Goal: Task Accomplishment & Management: Complete application form

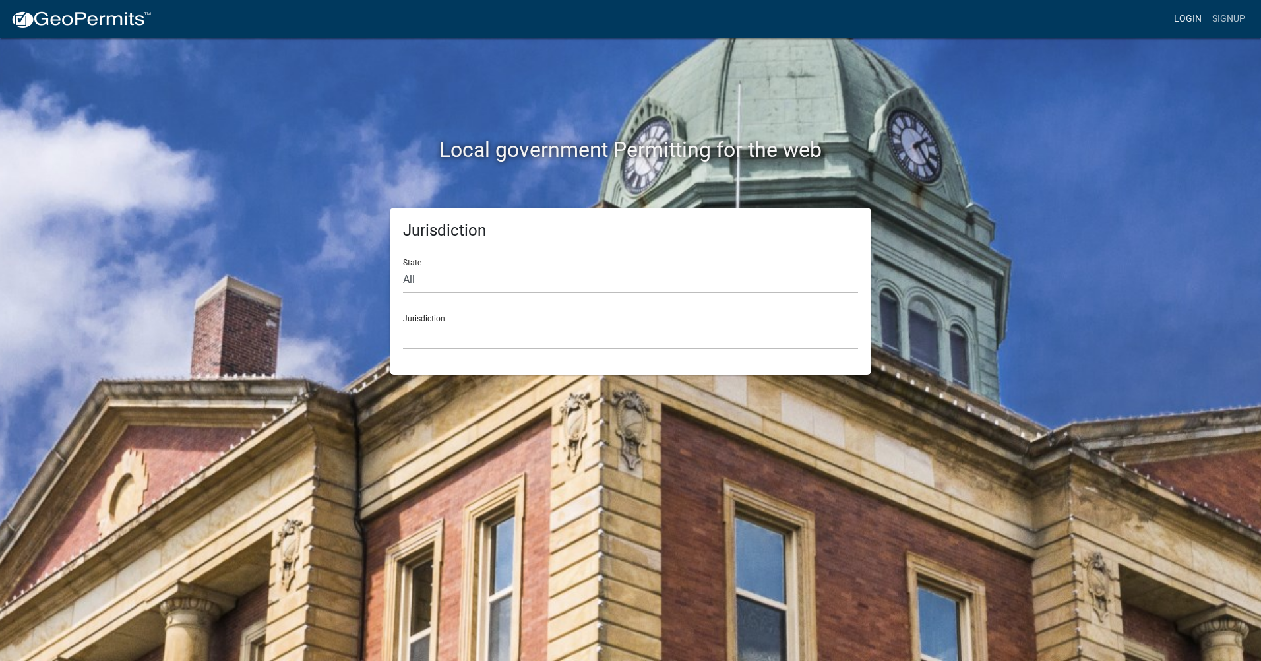
click at [1191, 13] on link "Login" at bounding box center [1187, 19] width 38 height 25
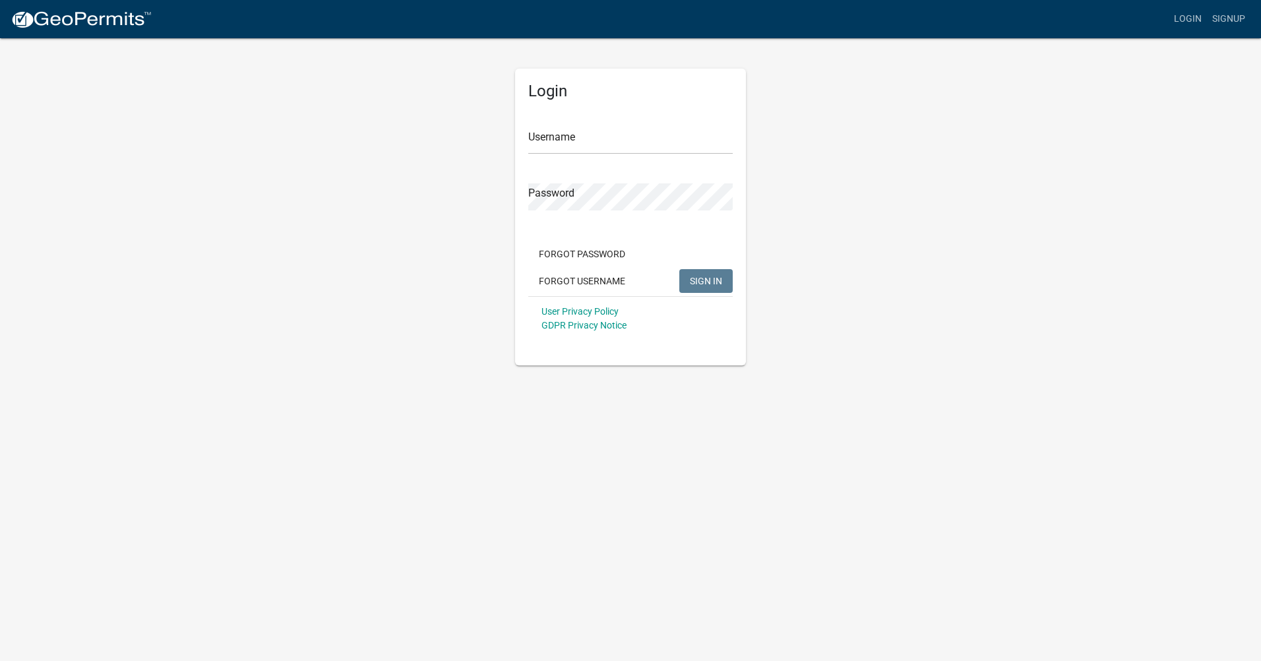
click at [688, 126] on div "Username" at bounding box center [630, 131] width 204 height 45
click at [687, 141] on input "Username" at bounding box center [630, 140] width 204 height 27
type input "Thorfamly"
click at [718, 282] on span "SIGN IN" at bounding box center [706, 280] width 32 height 11
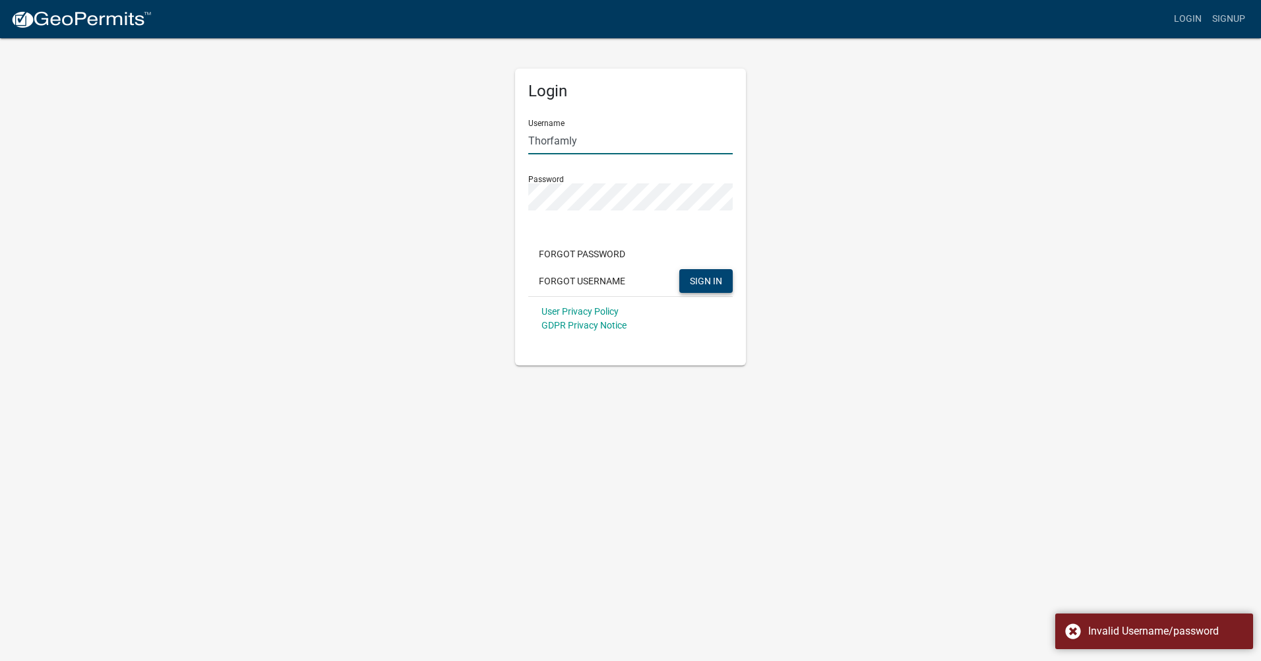
click at [594, 142] on input "Thorfamly" at bounding box center [630, 140] width 204 height 27
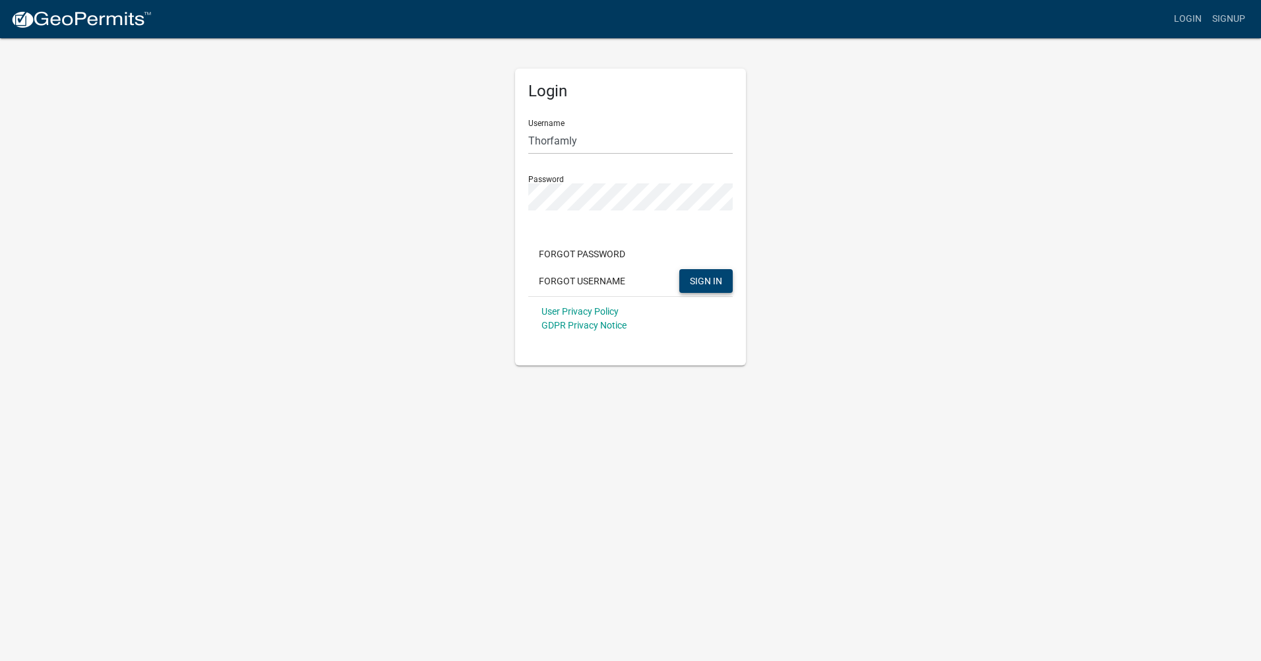
click at [711, 264] on div "Forgot Password Forgot Username SIGN IN" at bounding box center [630, 269] width 204 height 54
click at [711, 285] on span "SIGN IN" at bounding box center [706, 280] width 32 height 11
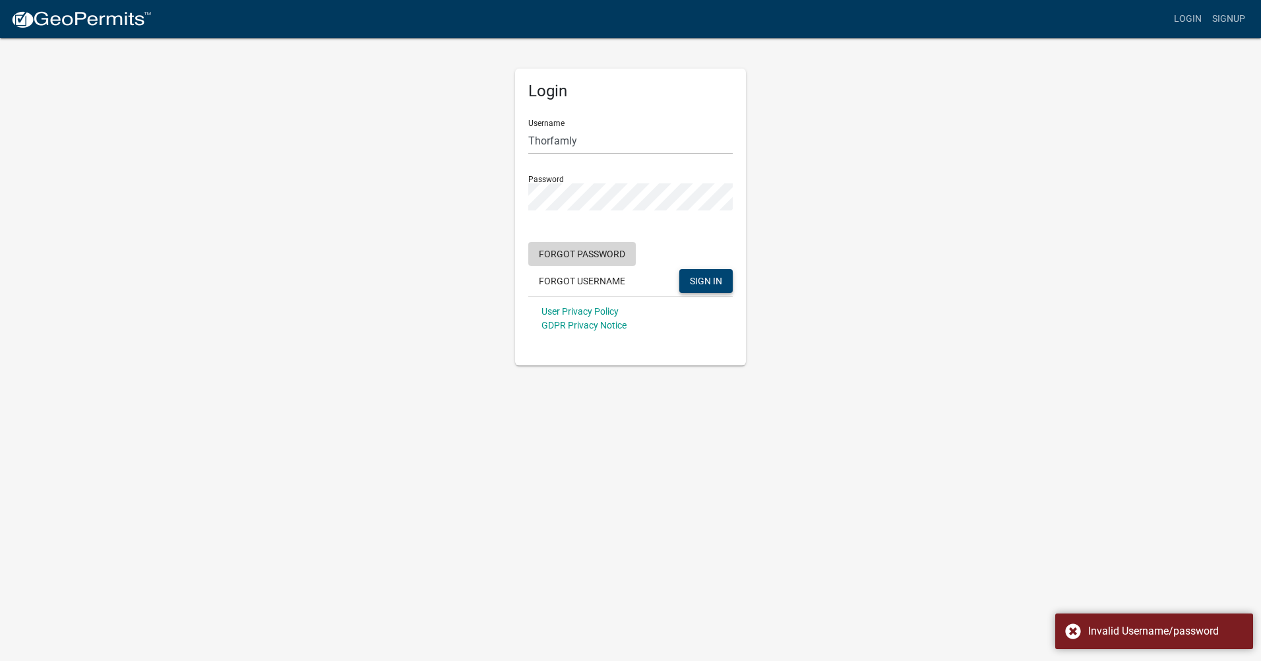
click at [560, 254] on button "Forgot Password" at bounding box center [581, 254] width 107 height 24
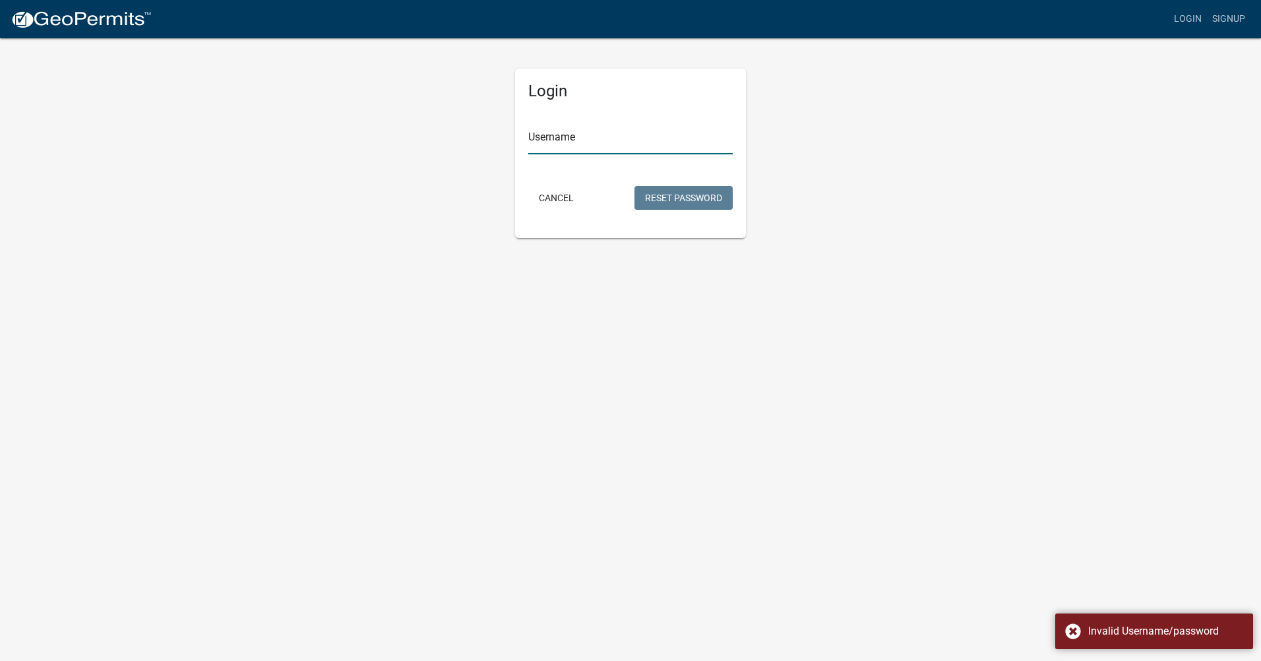
click at [597, 138] on input "Username" at bounding box center [630, 140] width 204 height 27
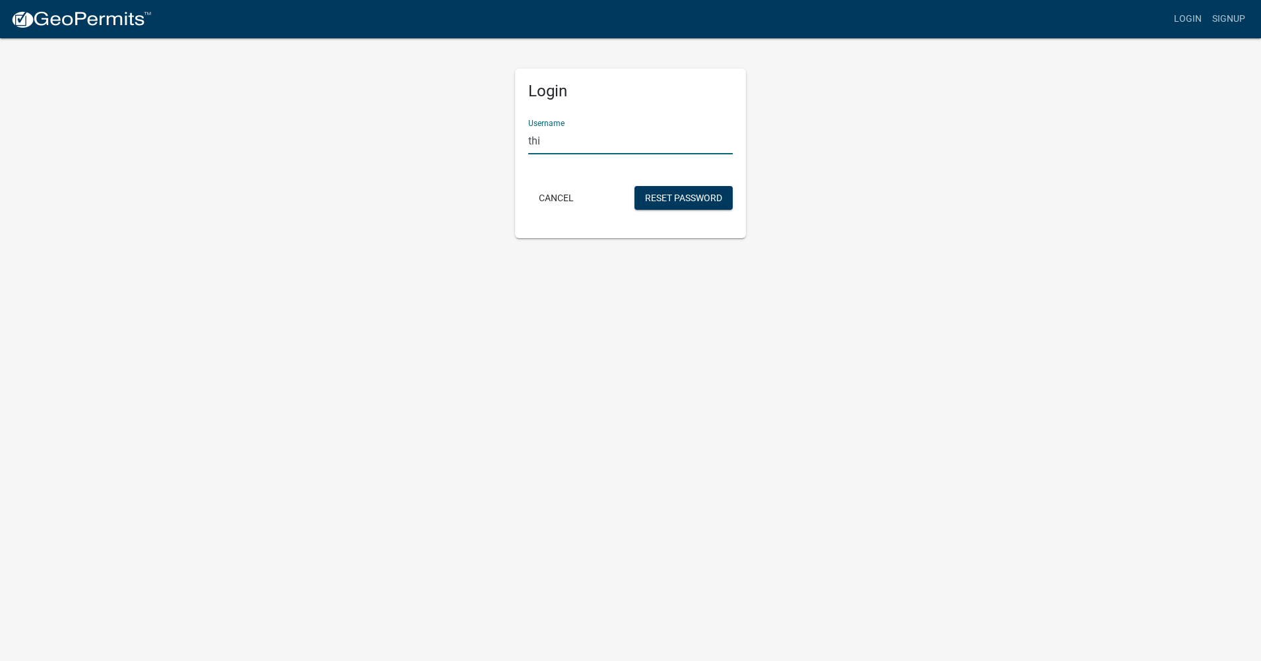
type input "thir"
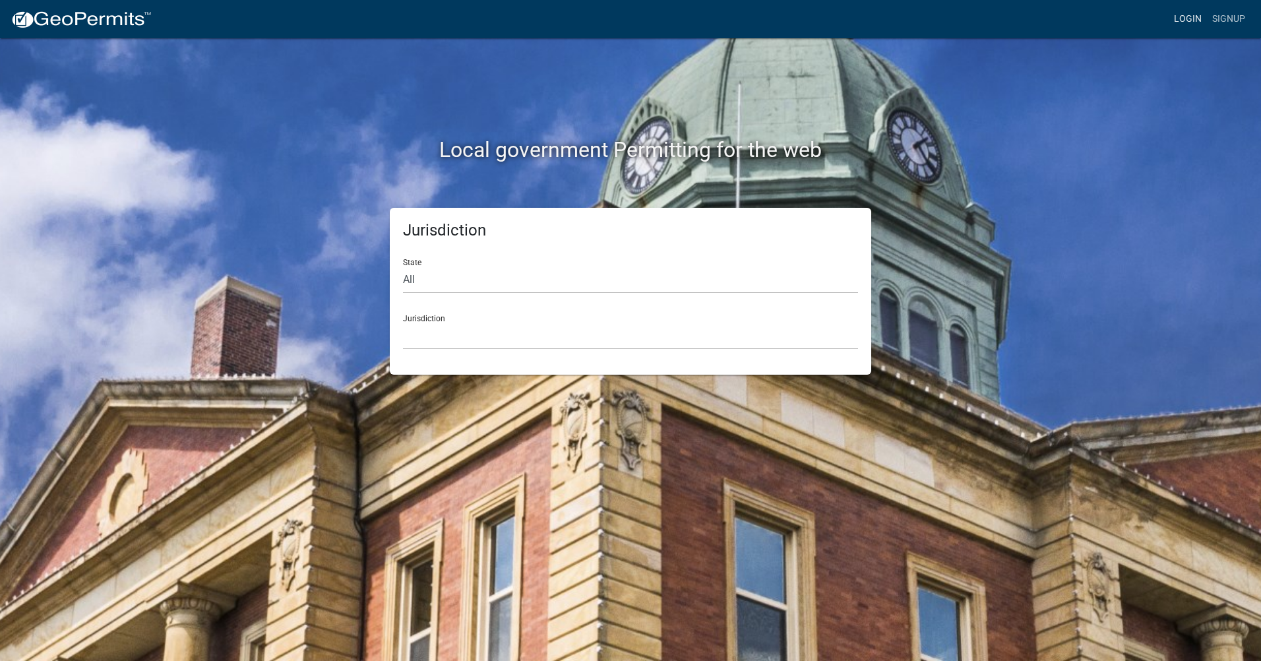
click at [1182, 22] on link "Login" at bounding box center [1187, 19] width 38 height 25
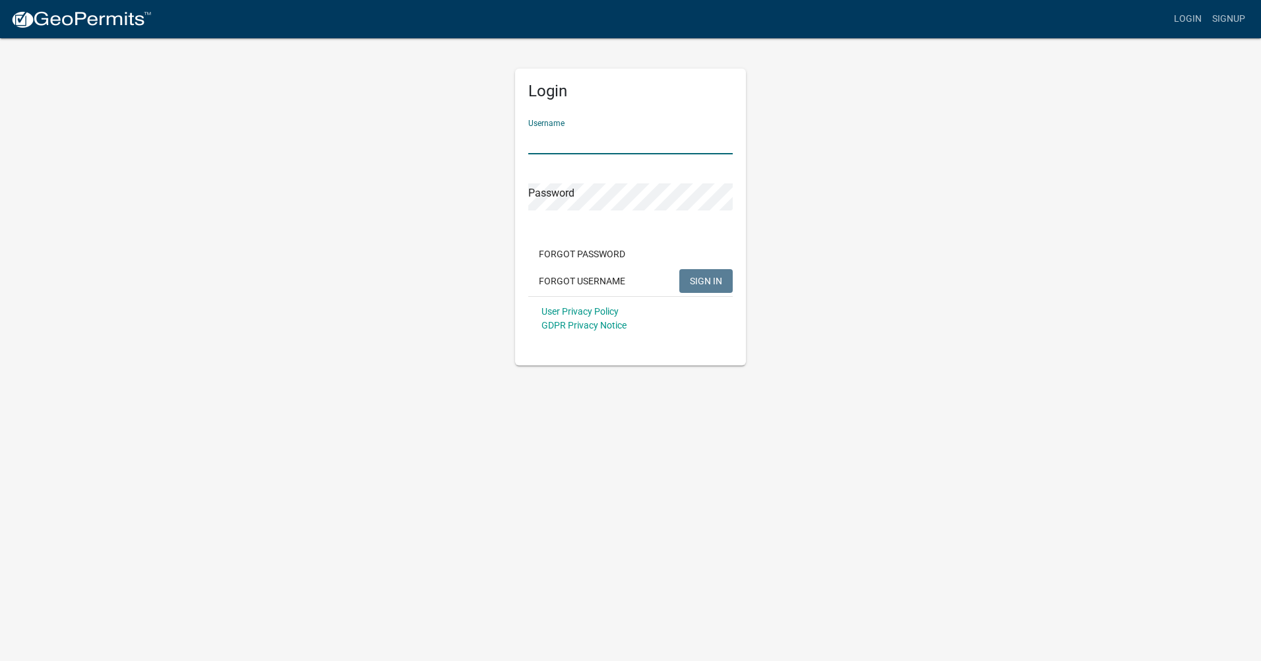
click at [579, 142] on input "Username" at bounding box center [630, 140] width 204 height 27
type input "thorfamly"
click at [578, 213] on form "Username thorfamly Password Forgot Password Forgot Username SIGN IN User Privac…" at bounding box center [630, 224] width 204 height 231
click at [594, 178] on div "Password" at bounding box center [630, 187] width 204 height 45
click at [721, 287] on button "SIGN IN" at bounding box center [705, 281] width 53 height 24
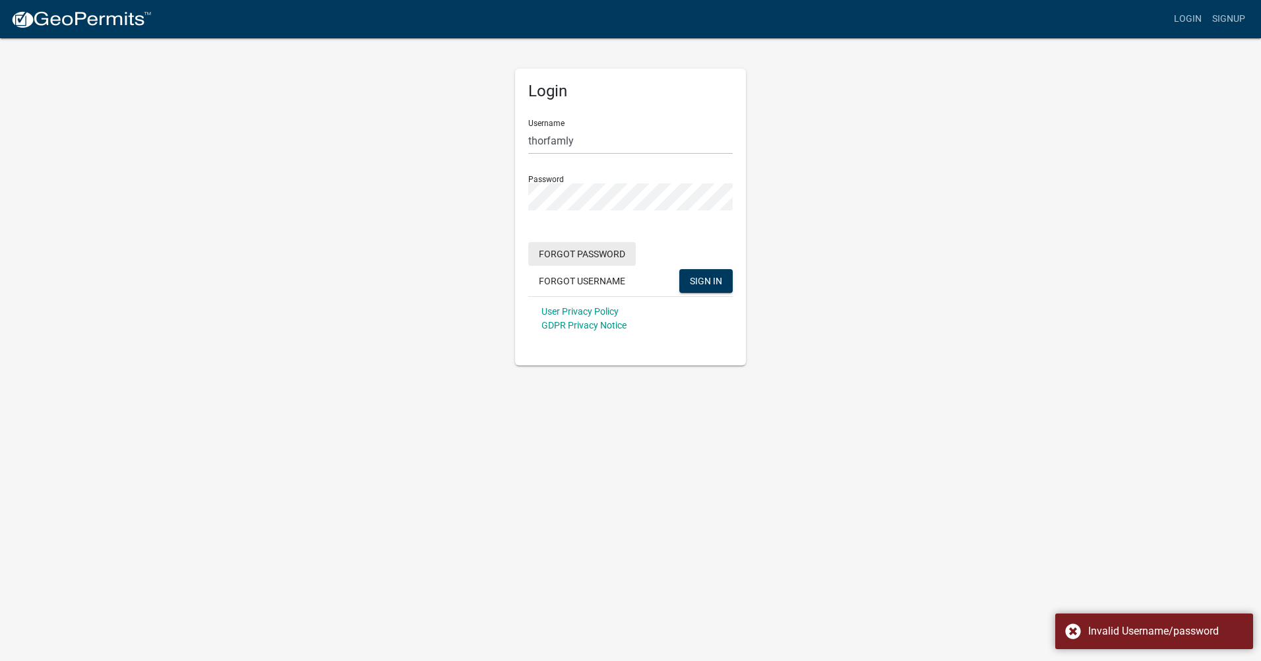
click at [579, 256] on button "Forgot Password" at bounding box center [581, 254] width 107 height 24
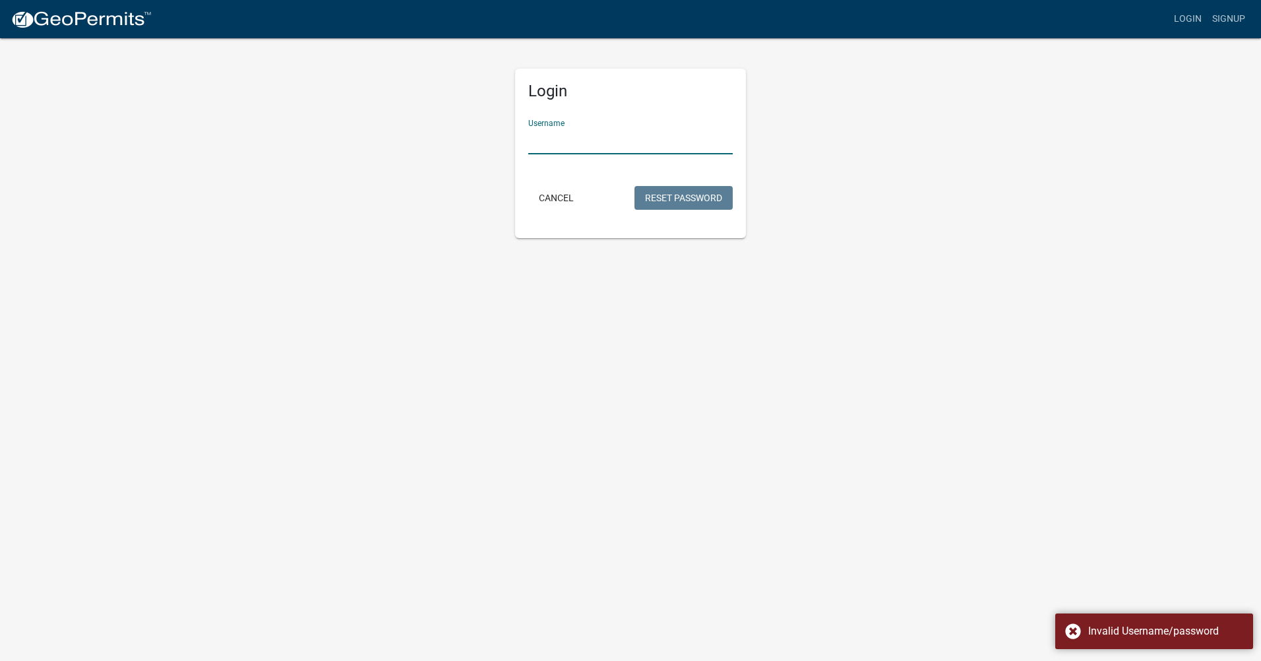
click at [601, 140] on input "Username" at bounding box center [630, 140] width 204 height 27
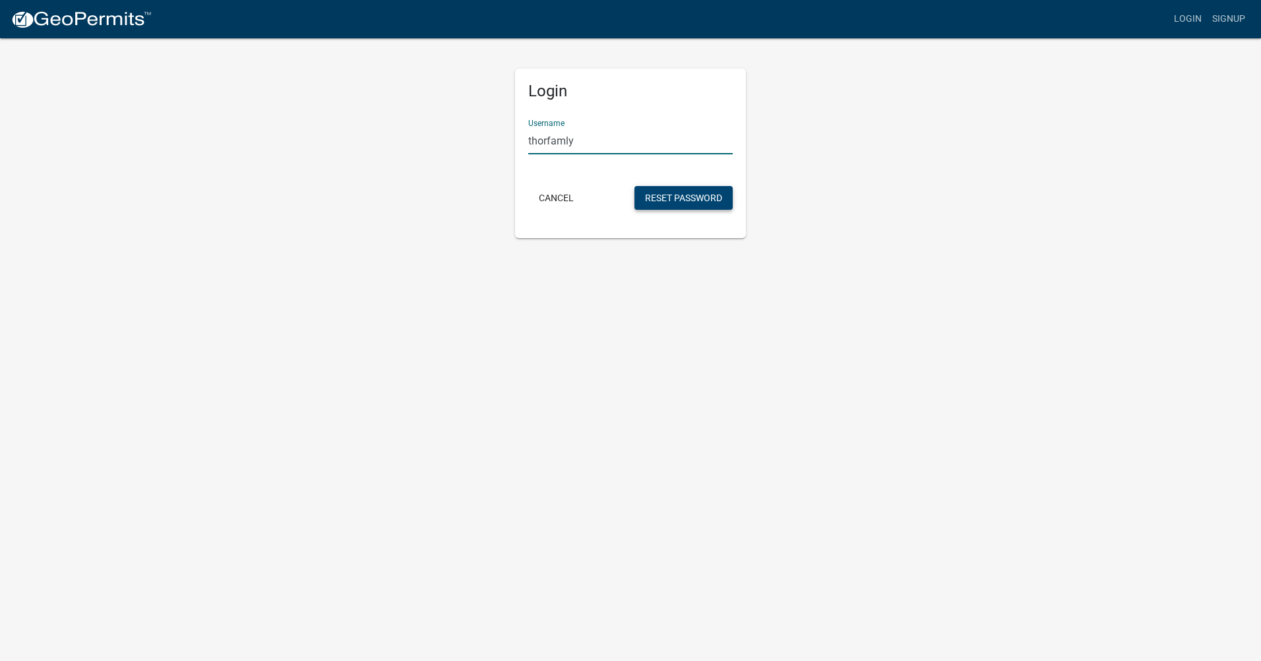
type input "thorfamly"
click at [693, 193] on button "Reset Password" at bounding box center [683, 198] width 98 height 24
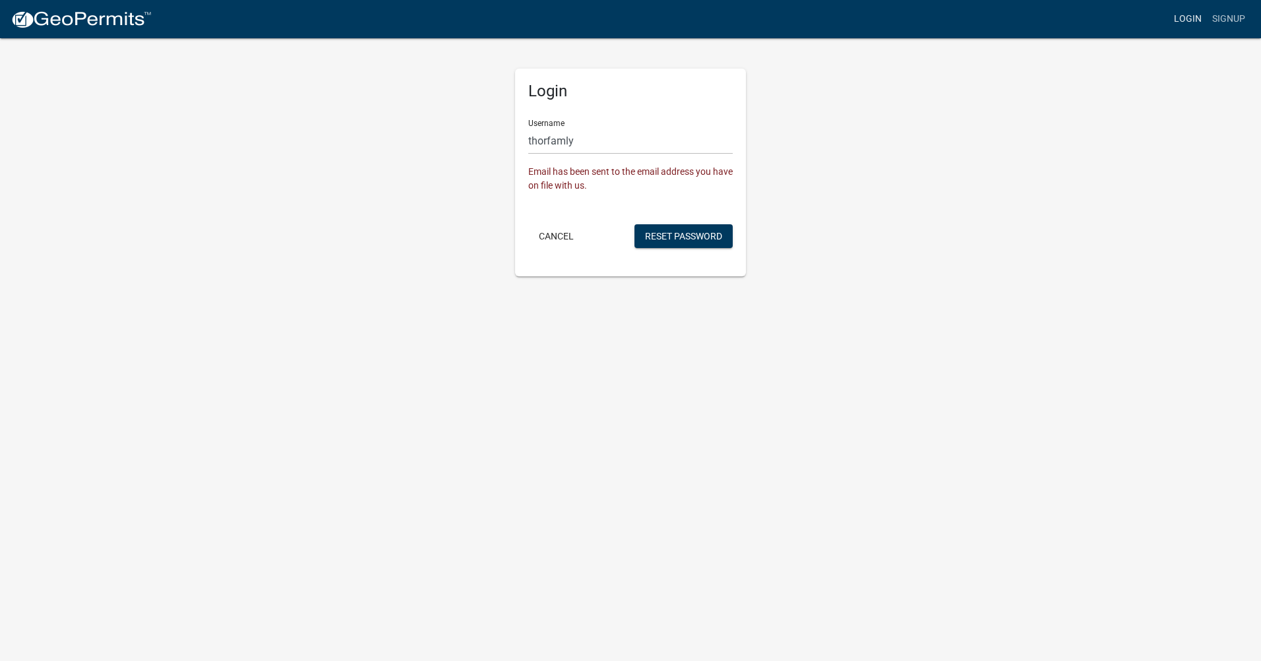
click at [1189, 17] on link "Login" at bounding box center [1187, 19] width 38 height 25
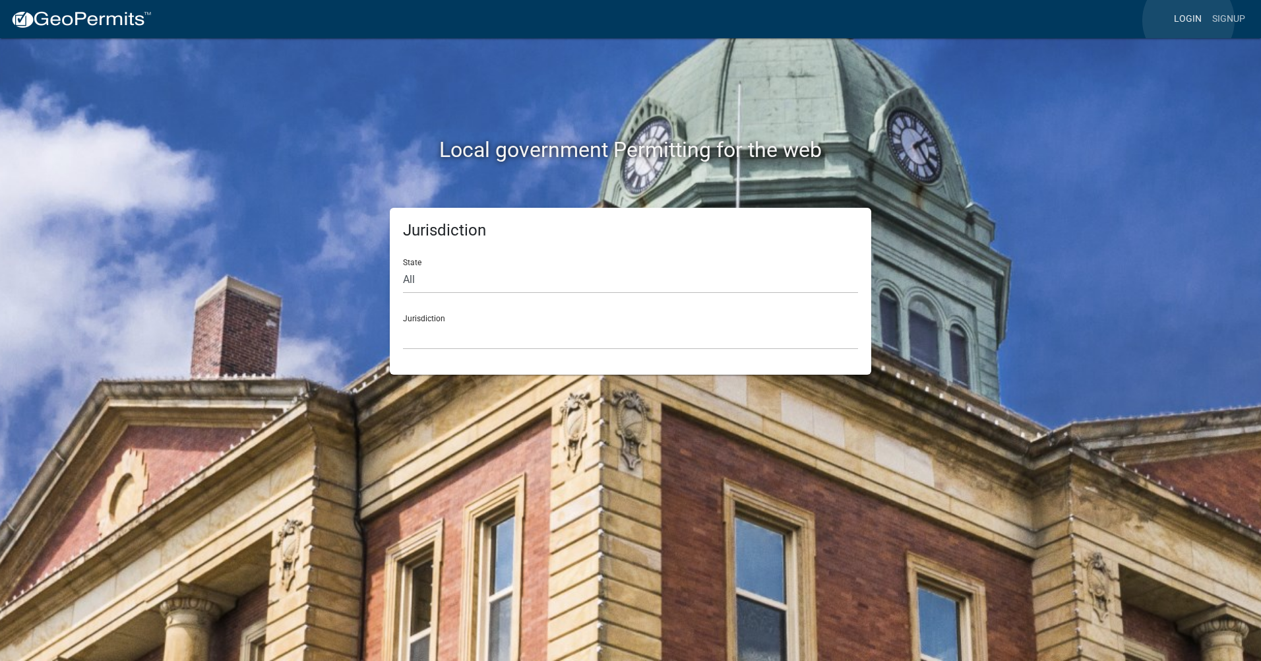
click at [1188, 20] on link "Login" at bounding box center [1187, 19] width 38 height 25
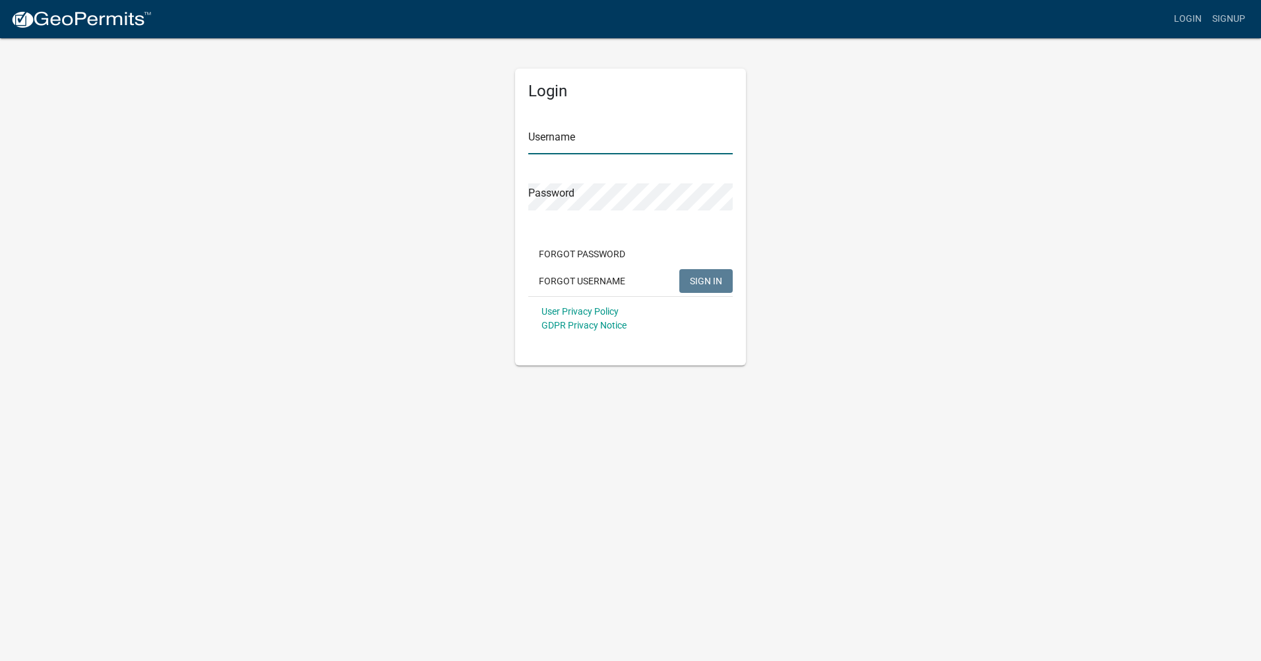
click at [572, 129] on input "Username" at bounding box center [630, 140] width 204 height 27
type input "thorfamly"
click at [583, 181] on div "Password" at bounding box center [630, 187] width 204 height 45
click at [713, 291] on button "SIGN IN" at bounding box center [705, 281] width 53 height 24
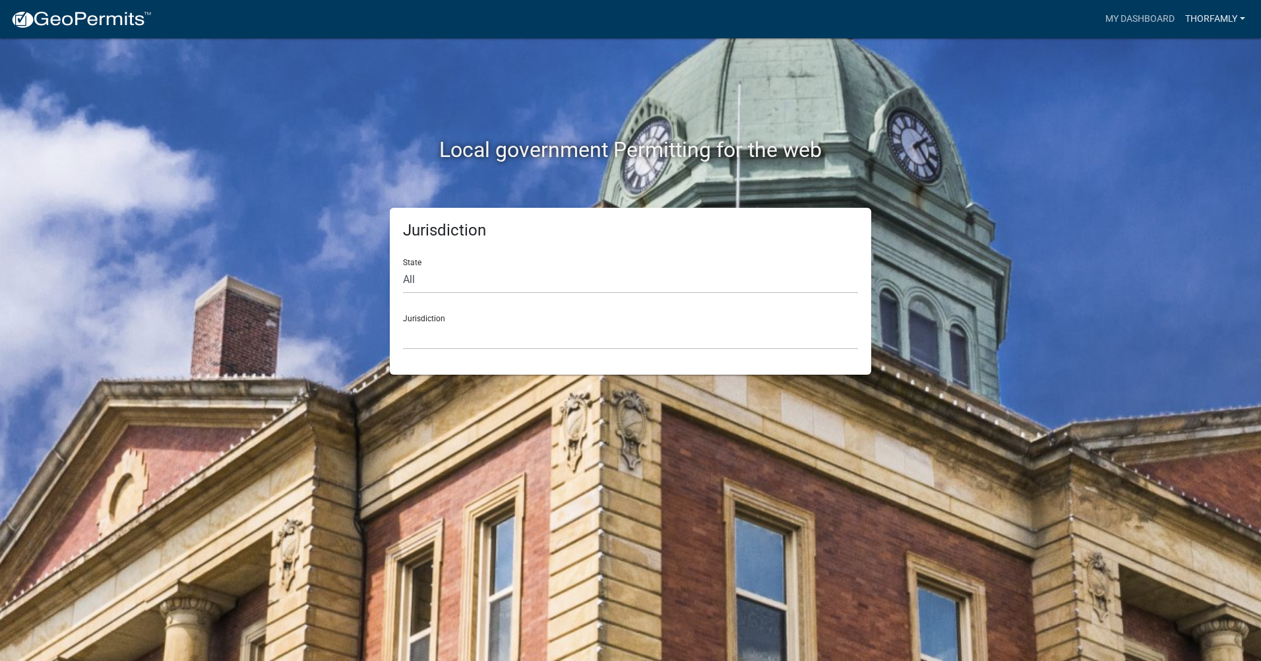
click at [1210, 24] on link "Thorfamly" at bounding box center [1214, 19] width 71 height 25
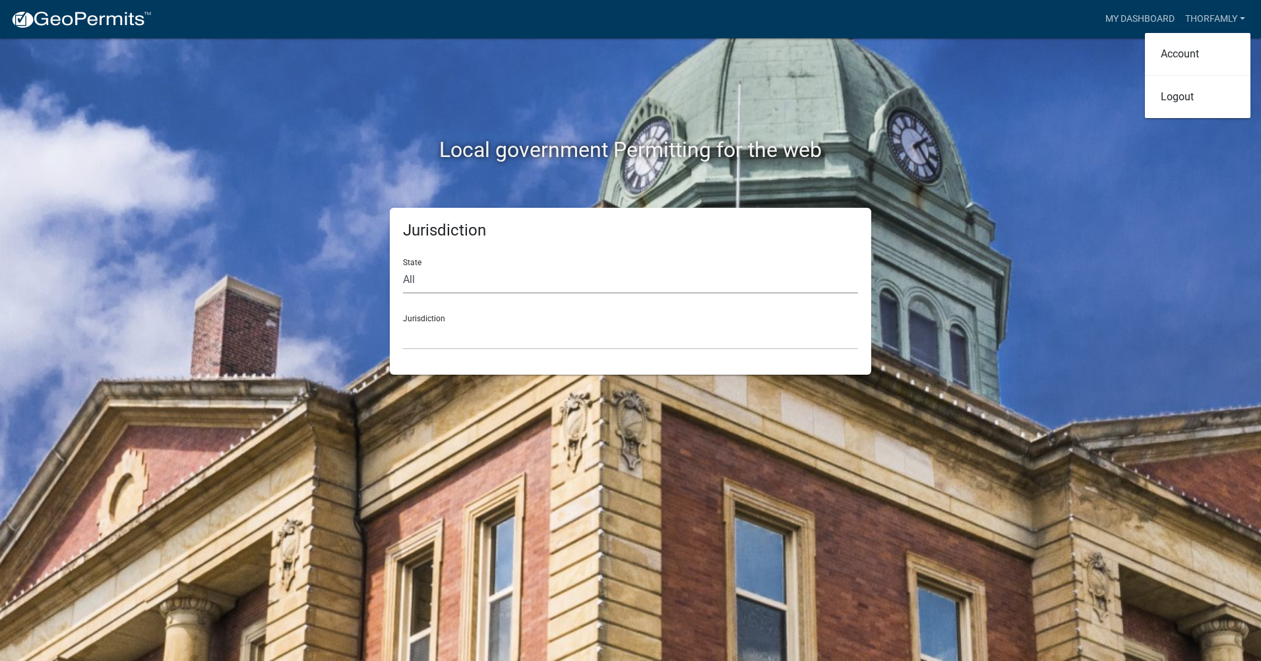
click at [456, 280] on select "All [US_STATE] [US_STATE] [US_STATE] [US_STATE] [US_STATE] [US_STATE] [US_STATE…" at bounding box center [630, 279] width 455 height 27
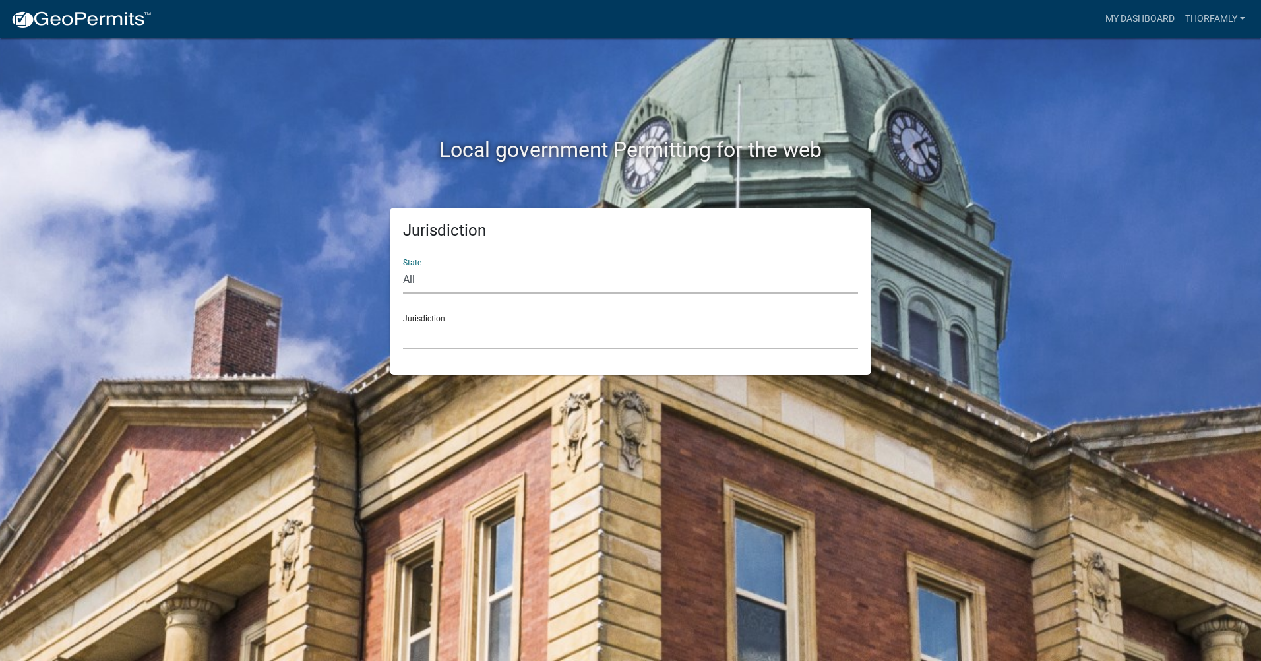
select select "[US_STATE]"
click at [403, 266] on select "All [US_STATE] [US_STATE] [US_STATE] [US_STATE] [US_STATE] [US_STATE] [US_STATE…" at bounding box center [630, 279] width 455 height 27
click at [467, 338] on select "City of [GEOGRAPHIC_DATA], [US_STATE] City of [GEOGRAPHIC_DATA], [US_STATE] Cit…" at bounding box center [630, 335] width 455 height 27
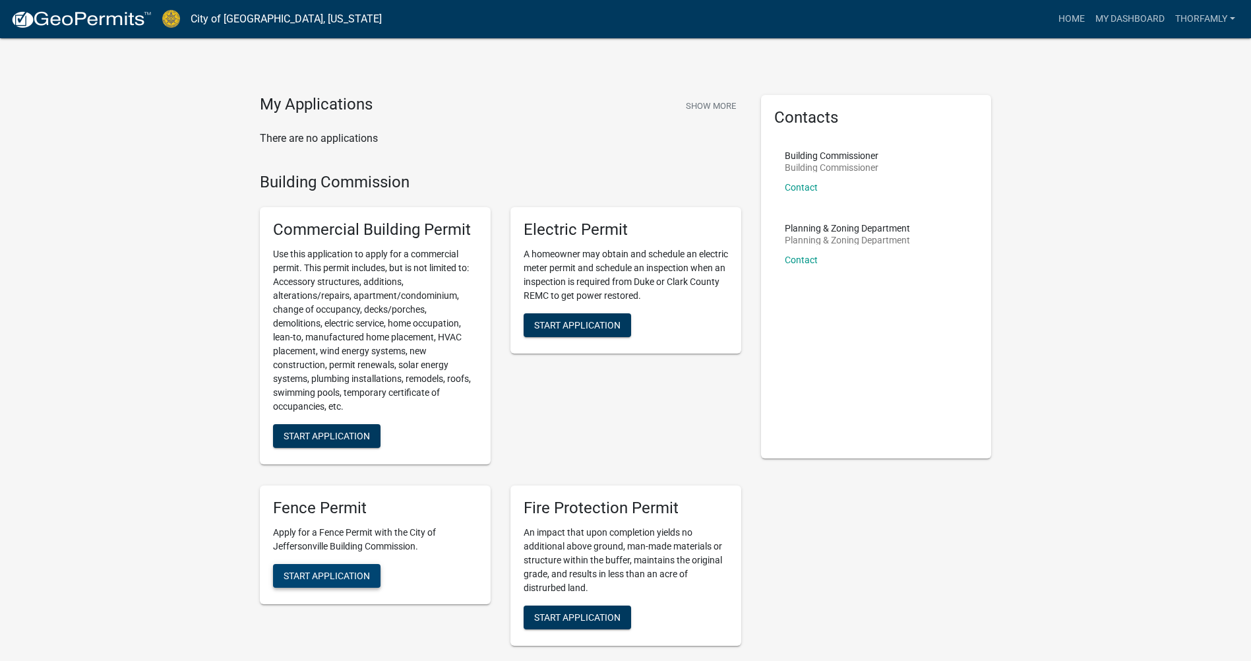
click at [343, 576] on span "Start Application" at bounding box center [326, 575] width 86 height 11
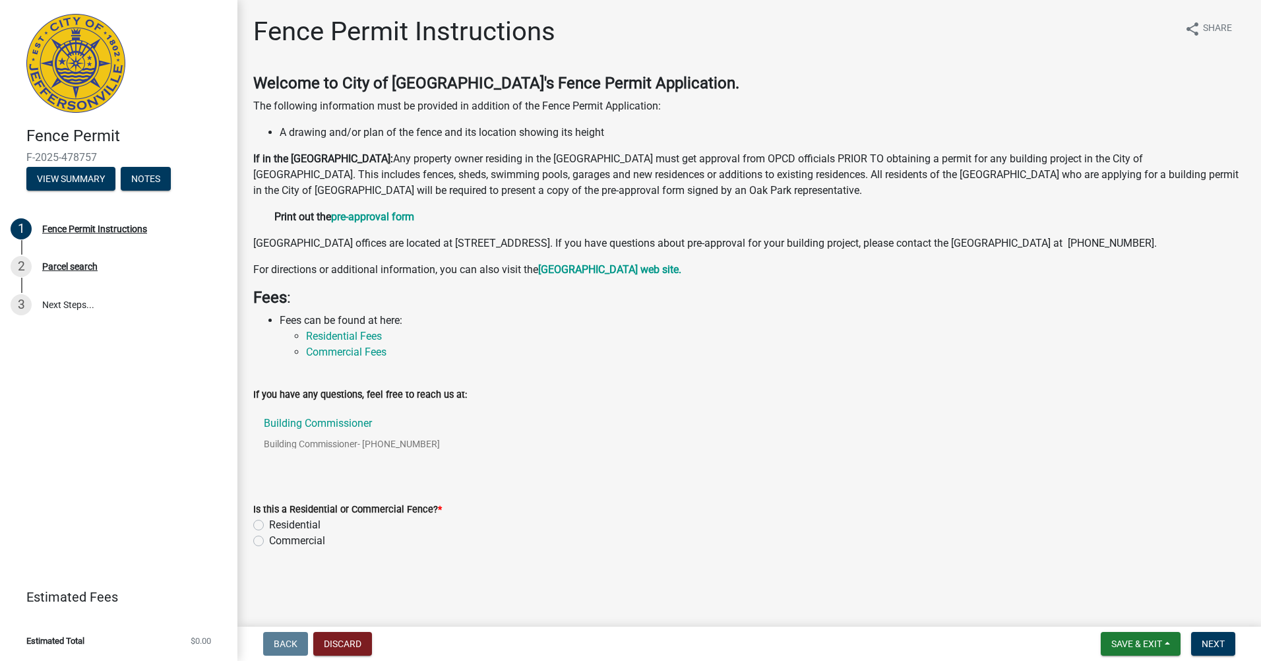
click at [269, 533] on label "Residential" at bounding box center [294, 525] width 51 height 16
click at [269, 525] on input "Residential" at bounding box center [273, 521] width 9 height 9
radio input "true"
click at [1224, 643] on span "Next" at bounding box center [1212, 643] width 23 height 11
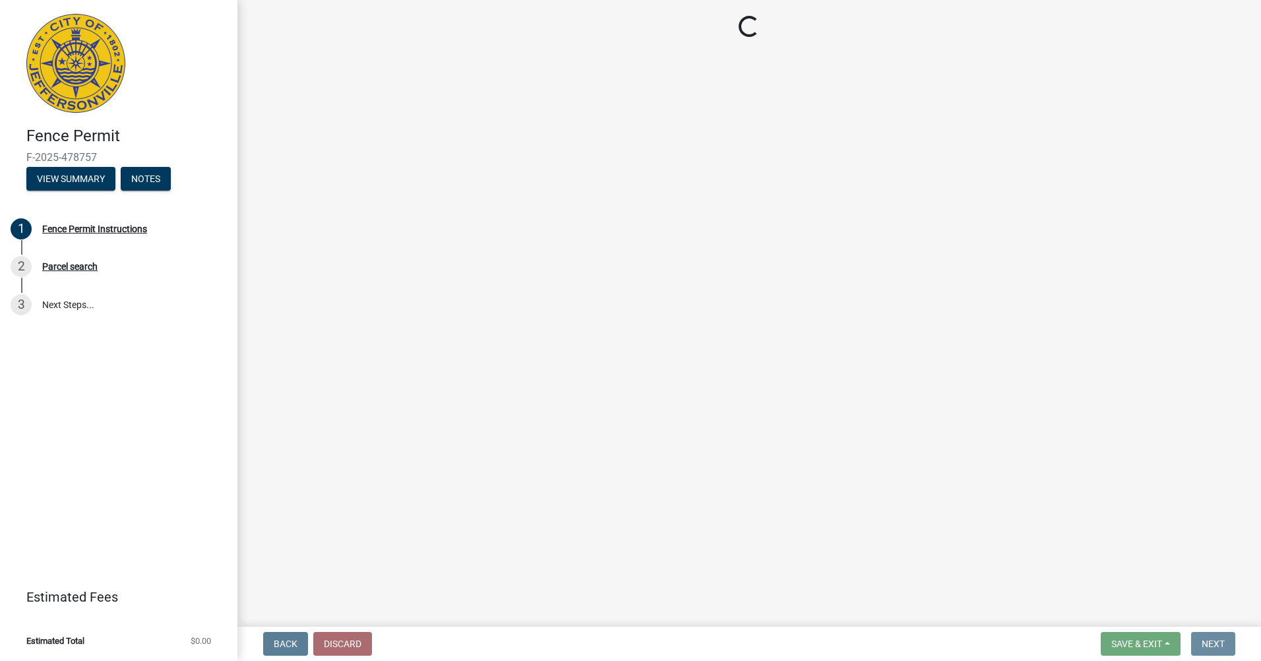
scroll to position [0, 0]
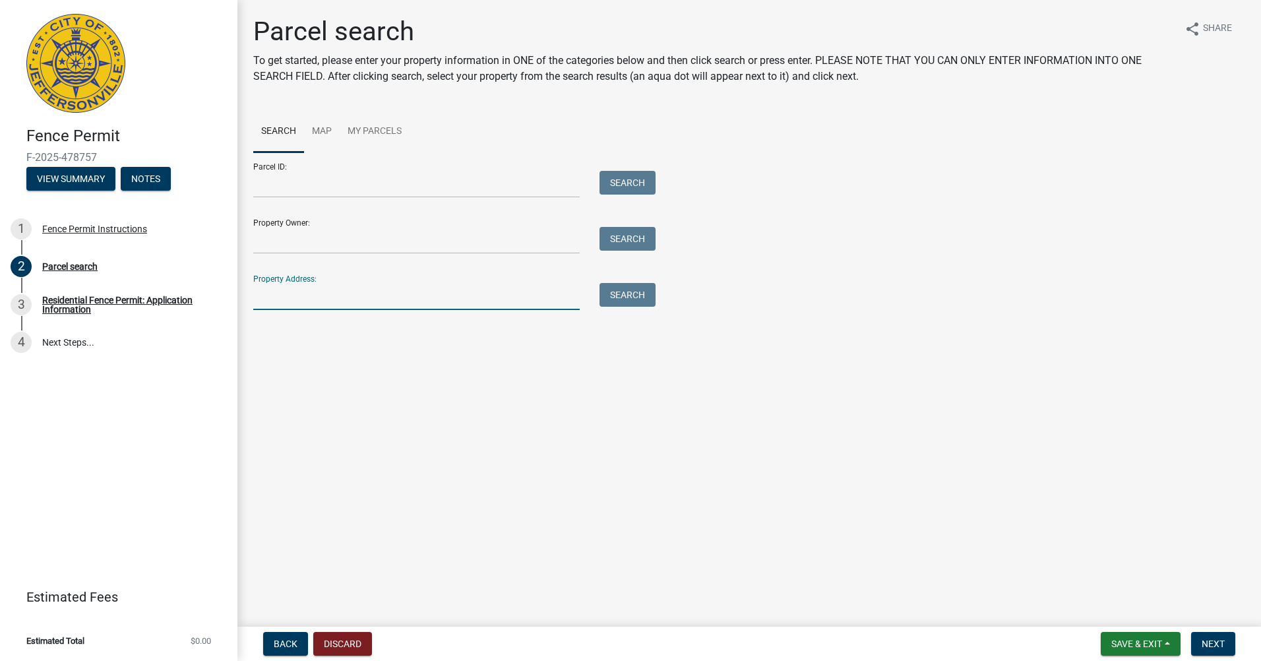
click at [426, 298] on input "Property Address:" at bounding box center [416, 296] width 326 height 27
type input "[STREET_ADDRESS]"
click at [630, 282] on div "Property Address: [STREET_ADDRESS] Search" at bounding box center [451, 286] width 396 height 45
click at [636, 298] on button "Search" at bounding box center [627, 295] width 56 height 24
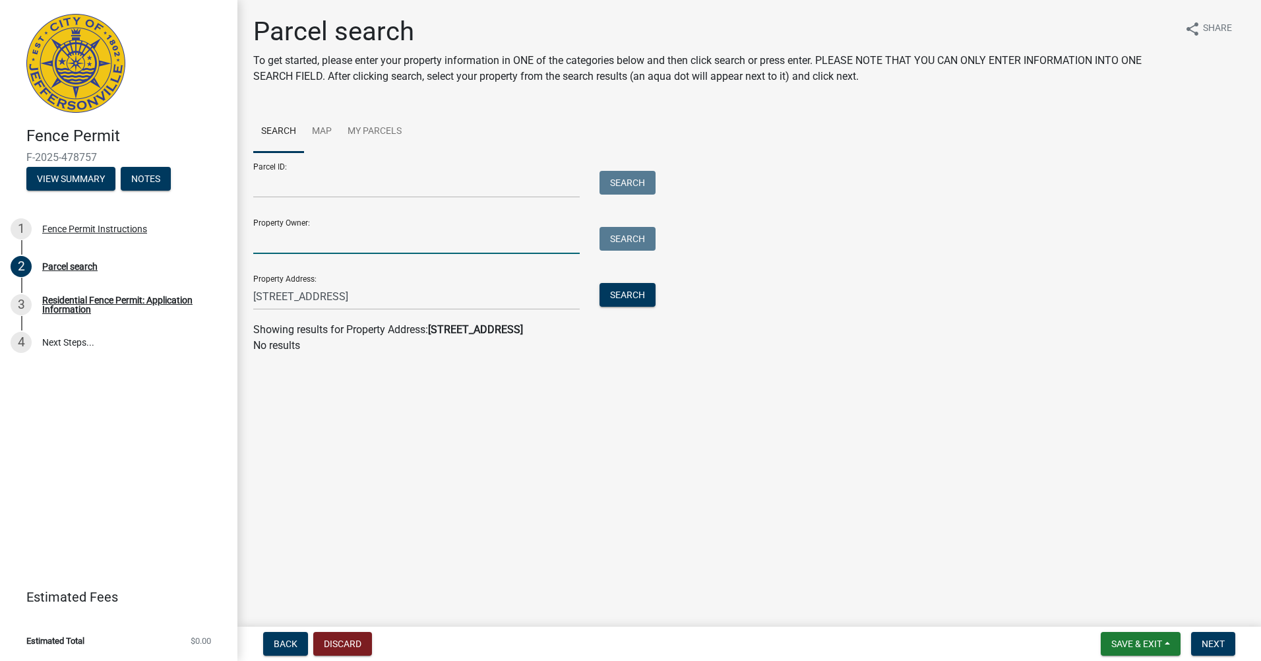
click at [311, 239] on input "Property Owner:" at bounding box center [416, 240] width 326 height 27
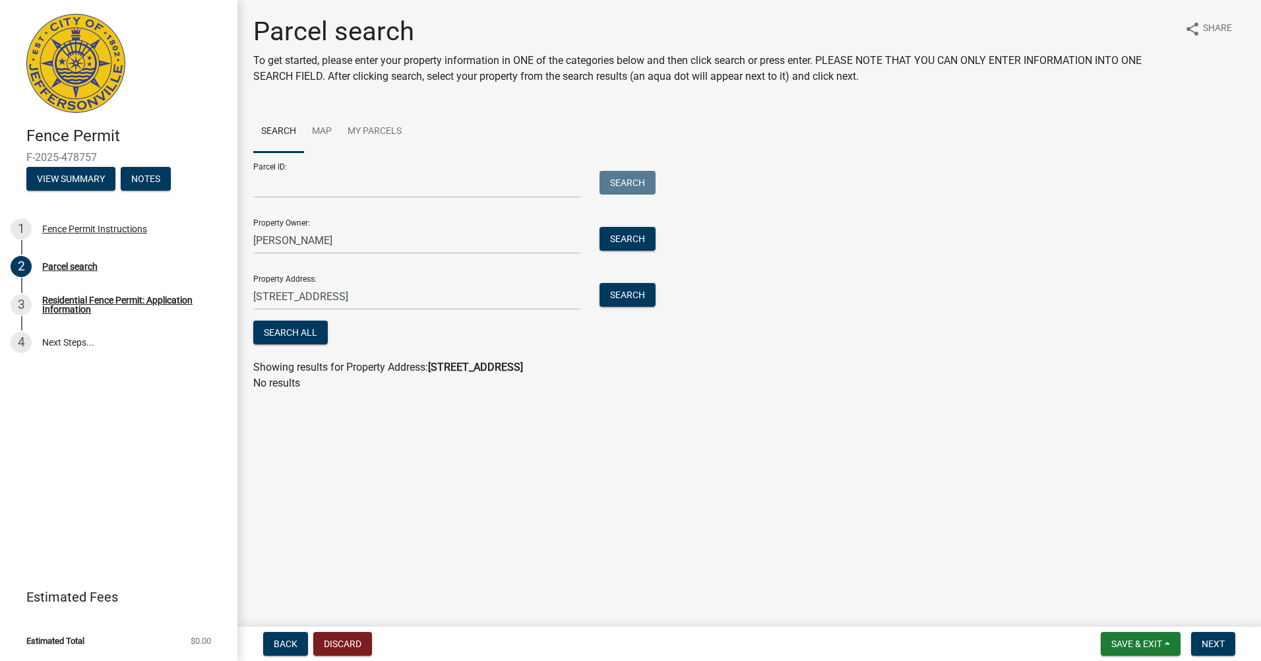
click at [438, 267] on div "Property Address: [STREET_ADDRESS] Search" at bounding box center [451, 286] width 396 height 45
click at [438, 233] on input "[PERSON_NAME]" at bounding box center [416, 240] width 326 height 27
click at [461, 243] on input "[PERSON_NAME]" at bounding box center [416, 240] width 326 height 27
type input "[PERSON_NAME]"
click at [649, 245] on button "Search" at bounding box center [627, 239] width 56 height 24
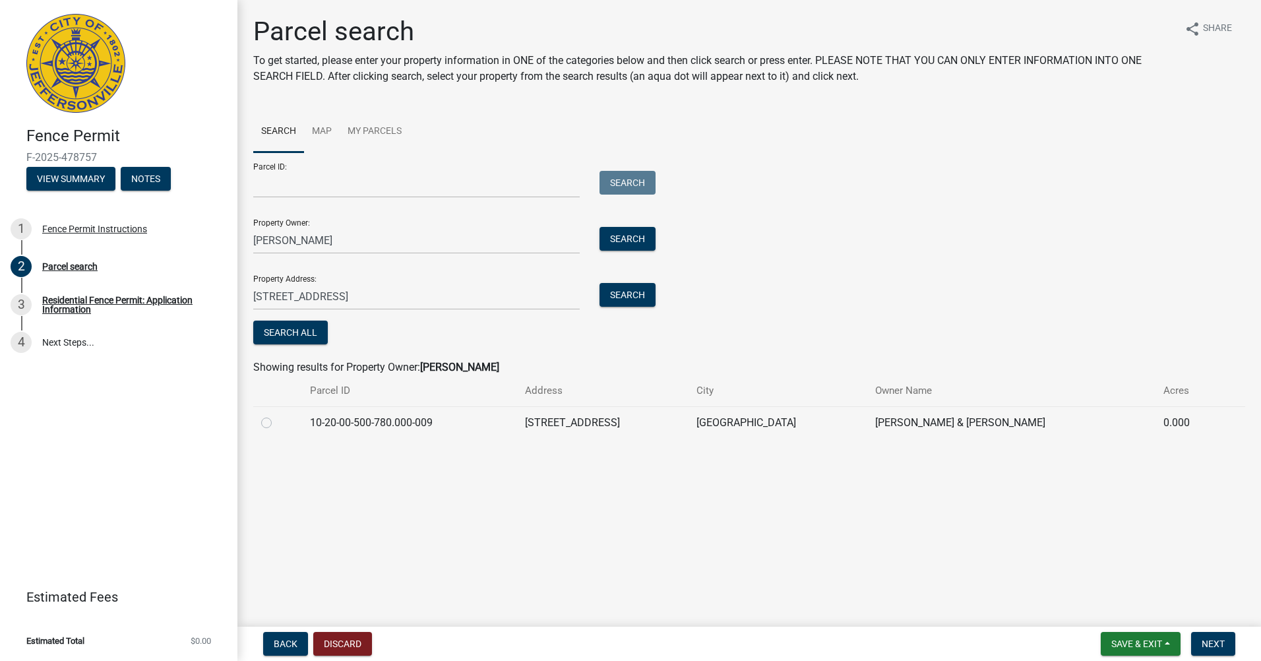
click at [277, 415] on label at bounding box center [277, 415] width 0 height 0
click at [277, 421] on input "radio" at bounding box center [281, 419] width 9 height 9
radio input "true"
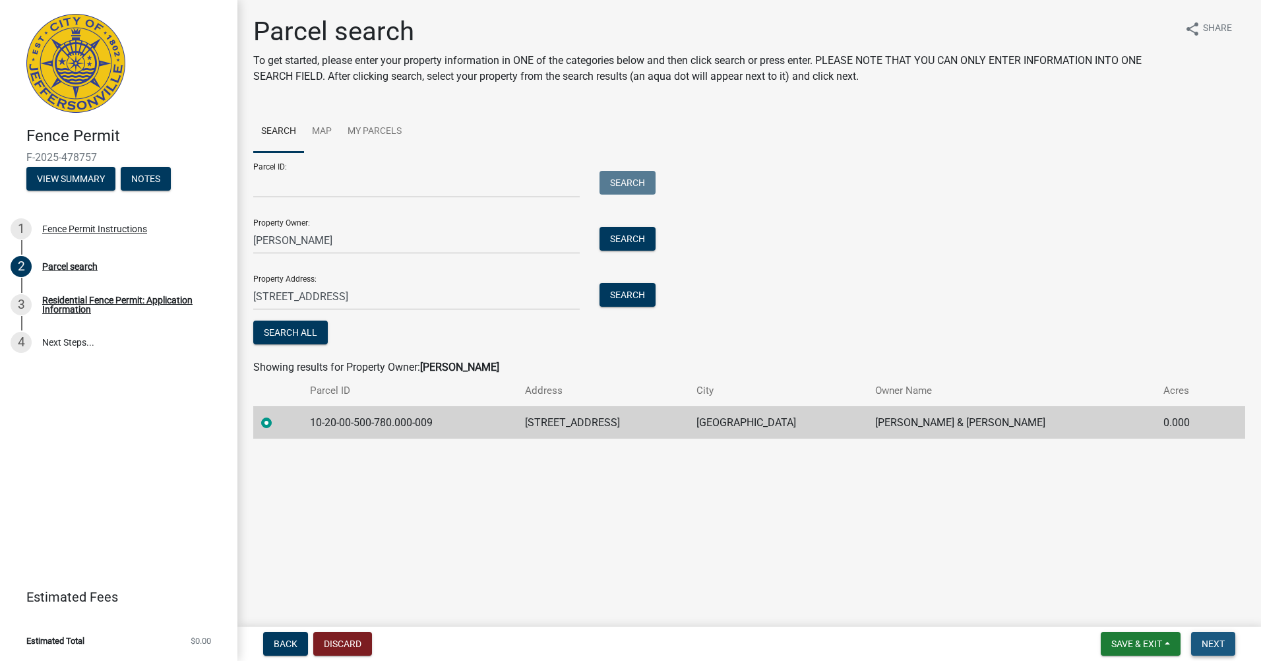
click at [1225, 637] on button "Next" at bounding box center [1213, 644] width 44 height 24
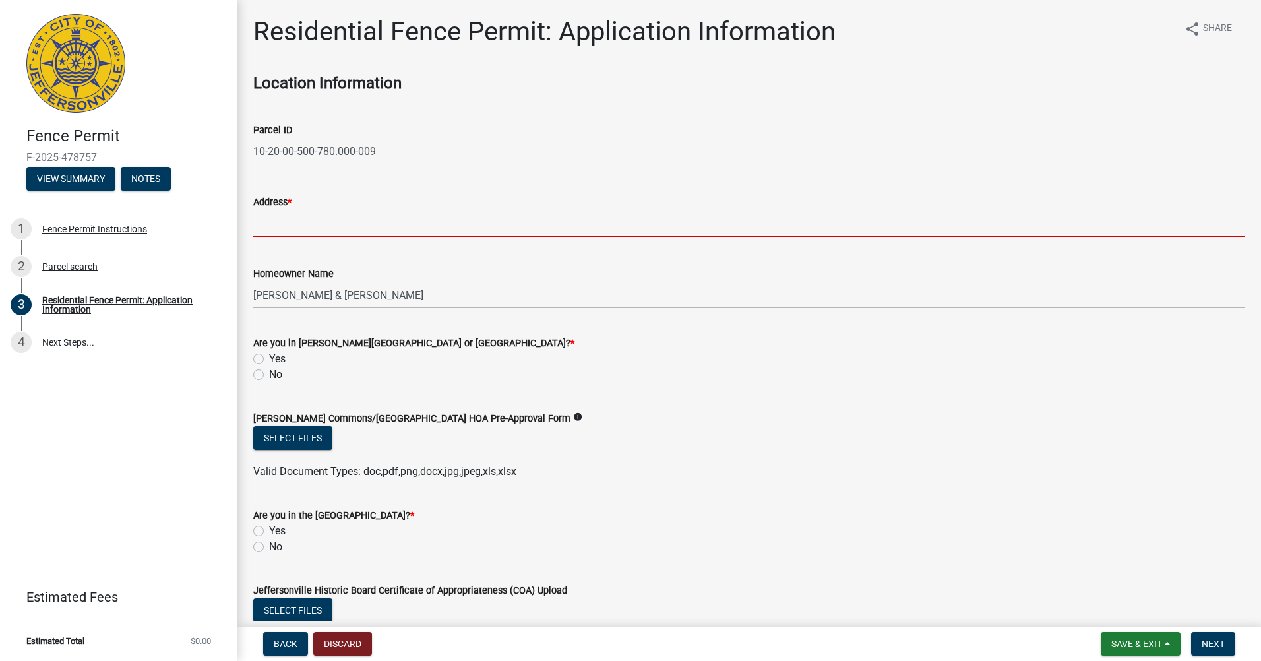
click at [381, 216] on input "Address *" at bounding box center [749, 223] width 992 height 27
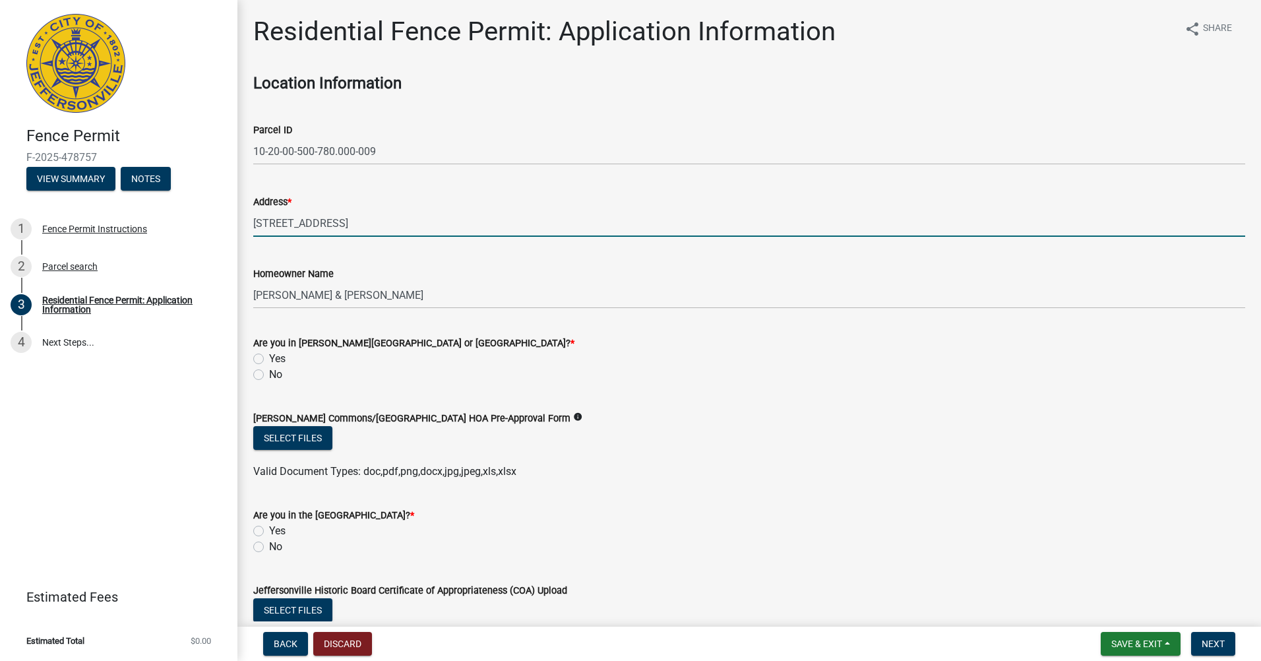
type input "[STREET_ADDRESS]"
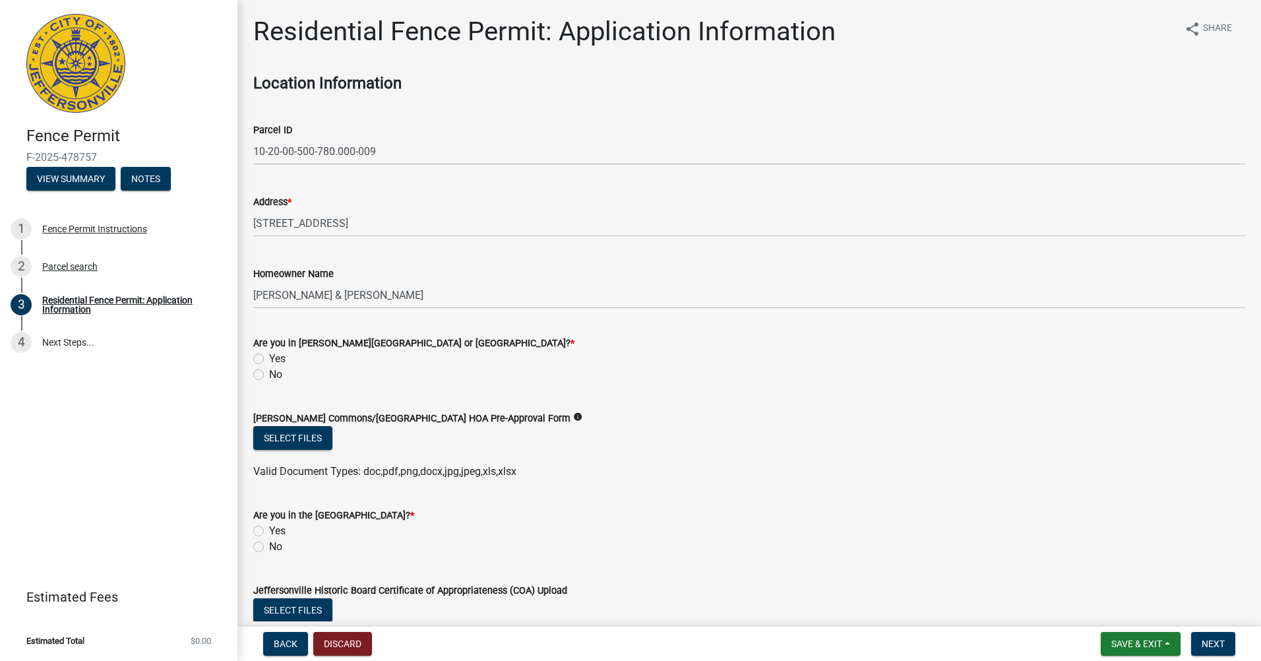
click at [265, 376] on div "No" at bounding box center [749, 375] width 992 height 16
click at [269, 375] on label "No" at bounding box center [275, 375] width 13 height 16
click at [269, 375] on input "No" at bounding box center [273, 371] width 9 height 9
radio input "true"
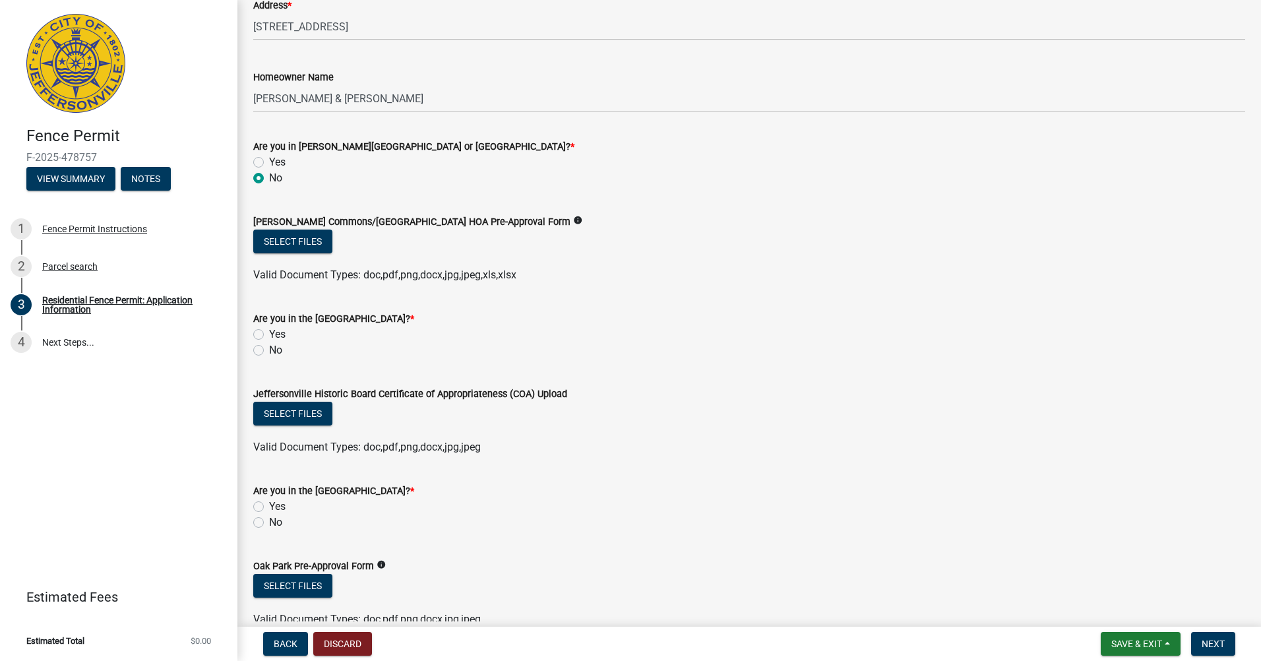
scroll to position [198, 0]
click at [269, 349] on label "No" at bounding box center [275, 349] width 13 height 16
click at [269, 349] on input "No" at bounding box center [273, 345] width 9 height 9
radio input "true"
click at [269, 504] on label "Yes" at bounding box center [277, 505] width 16 height 16
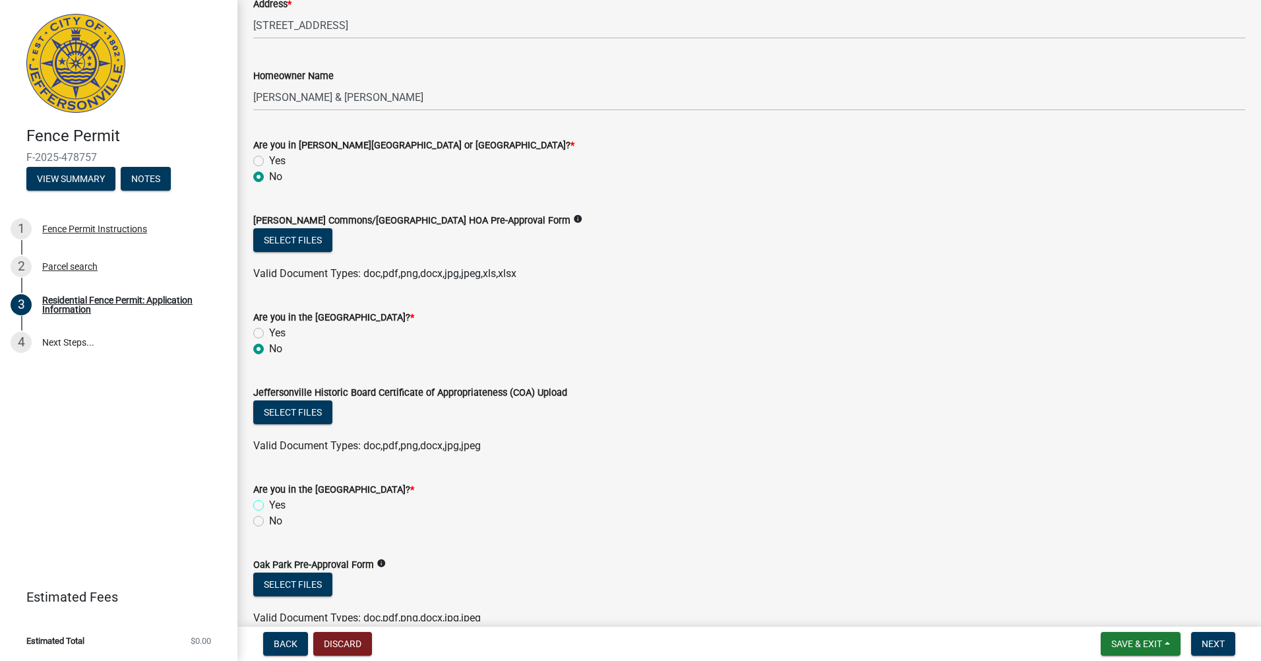
click at [269, 504] on input "Yes" at bounding box center [273, 501] width 9 height 9
radio input "true"
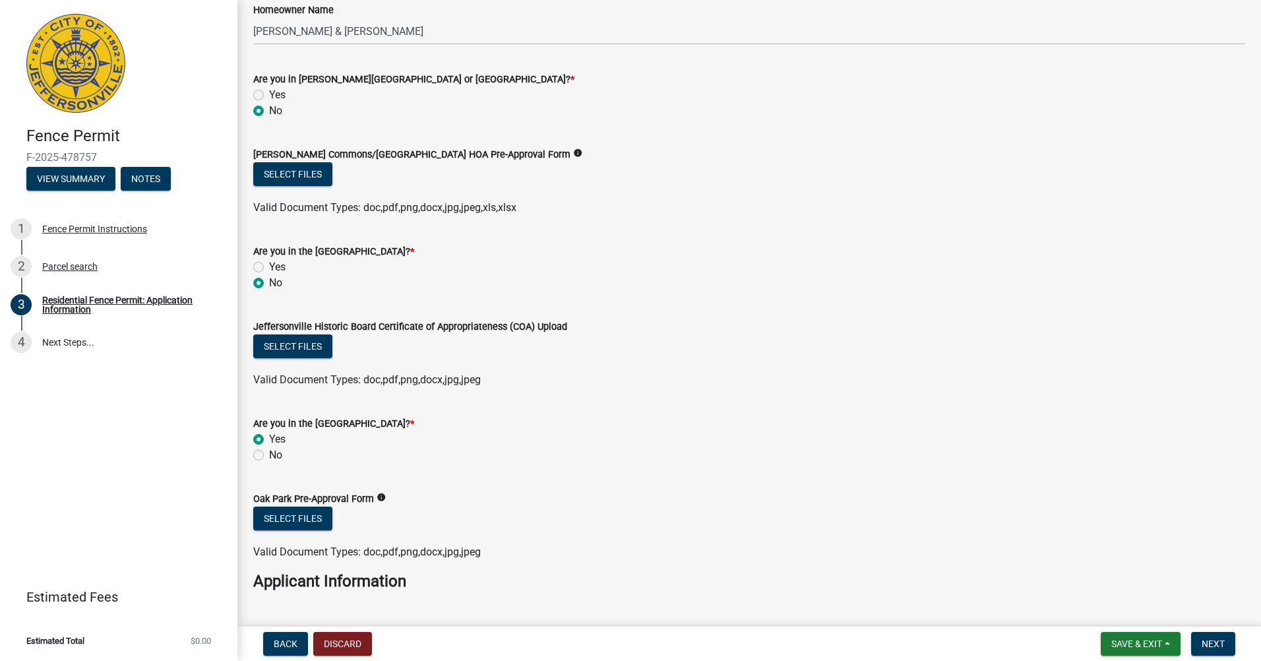
scroll to position [396, 0]
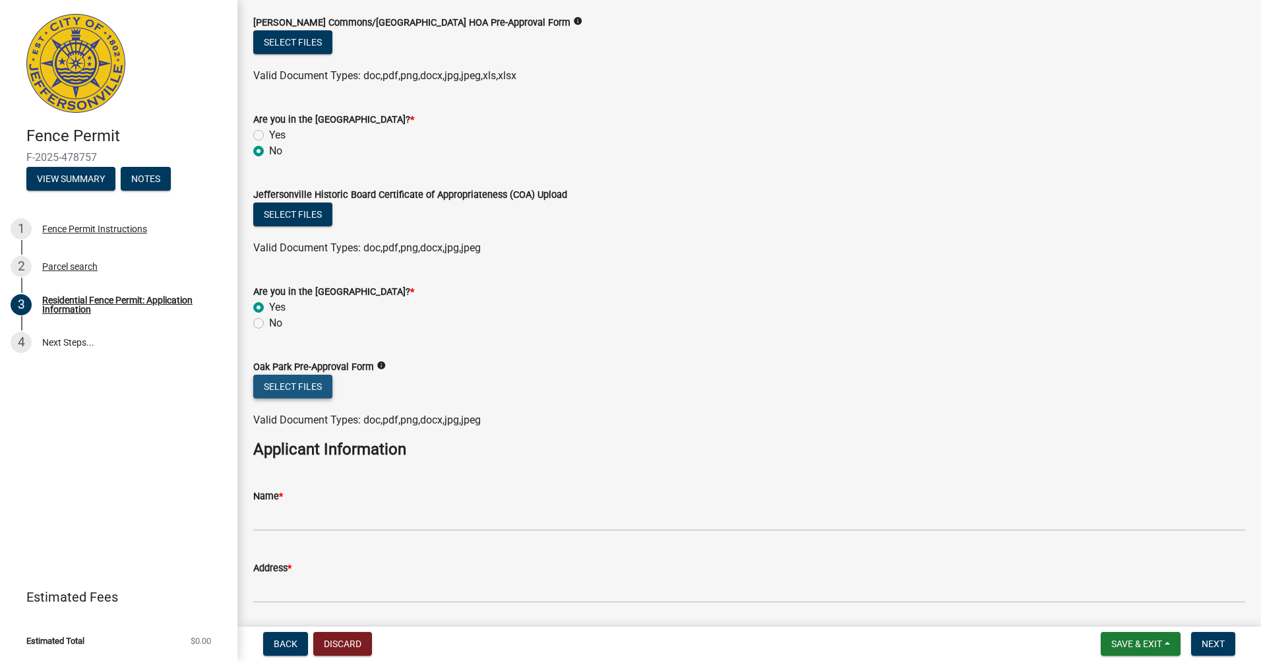
click at [298, 390] on button "Select files" at bounding box center [292, 386] width 79 height 24
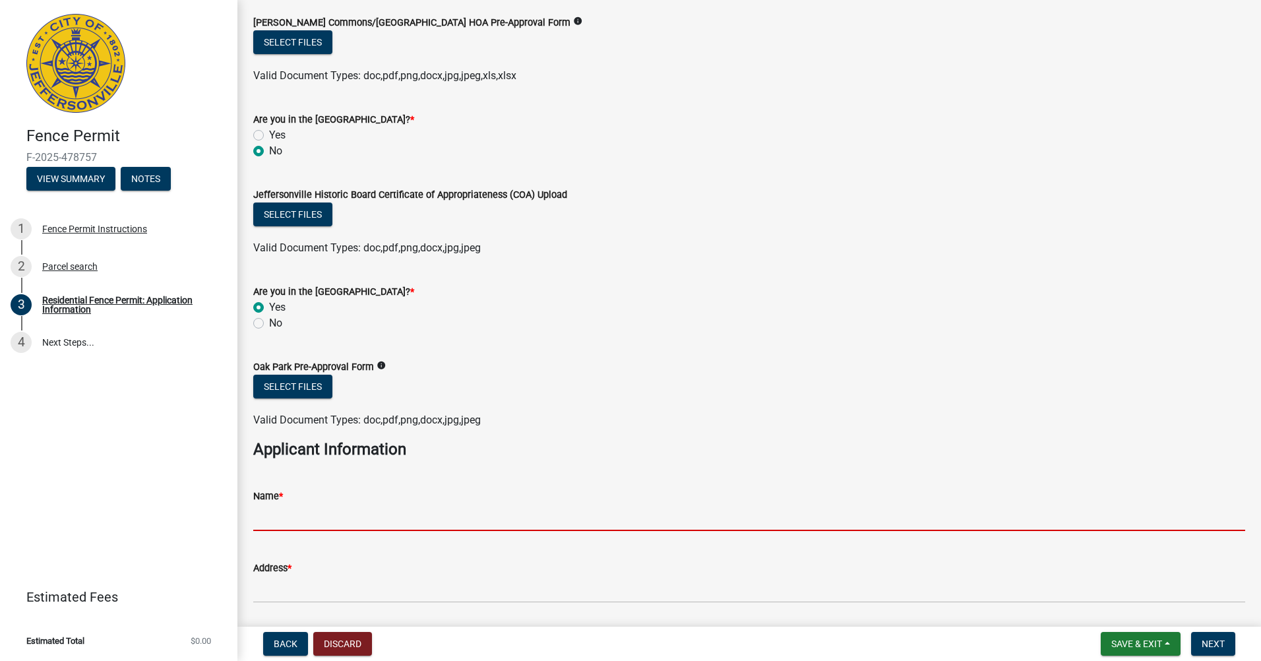
click at [267, 520] on input "Name *" at bounding box center [749, 517] width 992 height 27
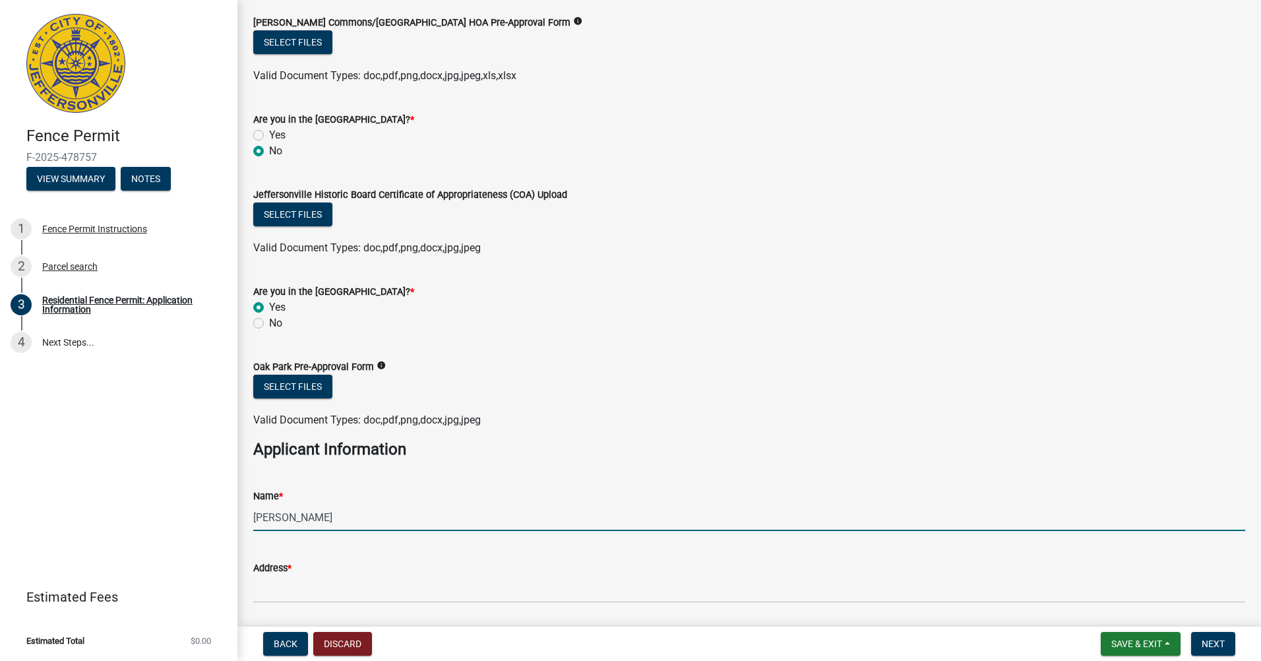
type input "[PERSON_NAME]"
click at [264, 574] on div "Address *" at bounding box center [749, 568] width 992 height 16
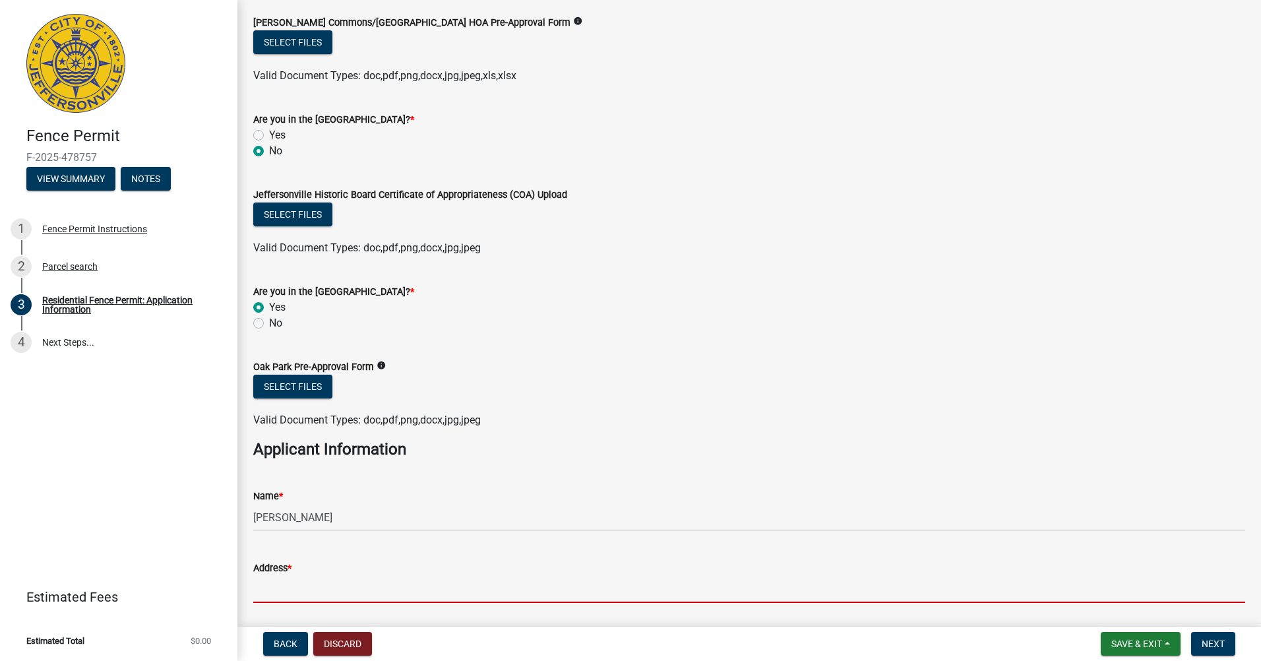
click at [293, 595] on input "Address *" at bounding box center [749, 589] width 992 height 27
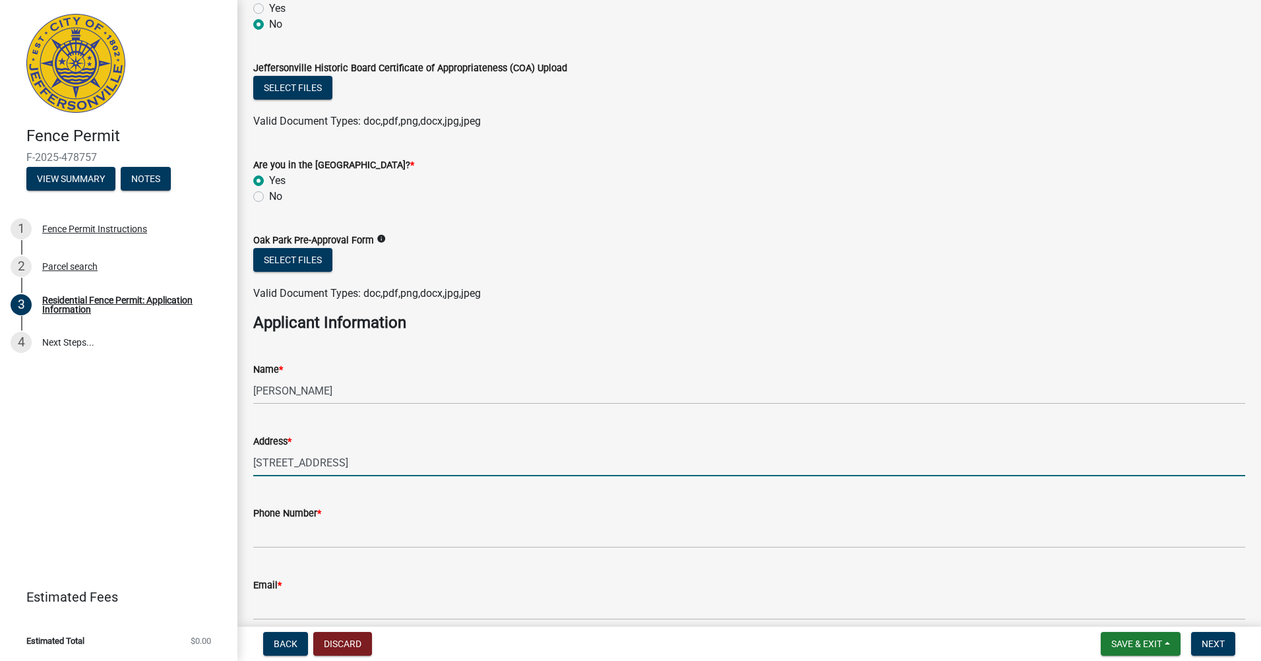
scroll to position [527, 0]
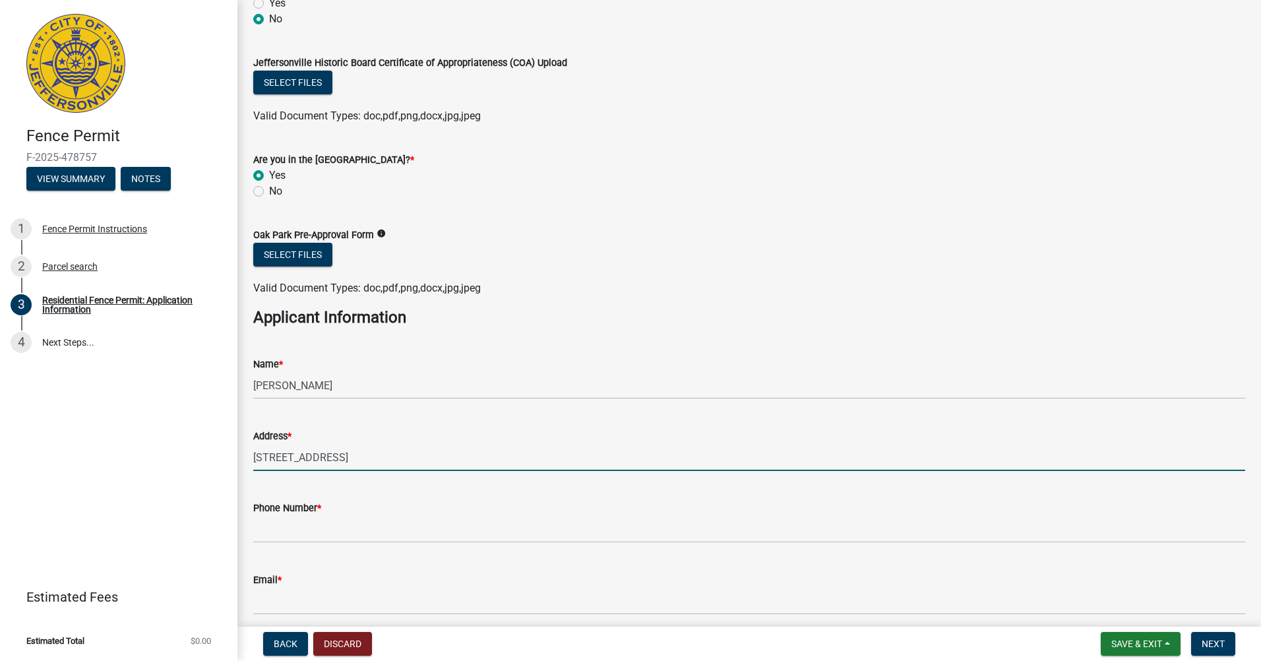
type input "[STREET_ADDRESS]"
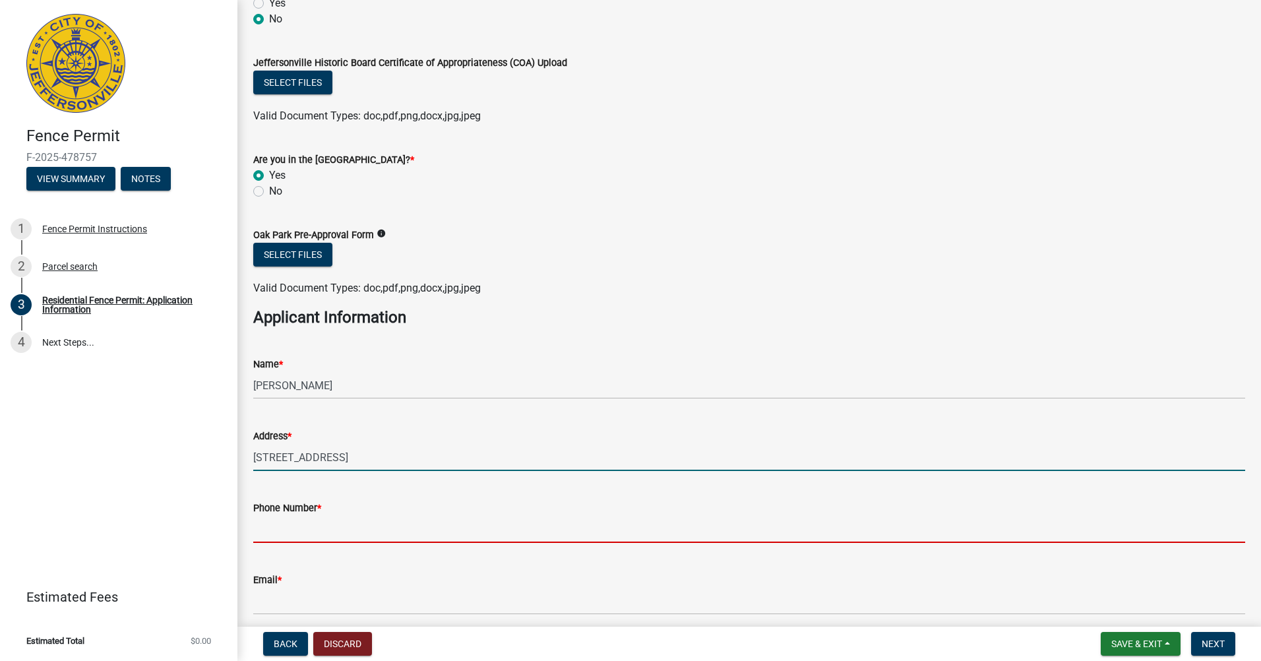
click at [438, 523] on input "Phone Number *" at bounding box center [749, 529] width 992 height 27
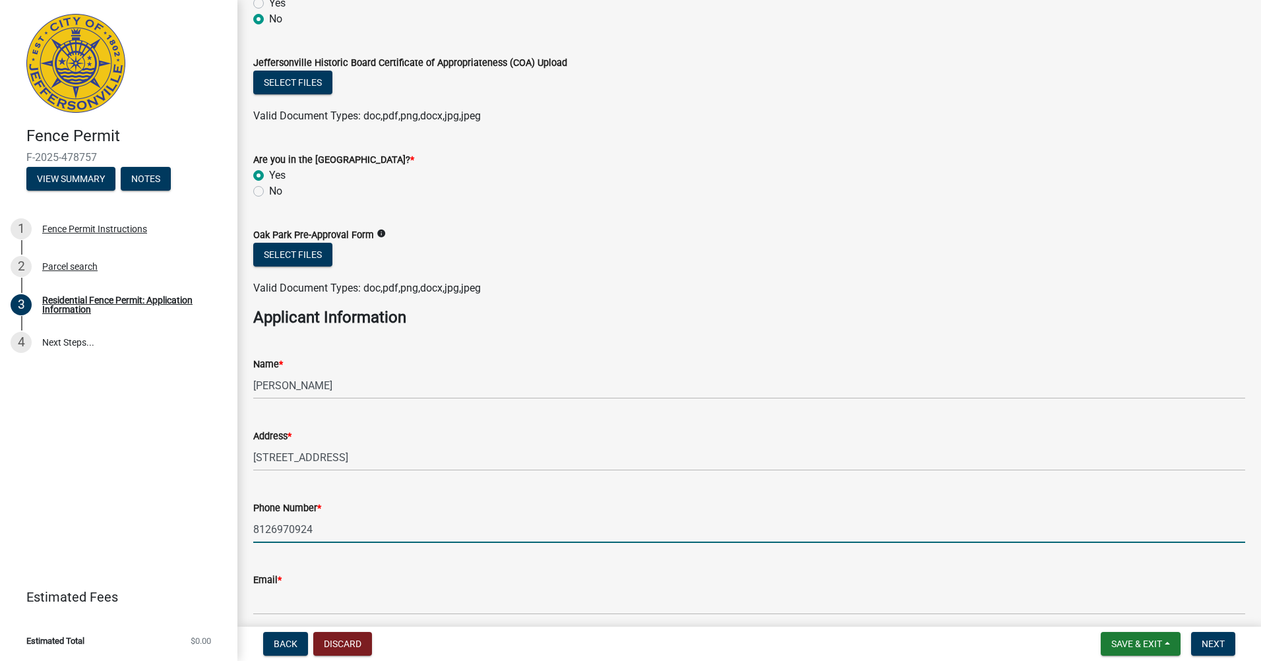
type input "8126970924"
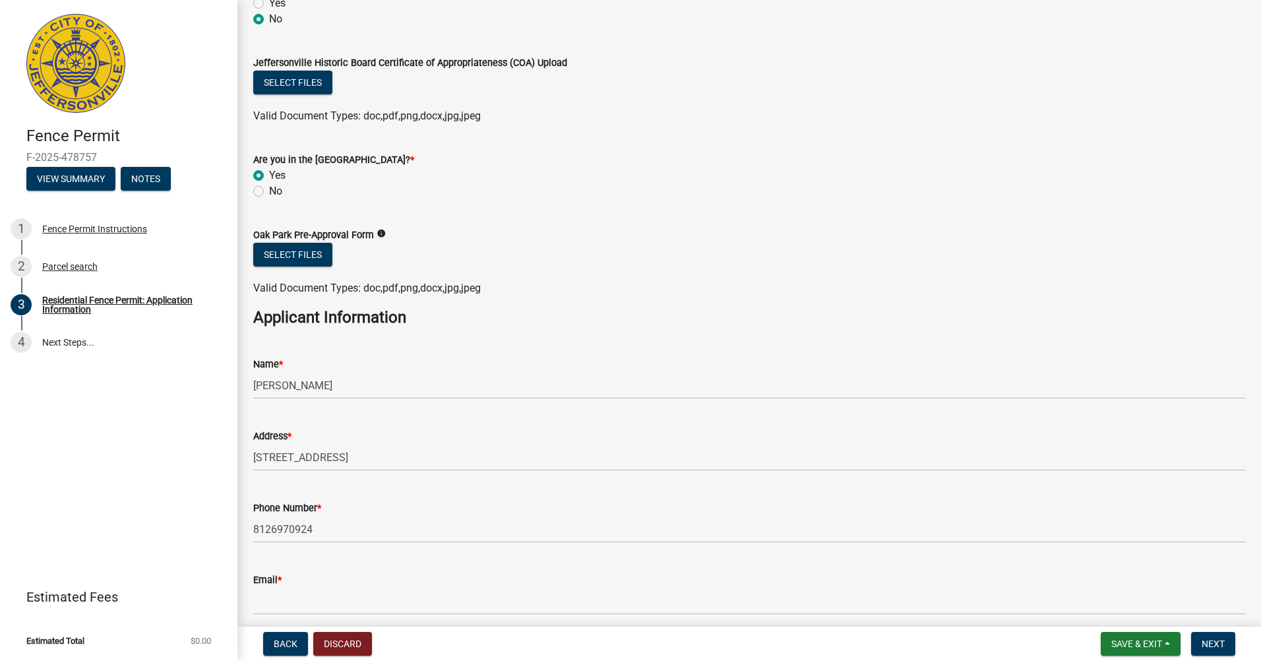
click at [349, 620] on wm-data-entity-input "Email *" at bounding box center [749, 589] width 992 height 72
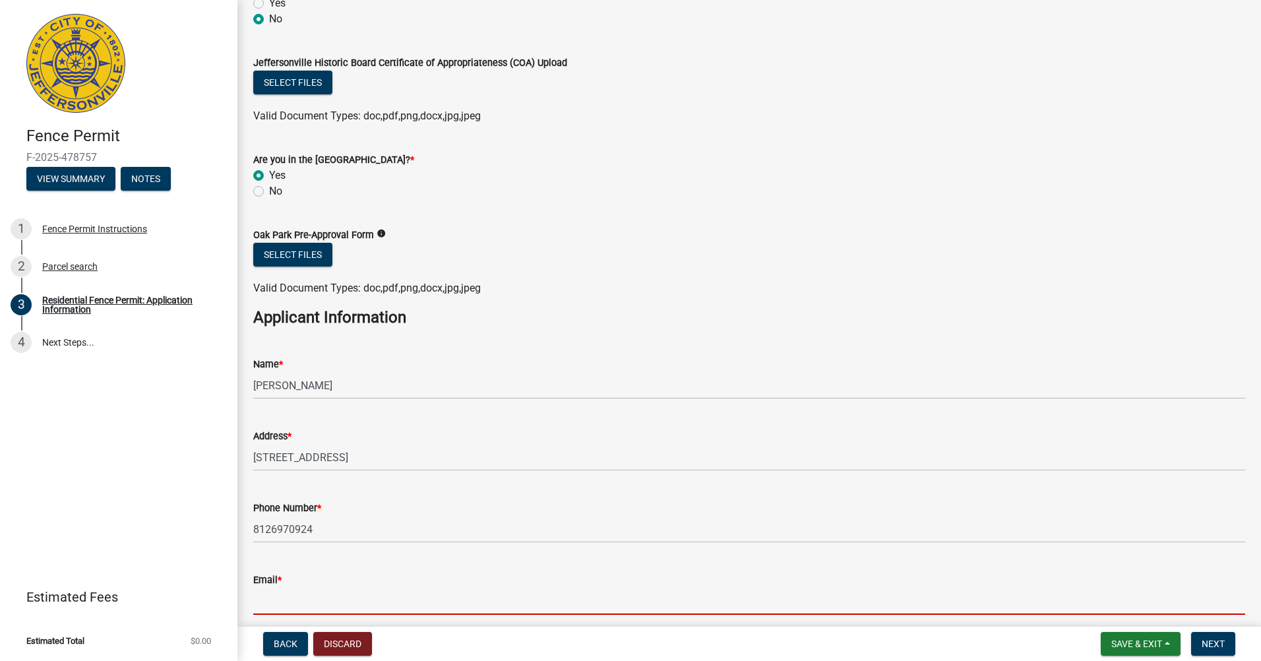
click at [346, 612] on input "Email *" at bounding box center [749, 600] width 992 height 27
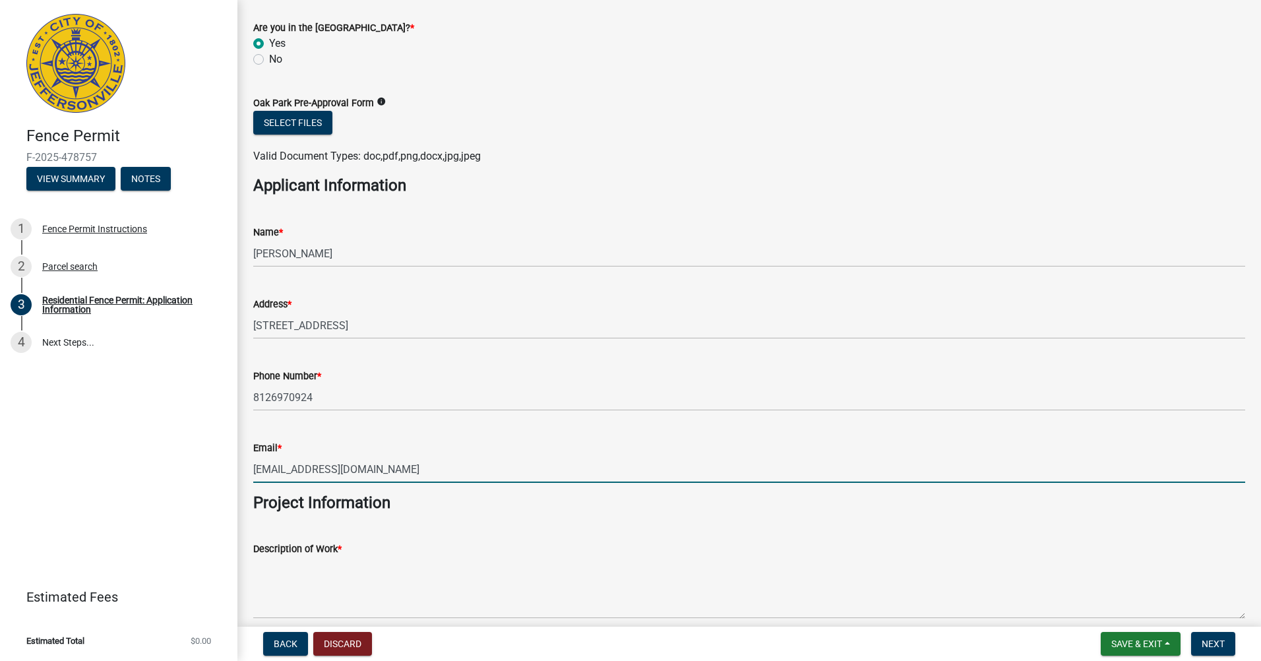
scroll to position [725, 0]
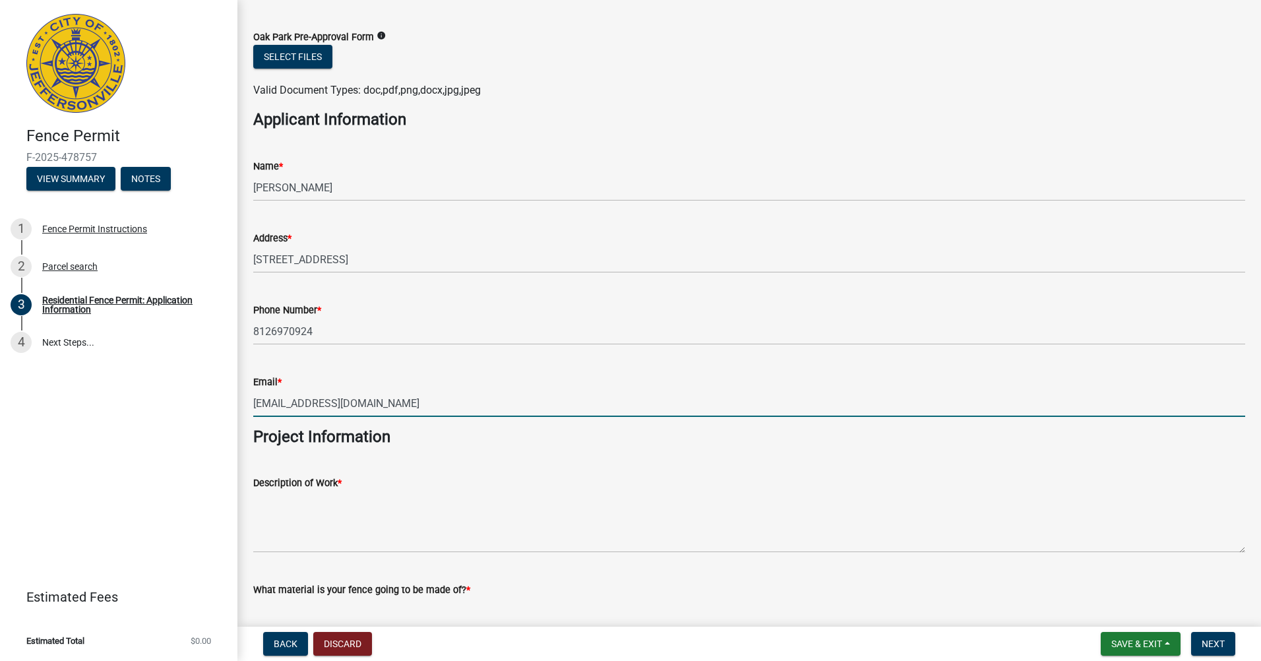
type input "[EMAIL_ADDRESS][DOMAIN_NAME]"
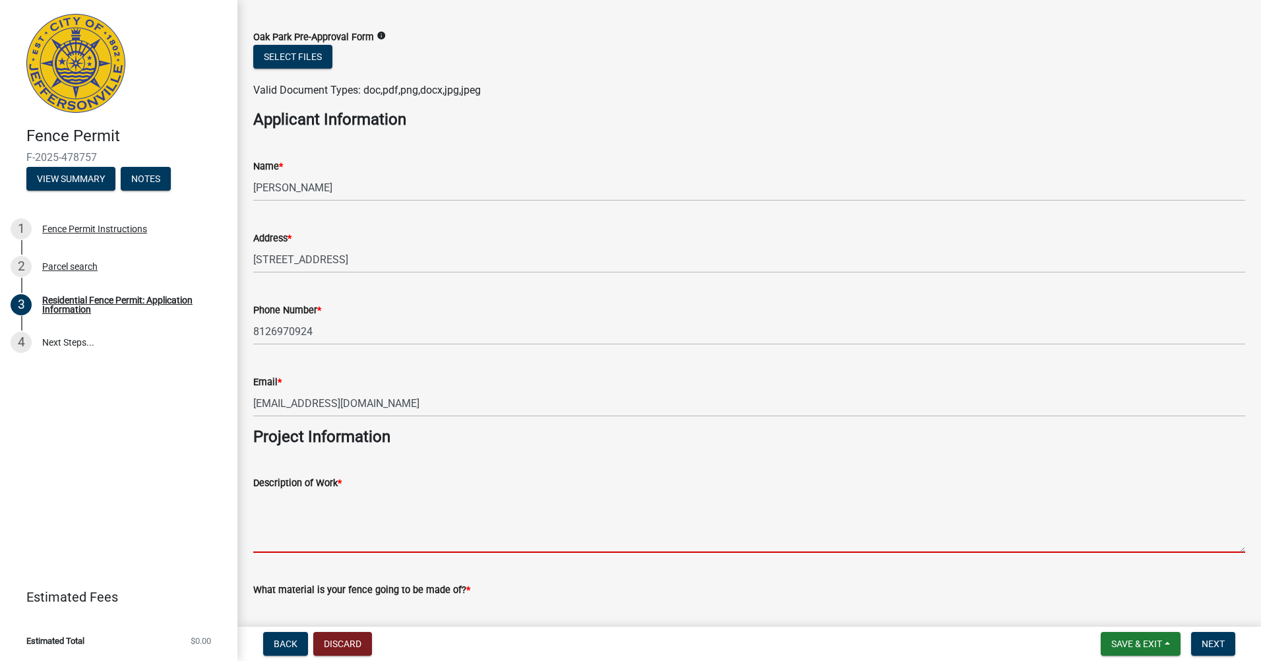
click at [338, 531] on textarea "Description of Work *" at bounding box center [749, 521] width 992 height 62
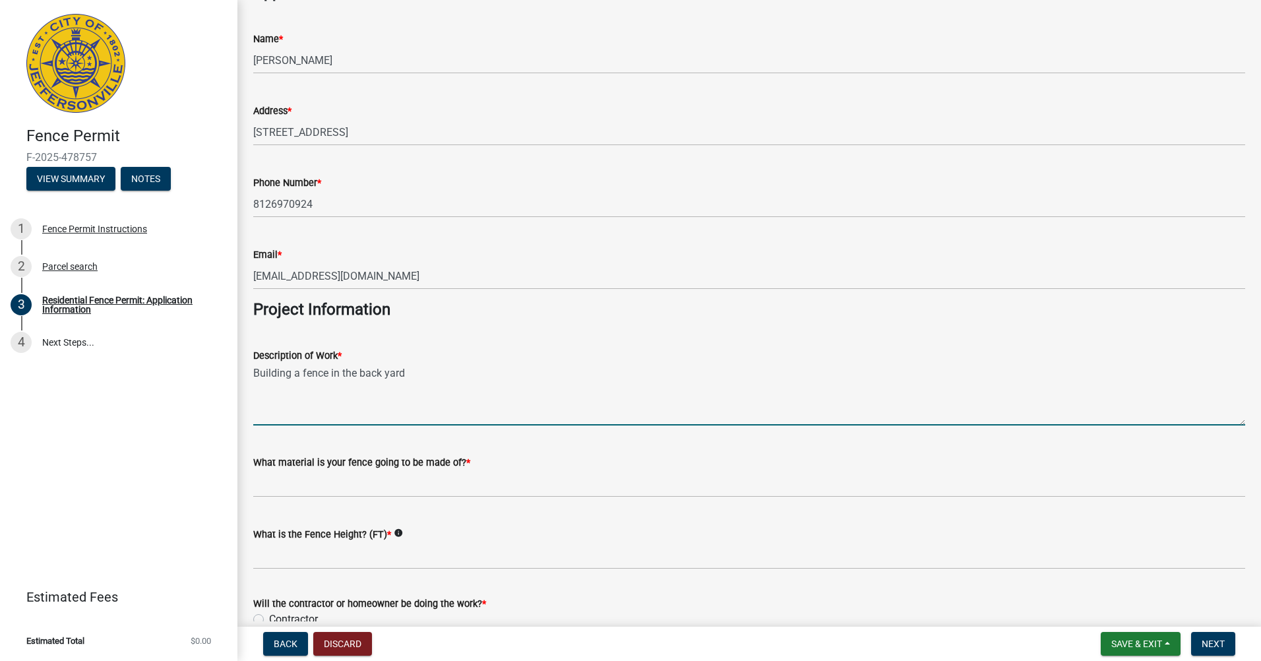
scroll to position [857, 0]
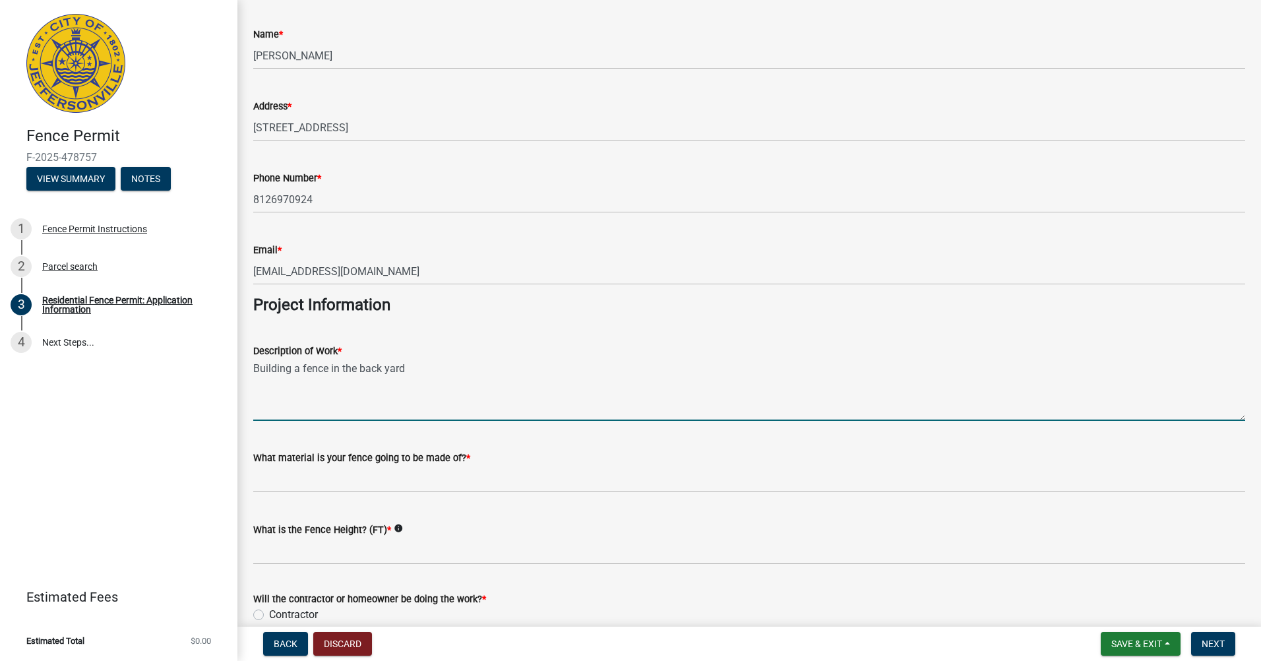
type textarea "Building a fence in the back yard"
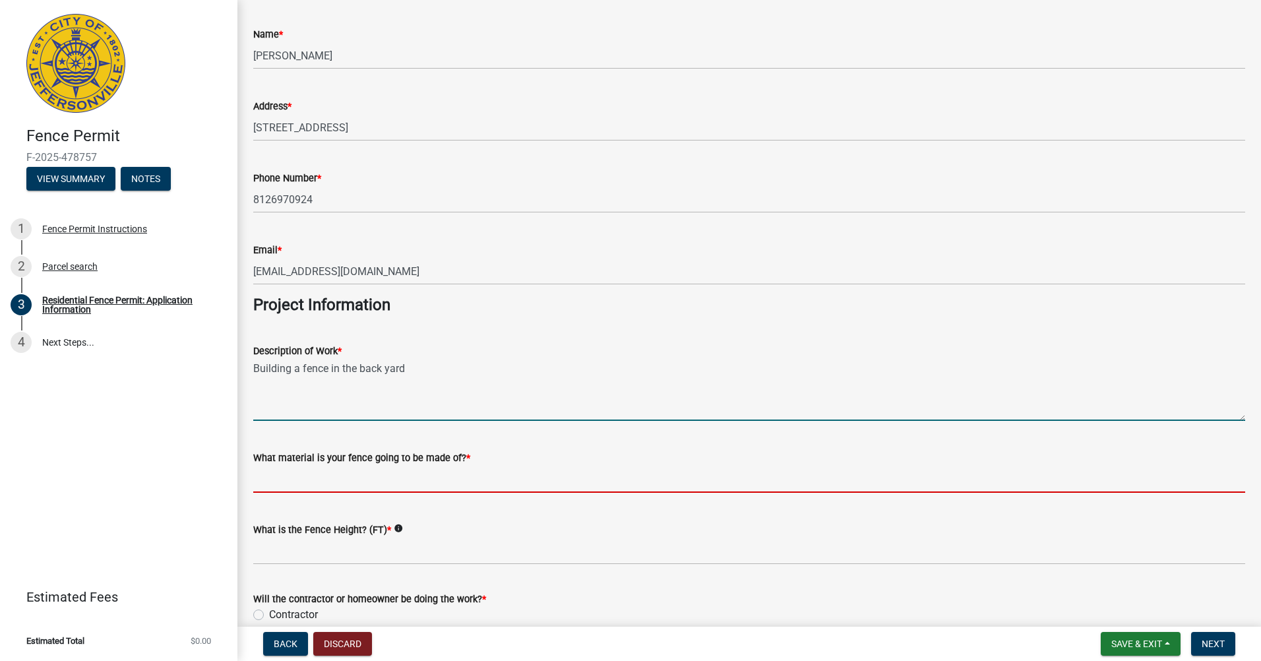
click at [413, 485] on input "What material is your fence going to be made of? *" at bounding box center [749, 478] width 992 height 27
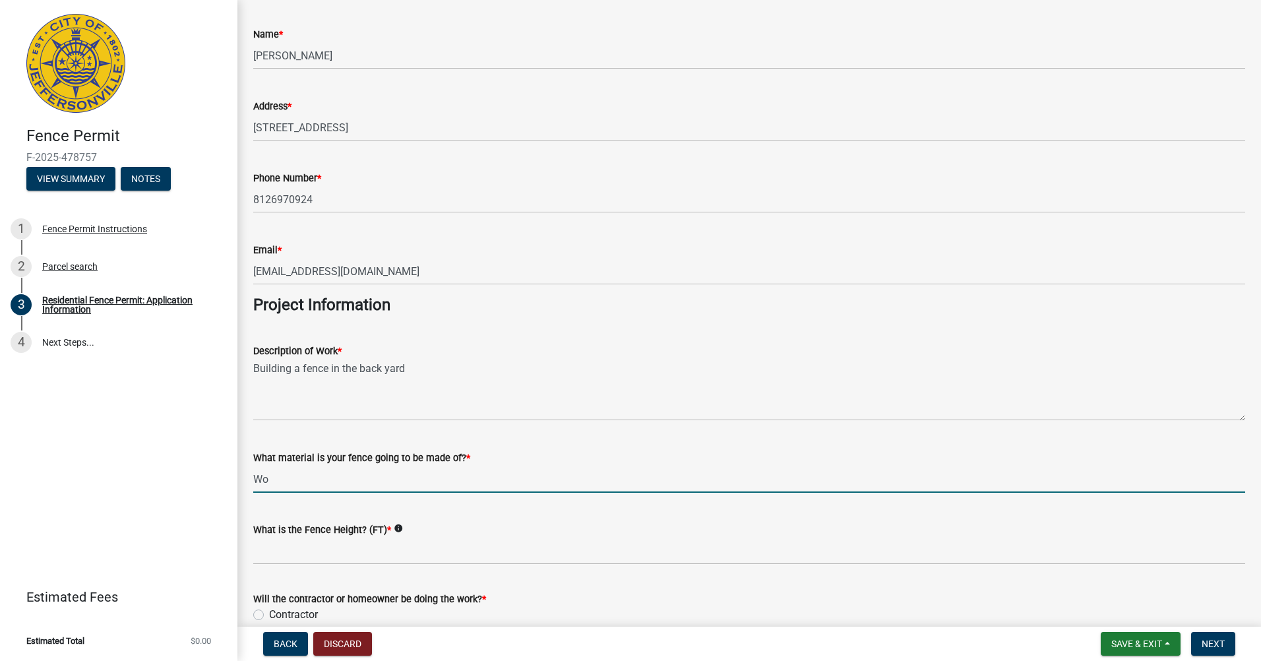
type input "W"
drag, startPoint x: 413, startPoint y: 483, endPoint x: 421, endPoint y: 479, distance: 8.6
click at [421, 479] on input "T post, Plastic chicken wire, Wood & Concrete, screws" at bounding box center [749, 478] width 992 height 27
click at [460, 475] on input "T post, Plastic chicken wire, Wood, Concrete, screws" at bounding box center [749, 478] width 992 height 27
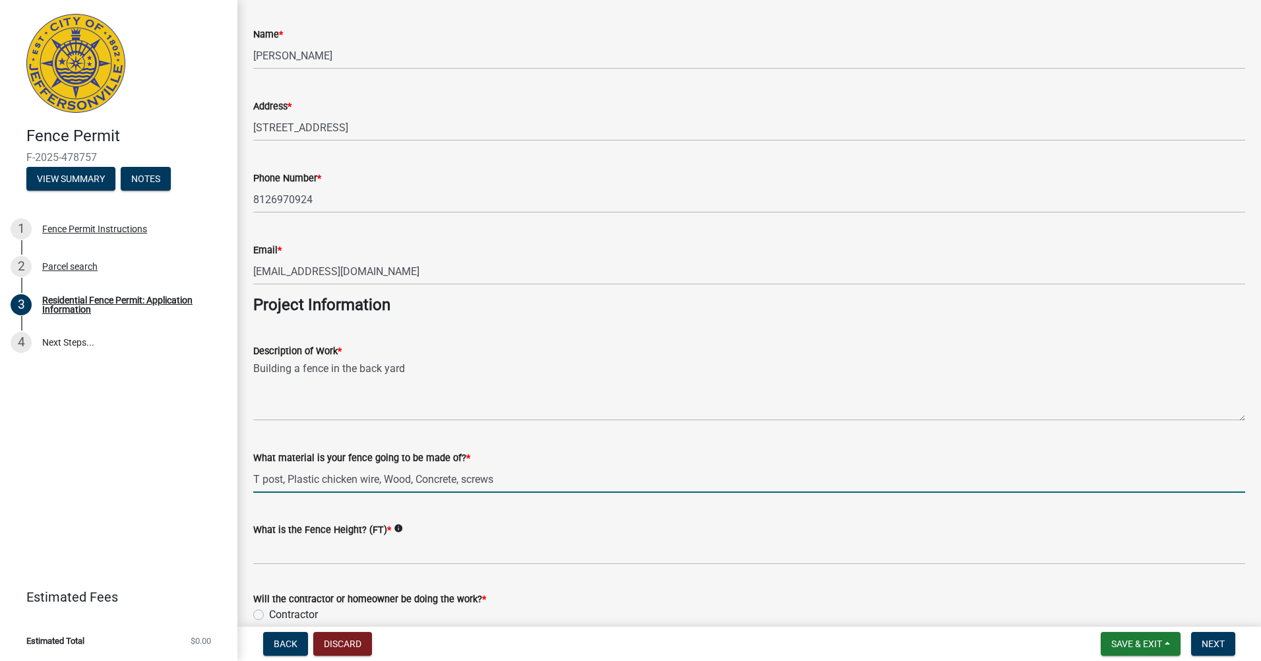
click at [462, 481] on input "T post, Plastic chicken wire, Wood, Concrete, screws" at bounding box center [749, 478] width 992 height 27
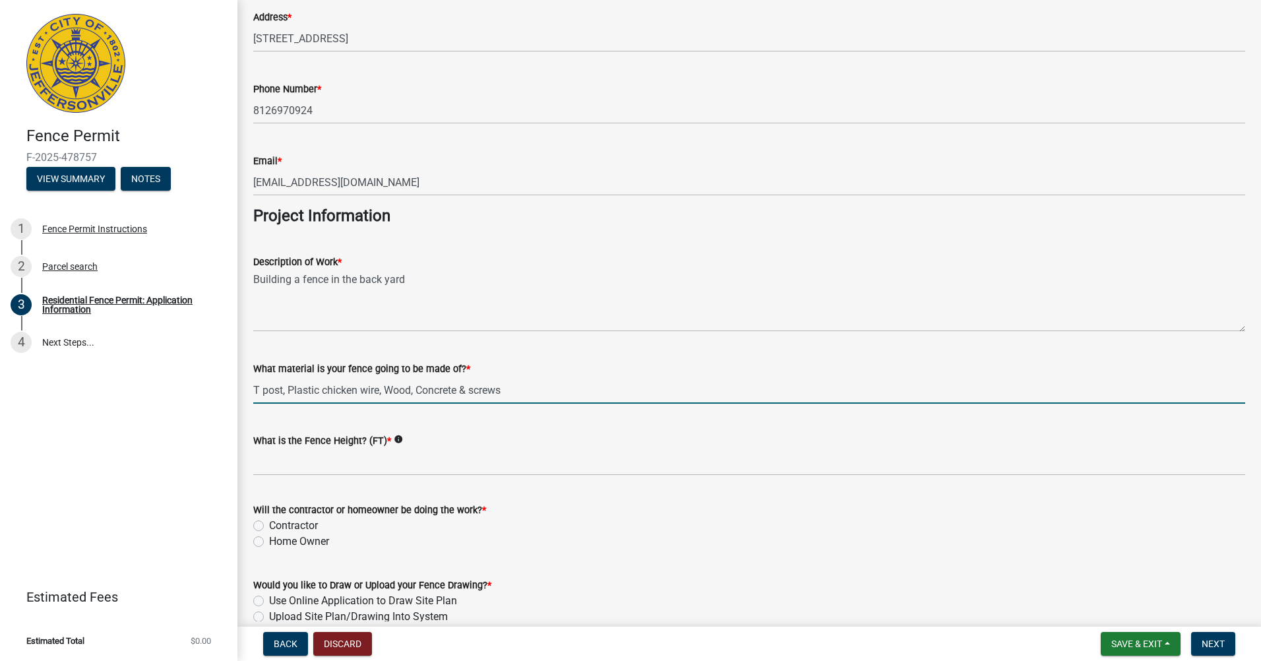
scroll to position [923, 0]
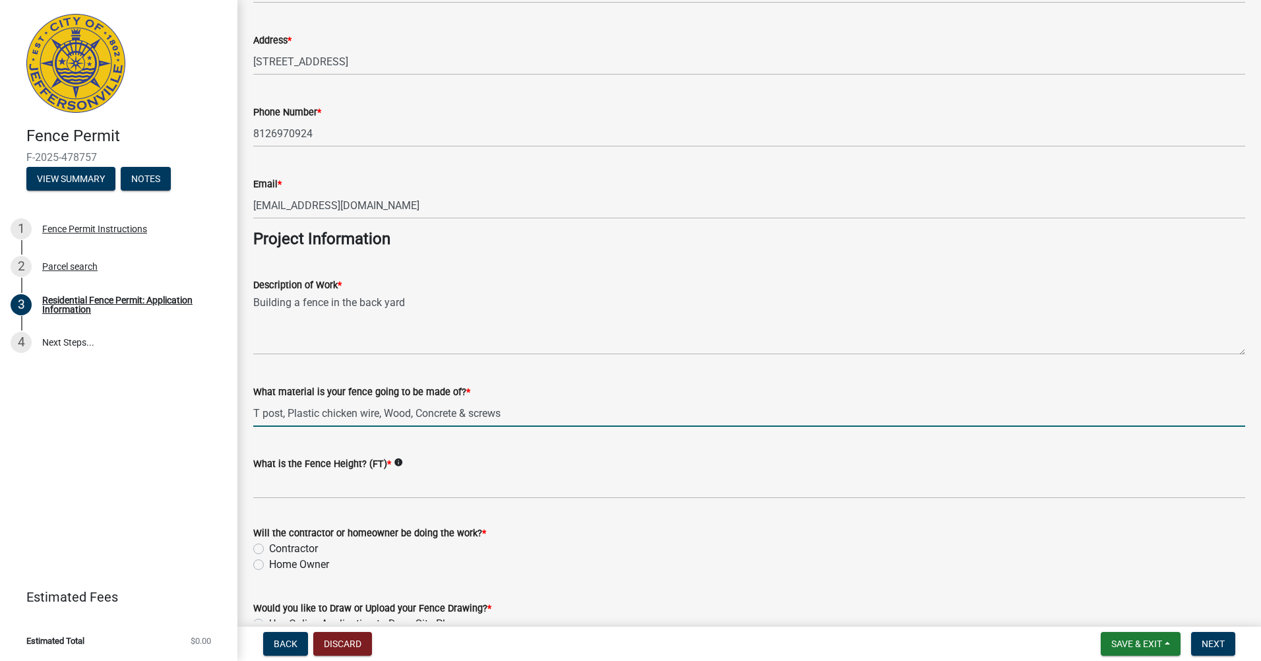
type input "T post, Plastic chicken wire, Wood, Concrete & screws"
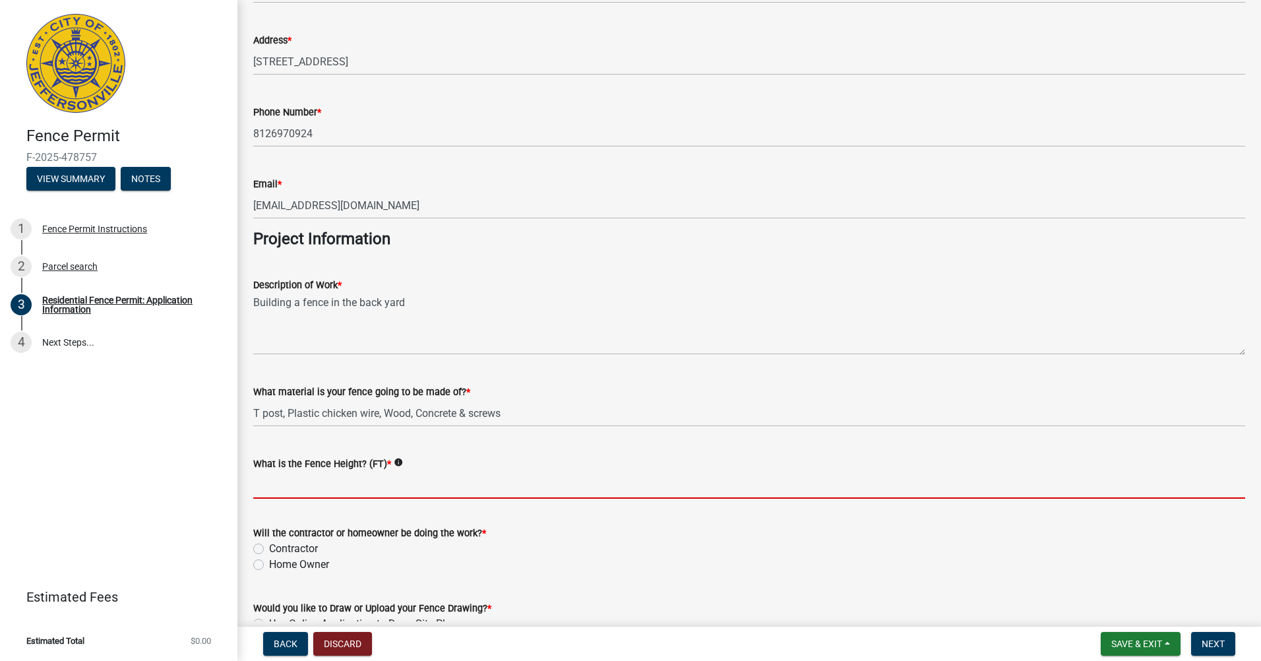
click at [274, 488] on input "What is the Fence Height? (FT) *" at bounding box center [749, 484] width 992 height 27
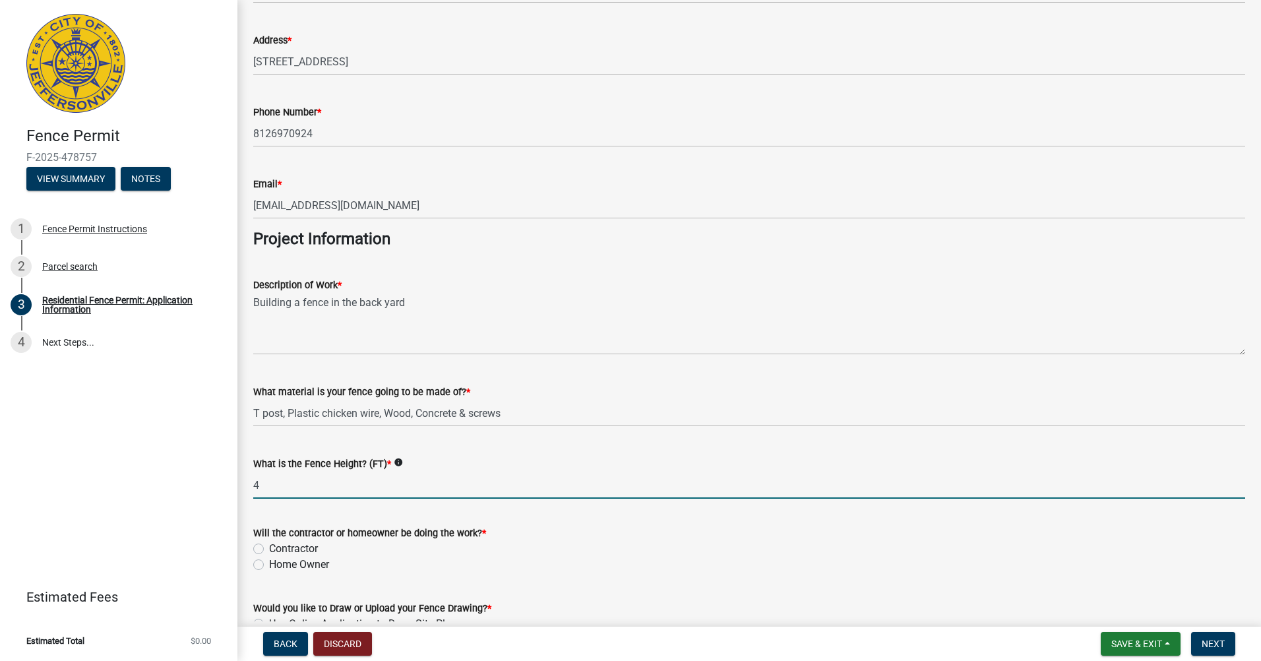
scroll to position [989, 0]
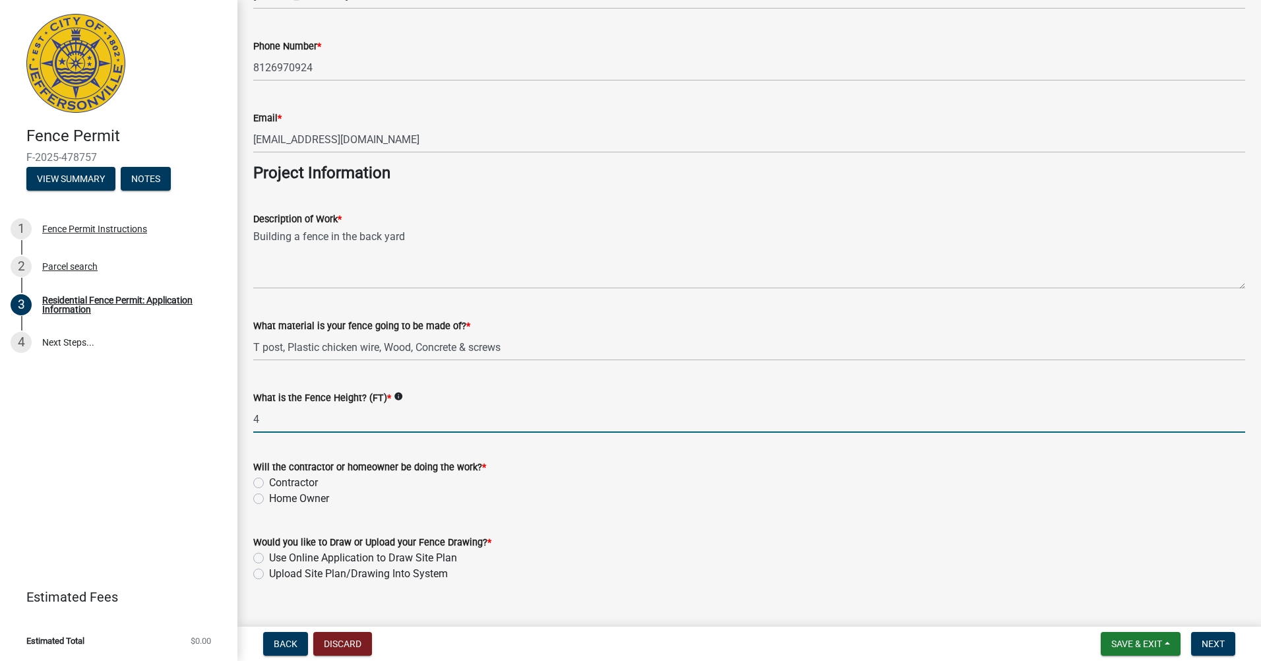
type input "4"
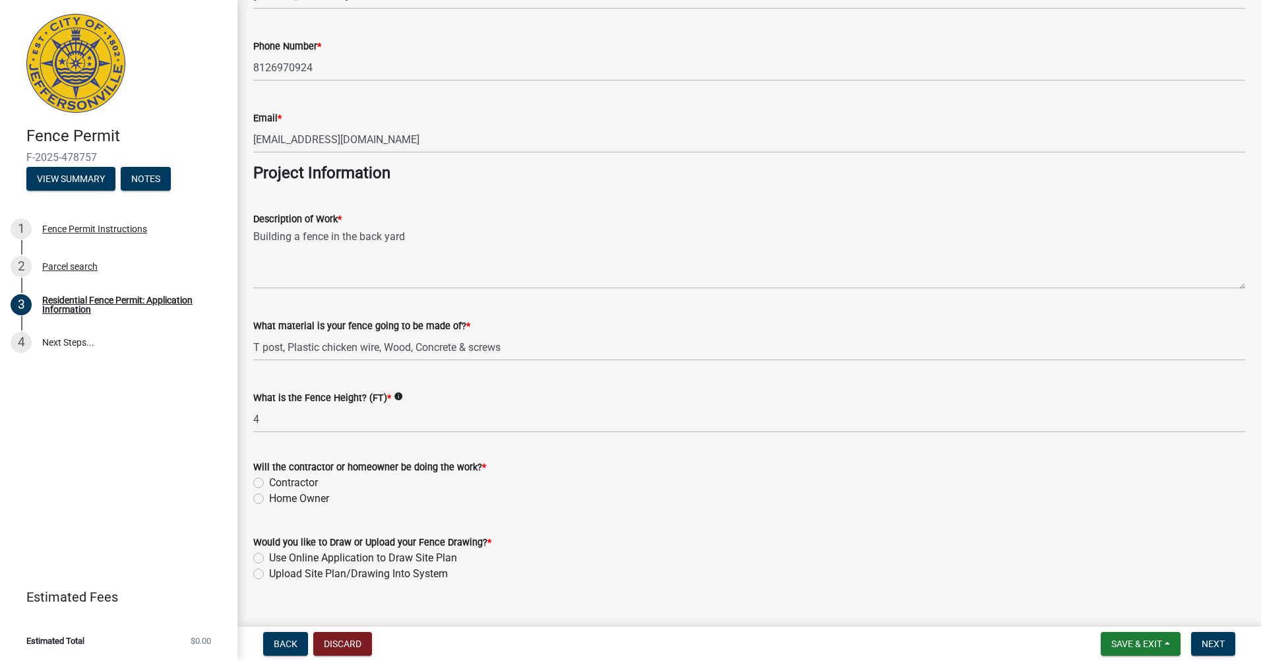
click at [248, 493] on div "Will the contractor or homeowner be doing the work? * [DEMOGRAPHIC_DATA] Home O…" at bounding box center [748, 474] width 1011 height 63
click at [253, 494] on div "Will the contractor or homeowner be doing the work? * [DEMOGRAPHIC_DATA] Home O…" at bounding box center [748, 474] width 1011 height 63
drag, startPoint x: 253, startPoint y: 494, endPoint x: 261, endPoint y: 497, distance: 8.6
click at [269, 497] on label "Home Owner" at bounding box center [299, 498] width 60 height 16
click at [269, 497] on input "Home Owner" at bounding box center [273, 494] width 9 height 9
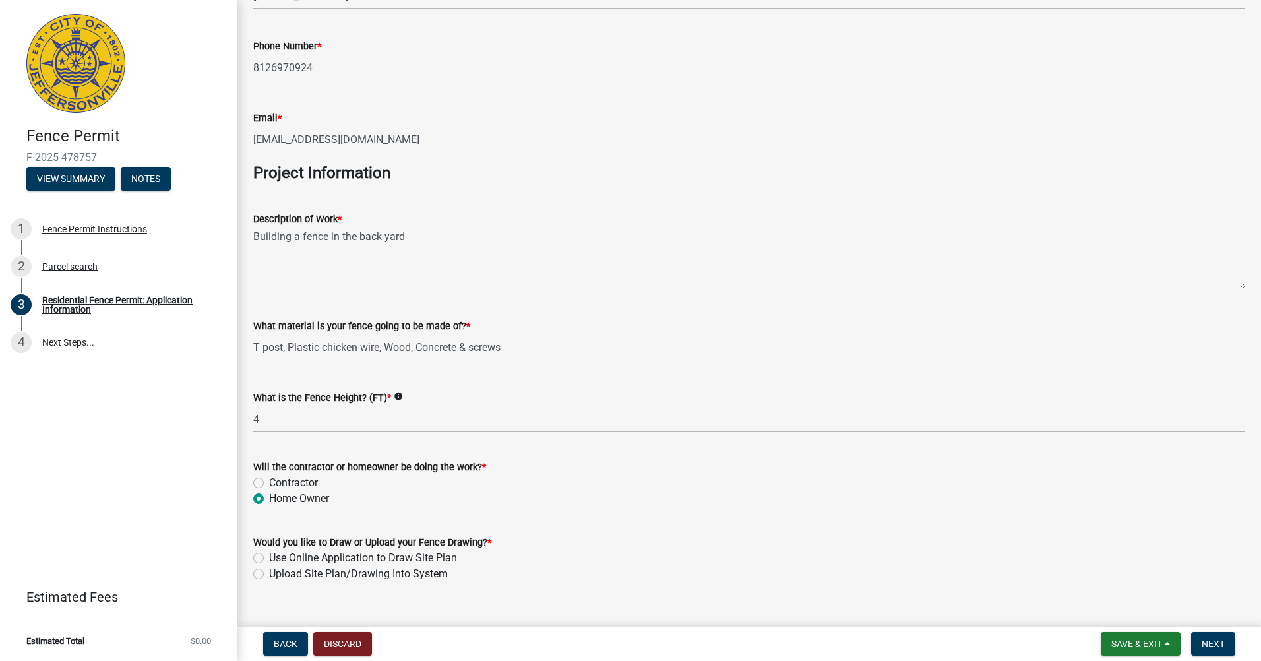
radio input "true"
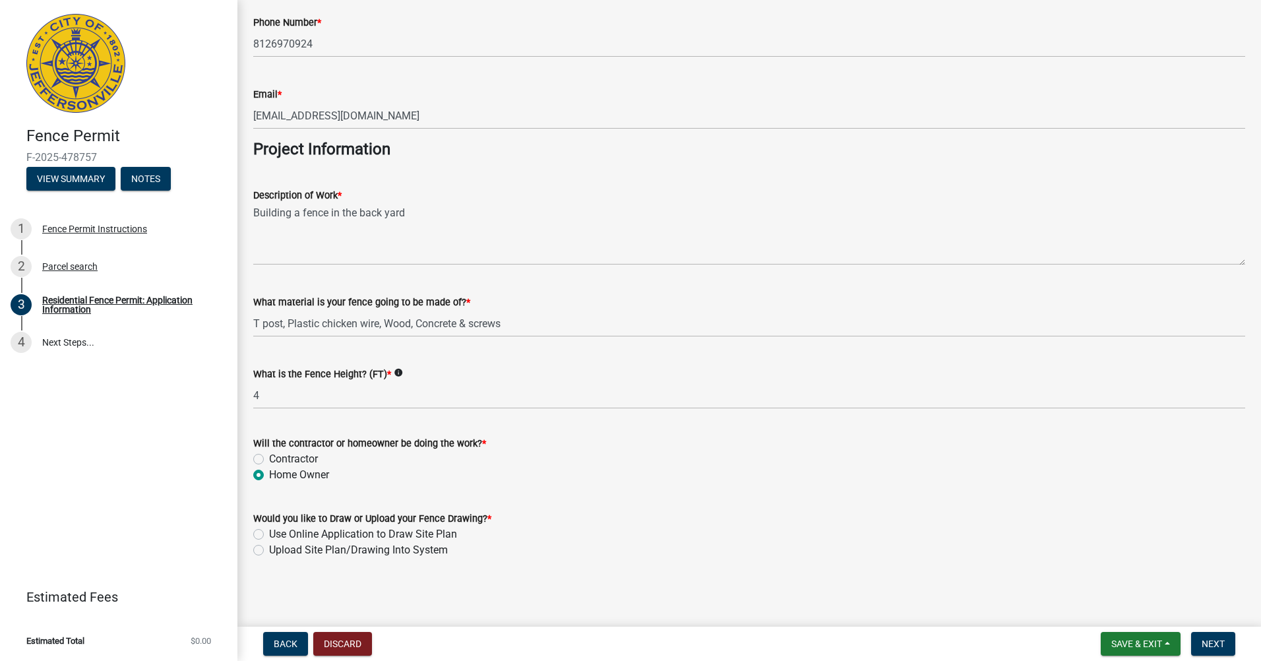
click at [269, 552] on label "Upload Site Plan/Drawing Into System" at bounding box center [358, 550] width 179 height 16
click at [269, 550] on input "Upload Site Plan/Drawing Into System" at bounding box center [273, 546] width 9 height 9
radio input "true"
click at [1127, 649] on span "Save & Exit" at bounding box center [1136, 643] width 51 height 11
click at [1110, 612] on button "Save & Exit" at bounding box center [1127, 609] width 105 height 32
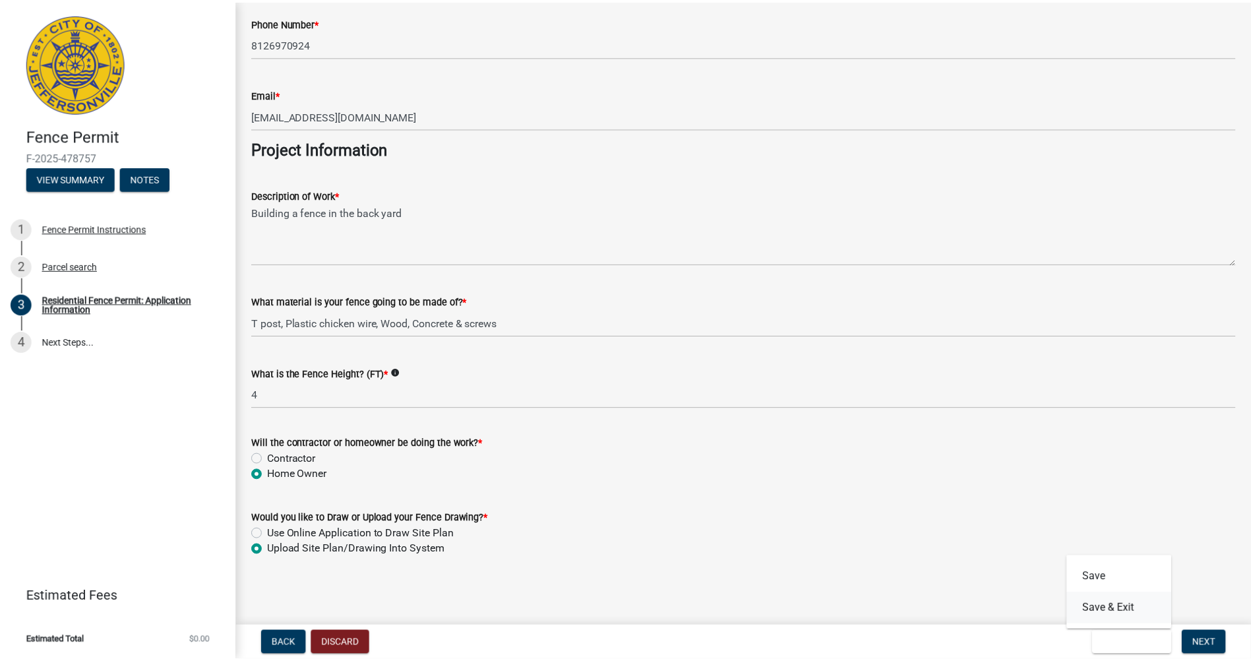
scroll to position [0, 0]
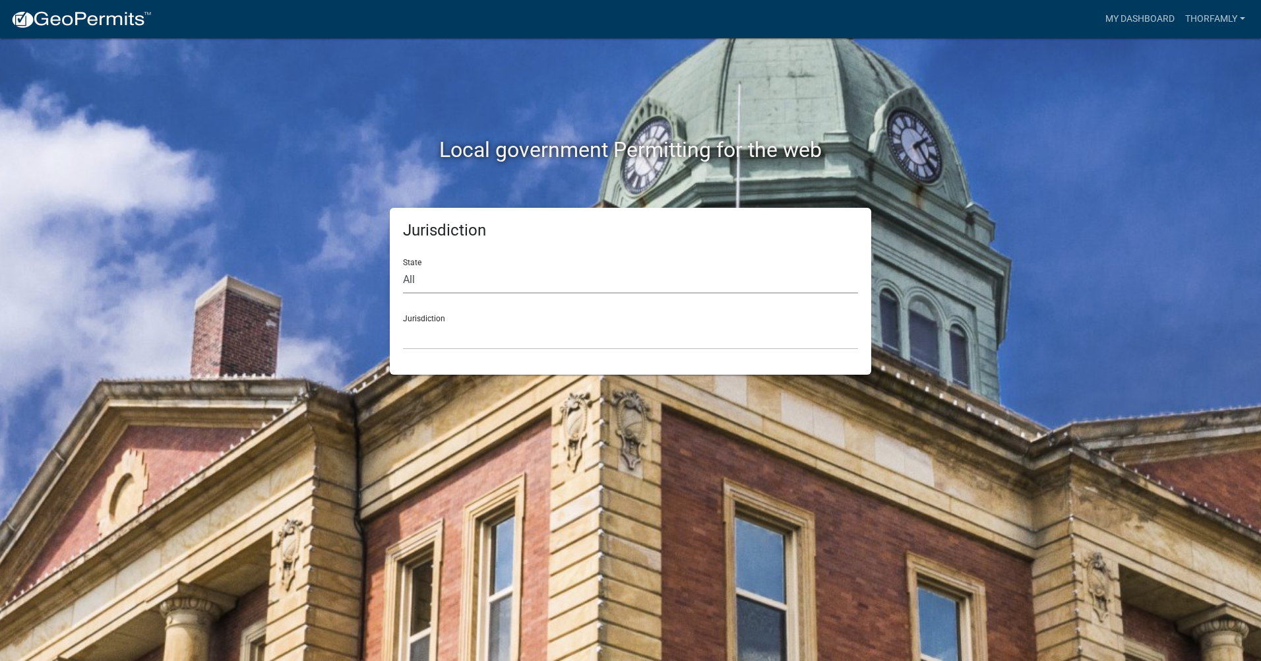
click at [461, 276] on select "All [US_STATE] [US_STATE] [US_STATE] [US_STATE] [US_STATE] [US_STATE] [US_STATE…" at bounding box center [630, 279] width 455 height 27
select select "[US_STATE]"
click at [403, 266] on select "All [US_STATE] [US_STATE] [US_STATE] [US_STATE] [US_STATE] [US_STATE] [US_STATE…" at bounding box center [630, 279] width 455 height 27
click at [434, 309] on div "Jurisdiction City of [GEOGRAPHIC_DATA], [US_STATE] City of [GEOGRAPHIC_DATA], […" at bounding box center [630, 326] width 455 height 45
click at [444, 337] on select "City of [GEOGRAPHIC_DATA], [US_STATE] City of [GEOGRAPHIC_DATA], [US_STATE] Cit…" at bounding box center [630, 335] width 455 height 27
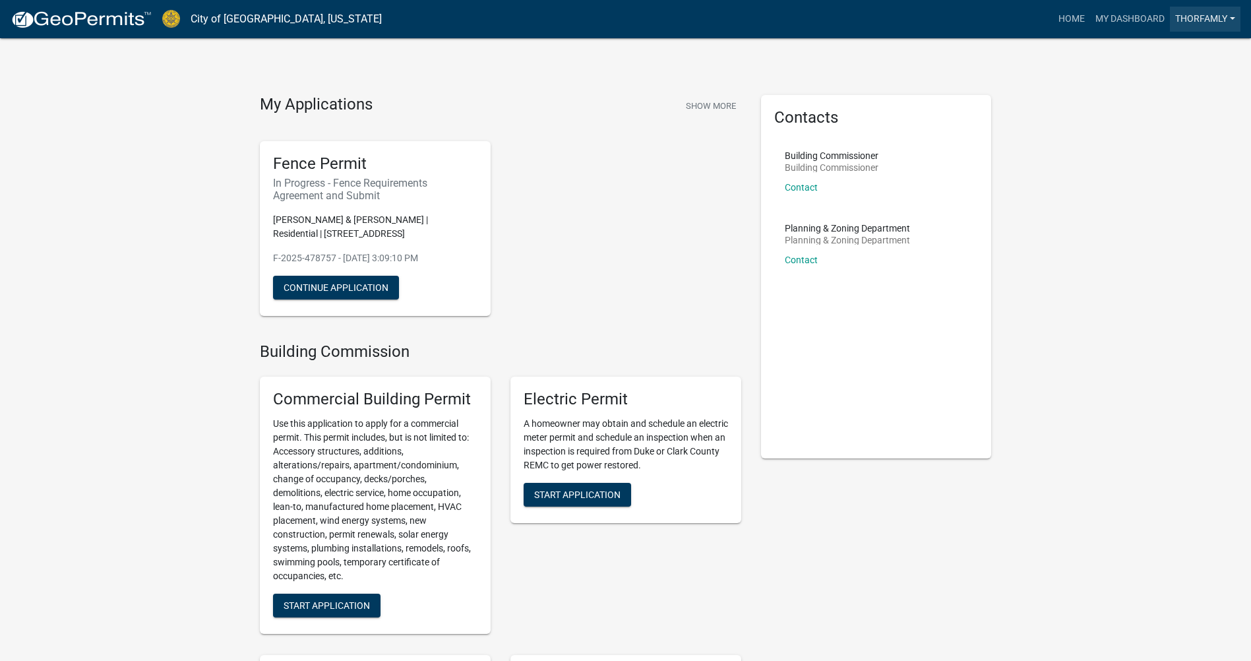
click at [1216, 24] on link "Thorfamly" at bounding box center [1205, 19] width 71 height 25
click at [368, 282] on button "Continue Application" at bounding box center [336, 288] width 126 height 24
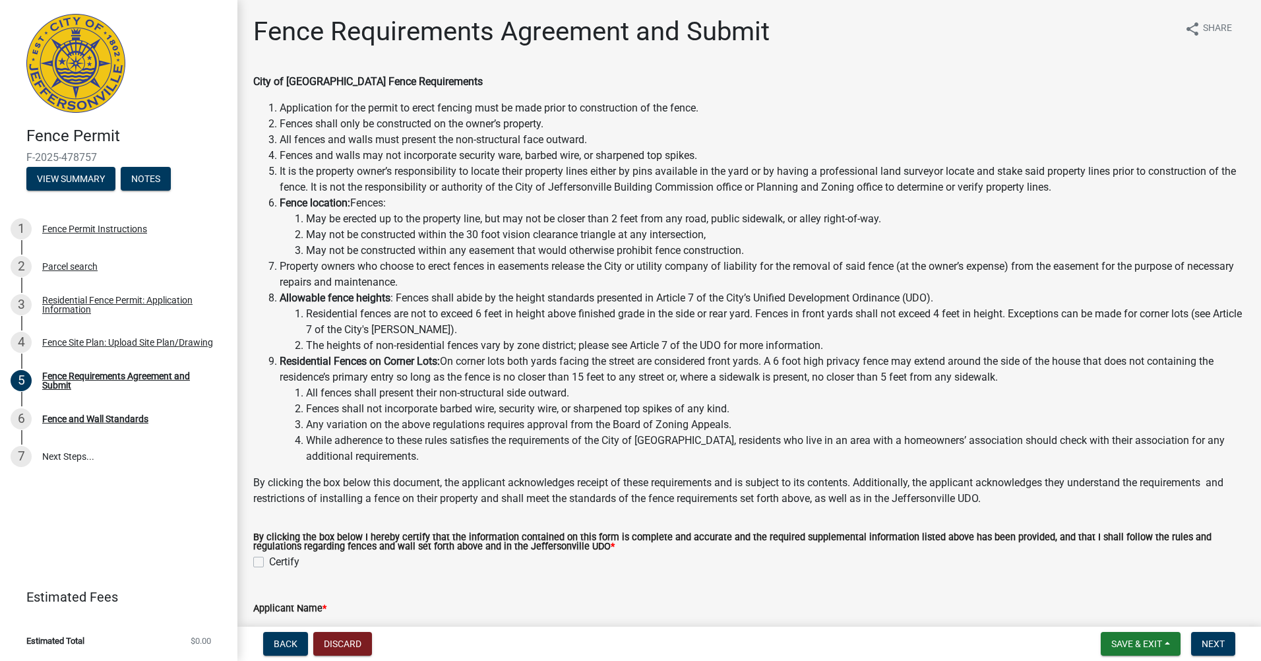
click at [269, 558] on label "Certify" at bounding box center [284, 562] width 30 height 16
click at [269, 558] on input "Certify" at bounding box center [273, 558] width 9 height 9
checkbox input "true"
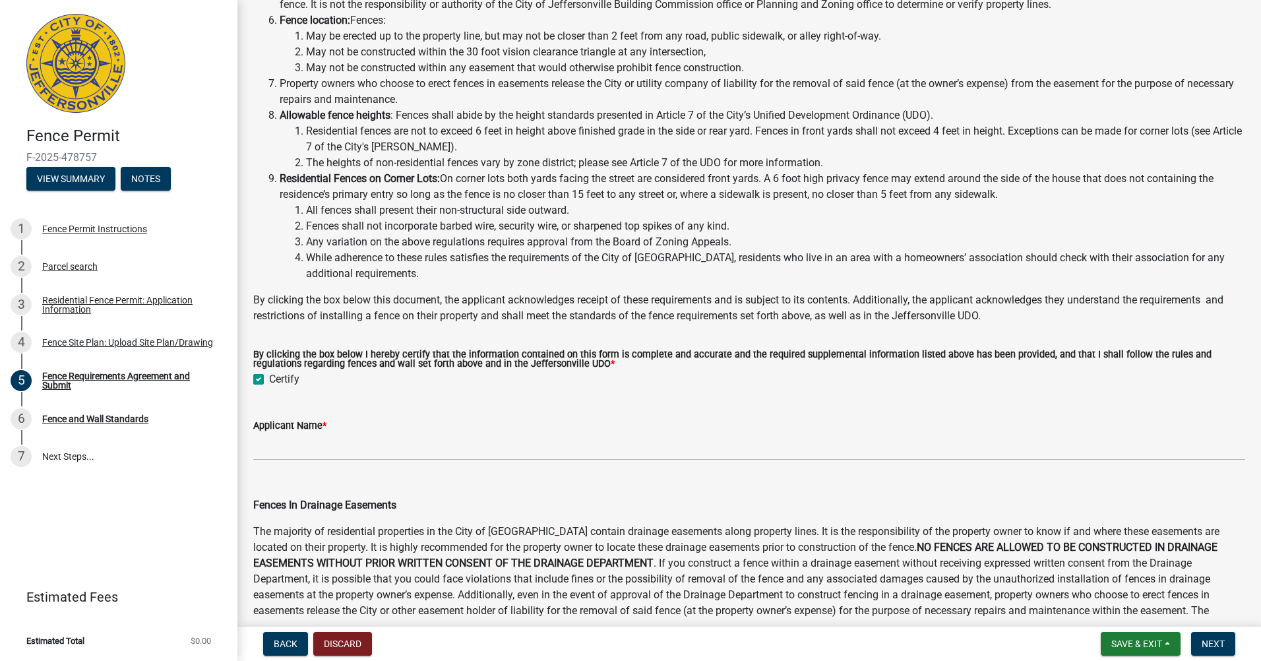
scroll to position [264, 0]
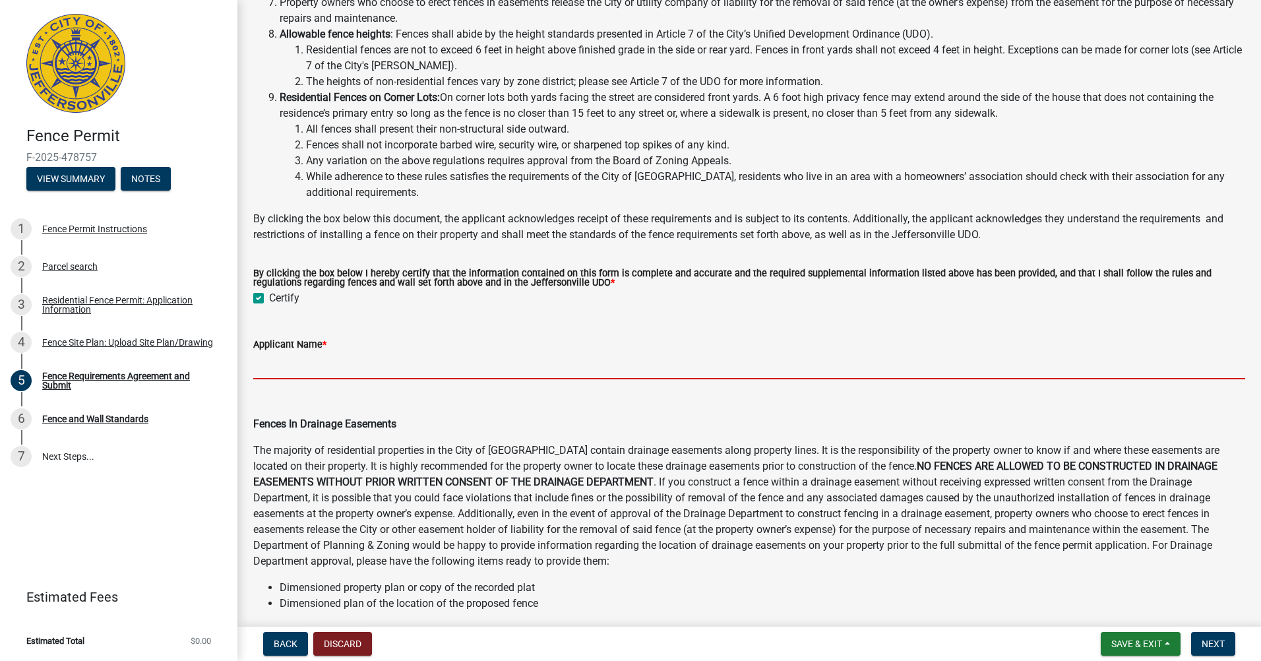
click at [294, 370] on input "Applicant Name *" at bounding box center [749, 365] width 992 height 27
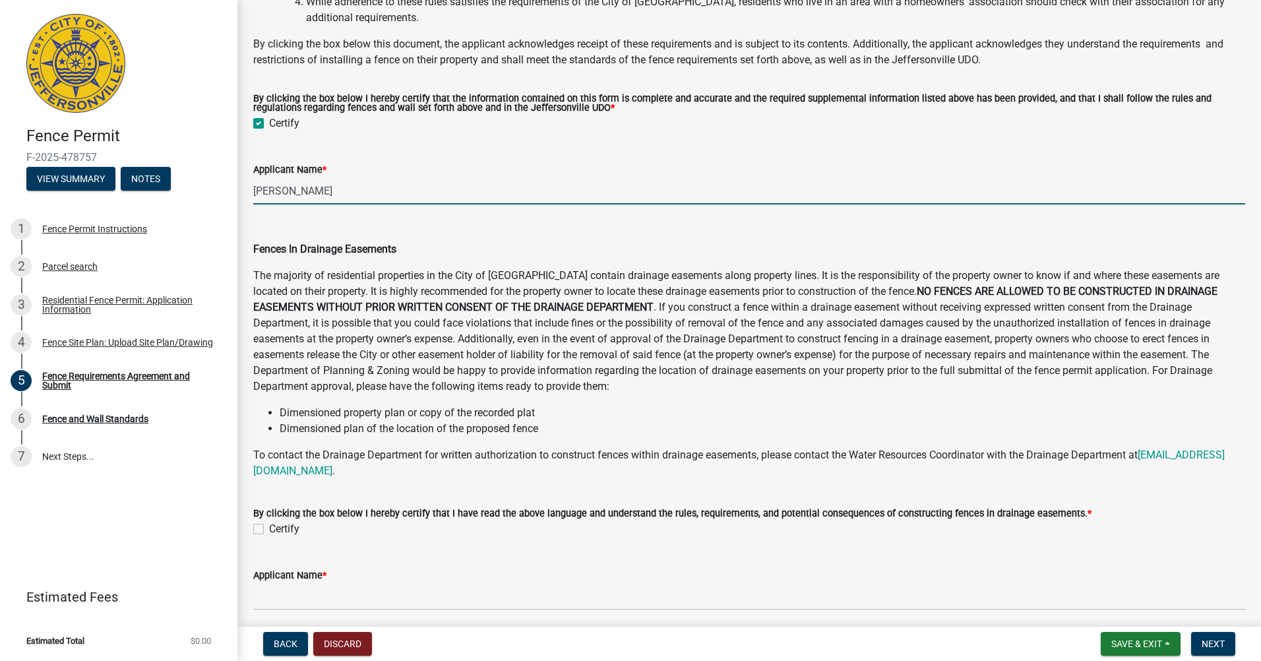
scroll to position [461, 0]
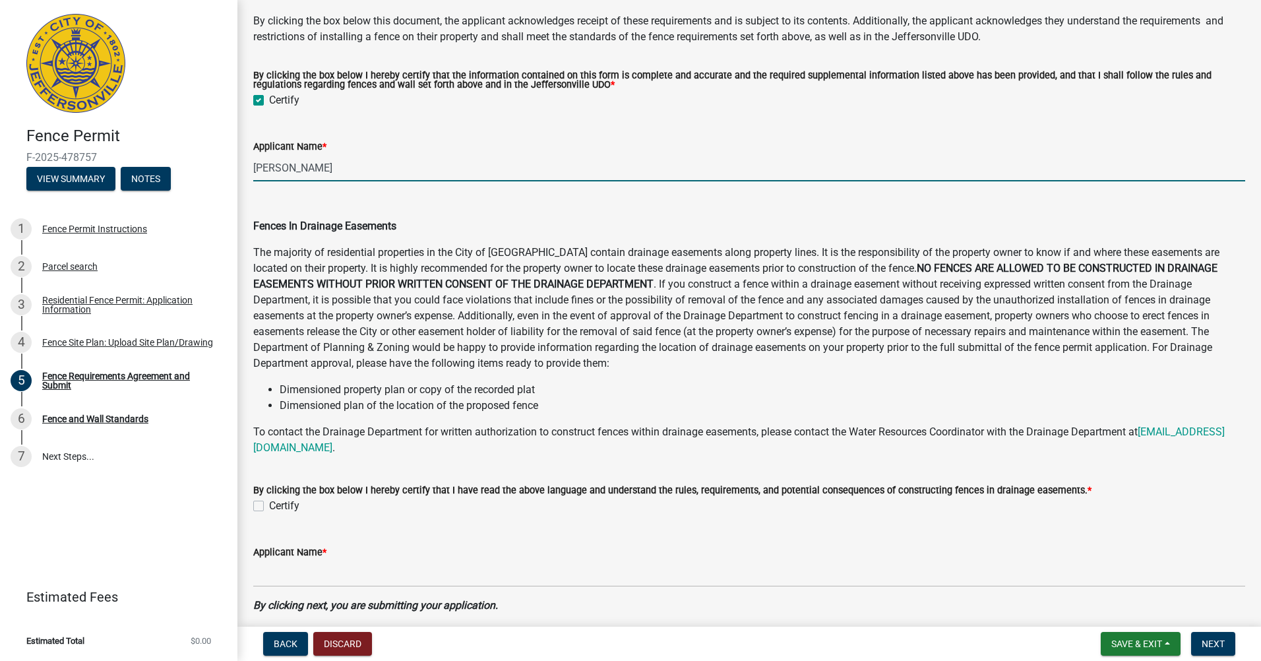
type input "[PERSON_NAME]"
click at [269, 508] on label "Certify" at bounding box center [284, 506] width 30 height 16
click at [269, 506] on input "Certify" at bounding box center [273, 502] width 9 height 9
checkbox input "true"
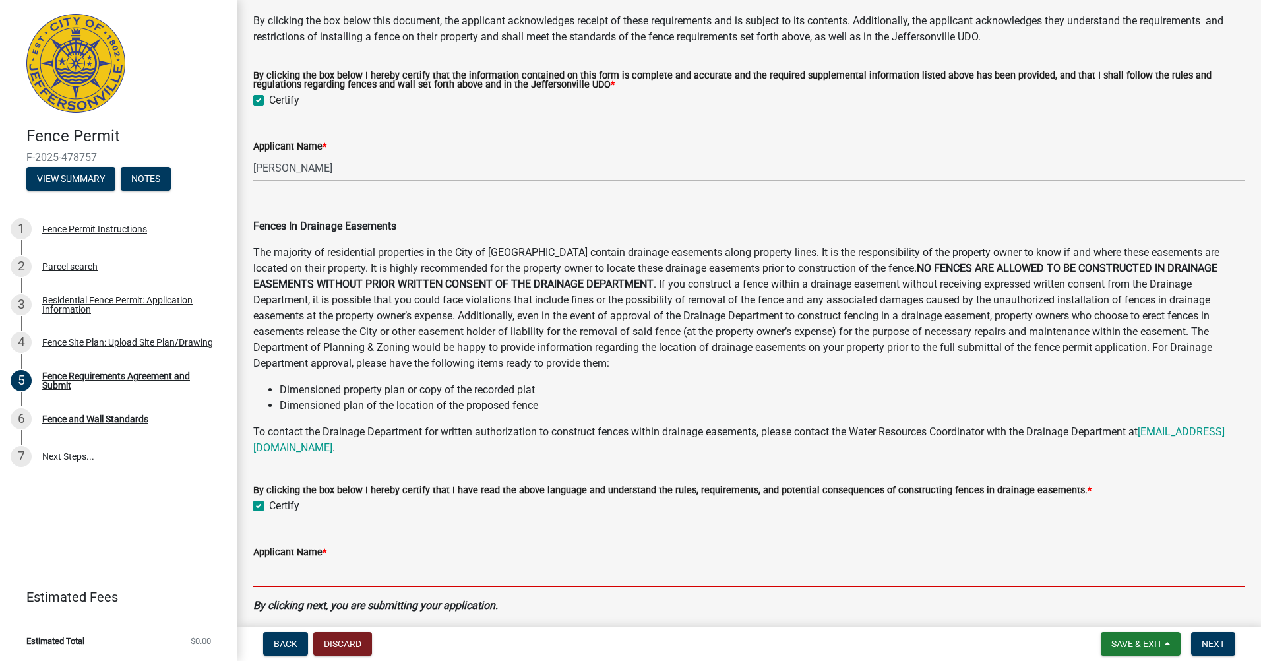
click at [340, 585] on input "Applicant Name *" at bounding box center [749, 573] width 992 height 27
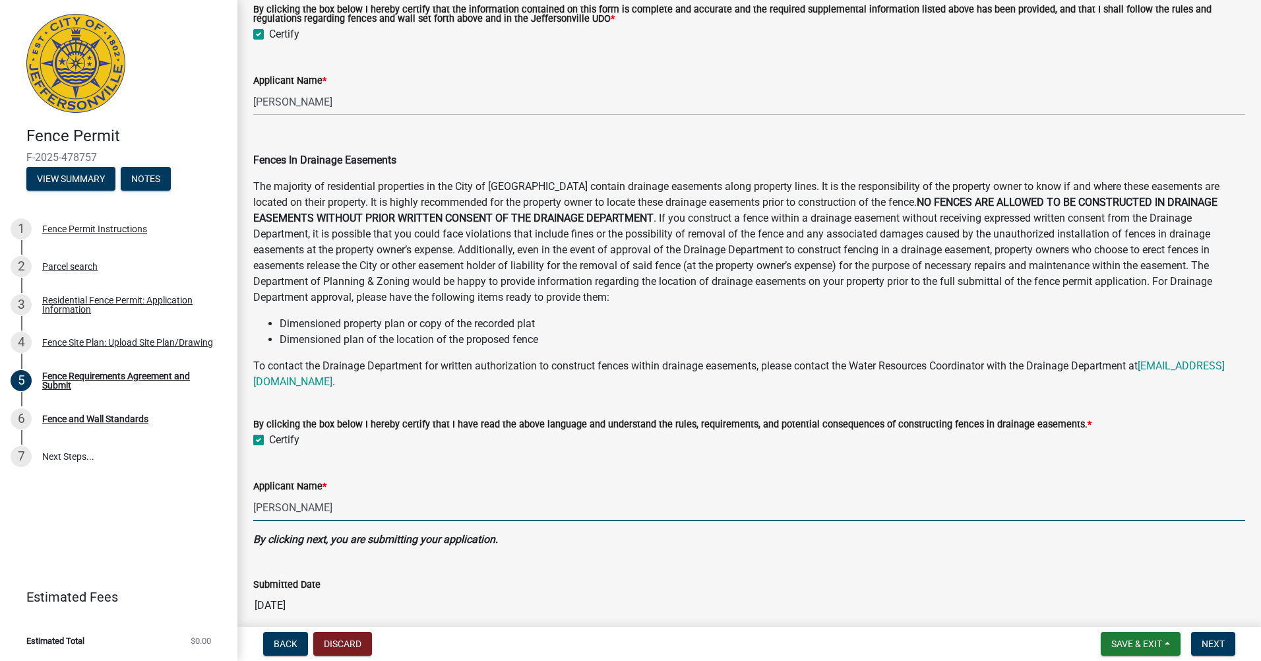
scroll to position [587, 0]
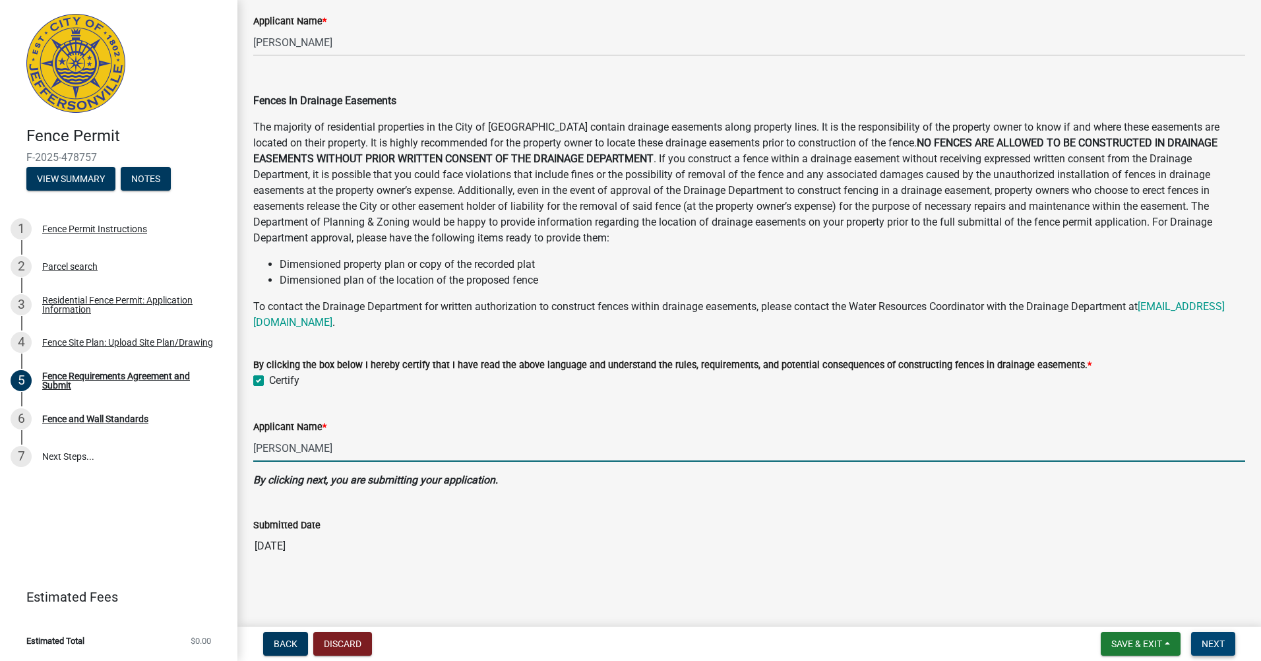
type input "[PERSON_NAME]"
click at [1229, 642] on button "Next" at bounding box center [1213, 644] width 44 height 24
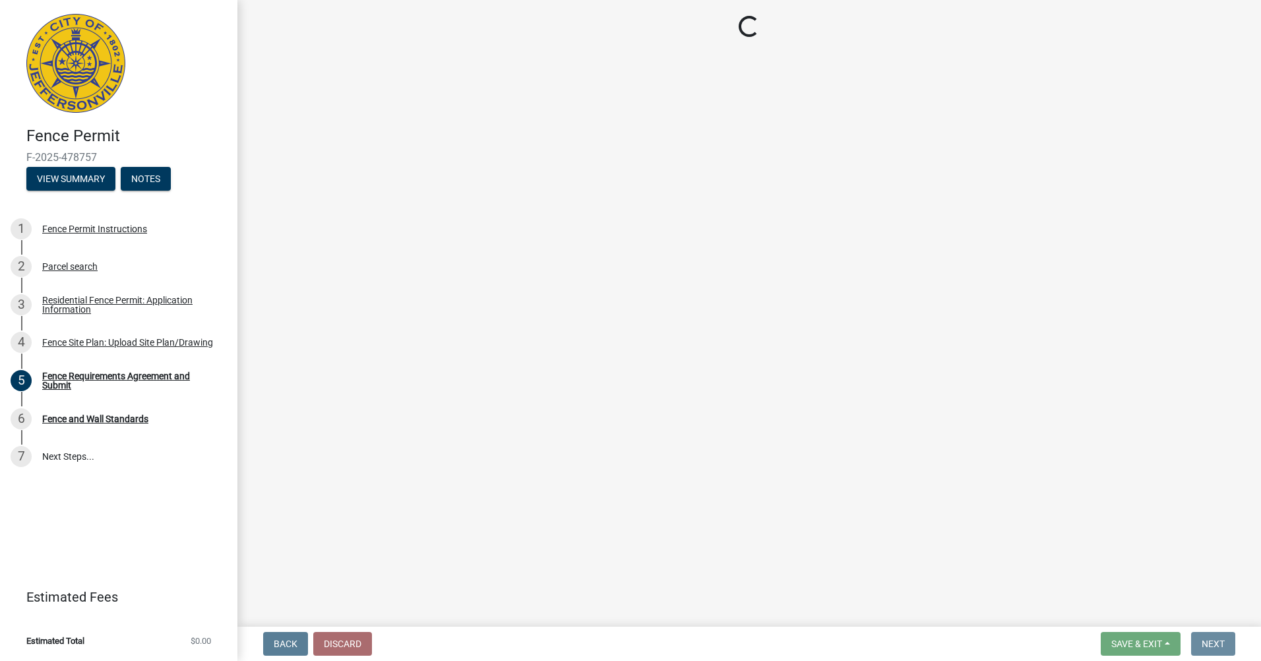
scroll to position [0, 0]
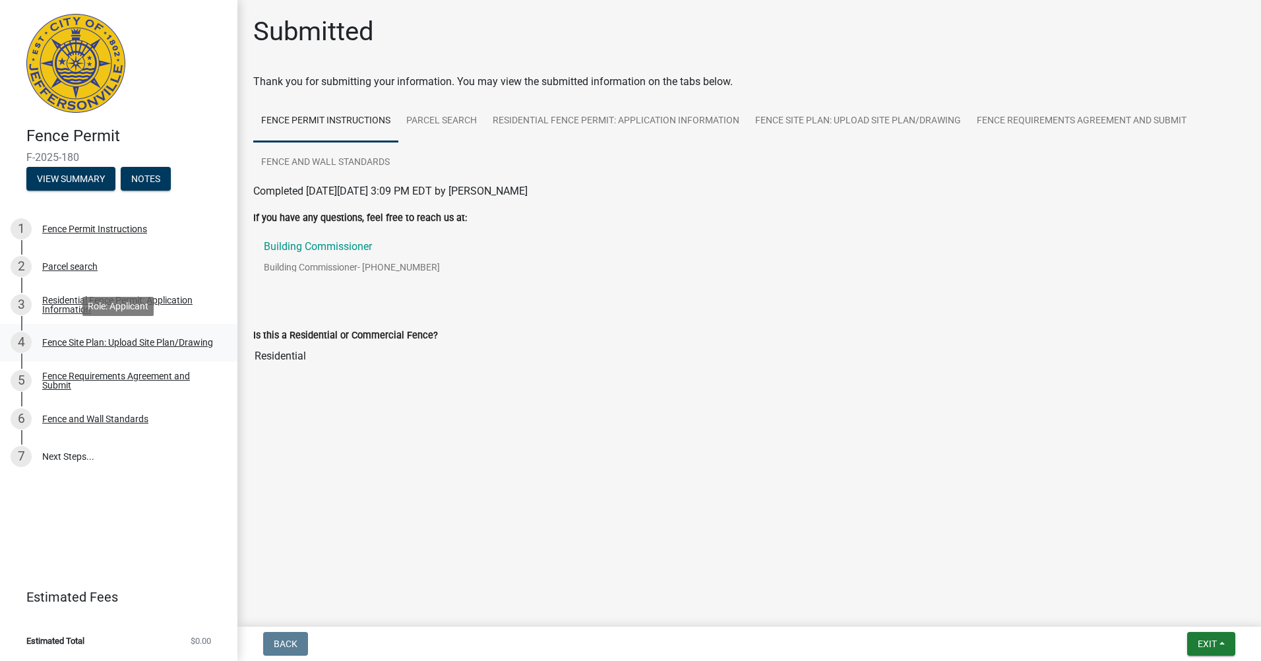
click at [81, 338] on div "Fence Site Plan: Upload Site Plan/Drawing" at bounding box center [127, 342] width 171 height 9
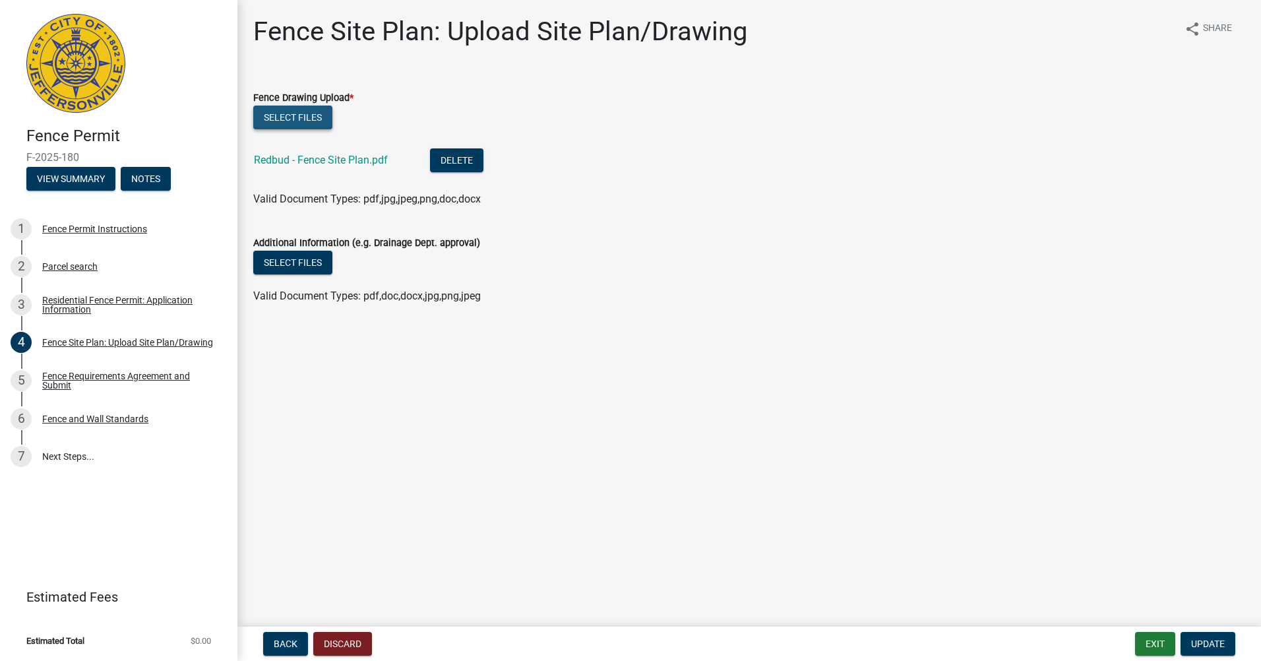
click at [303, 121] on button "Select files" at bounding box center [292, 117] width 79 height 24
click at [56, 373] on div "Fence Requirements Agreement and Submit" at bounding box center [129, 380] width 174 height 18
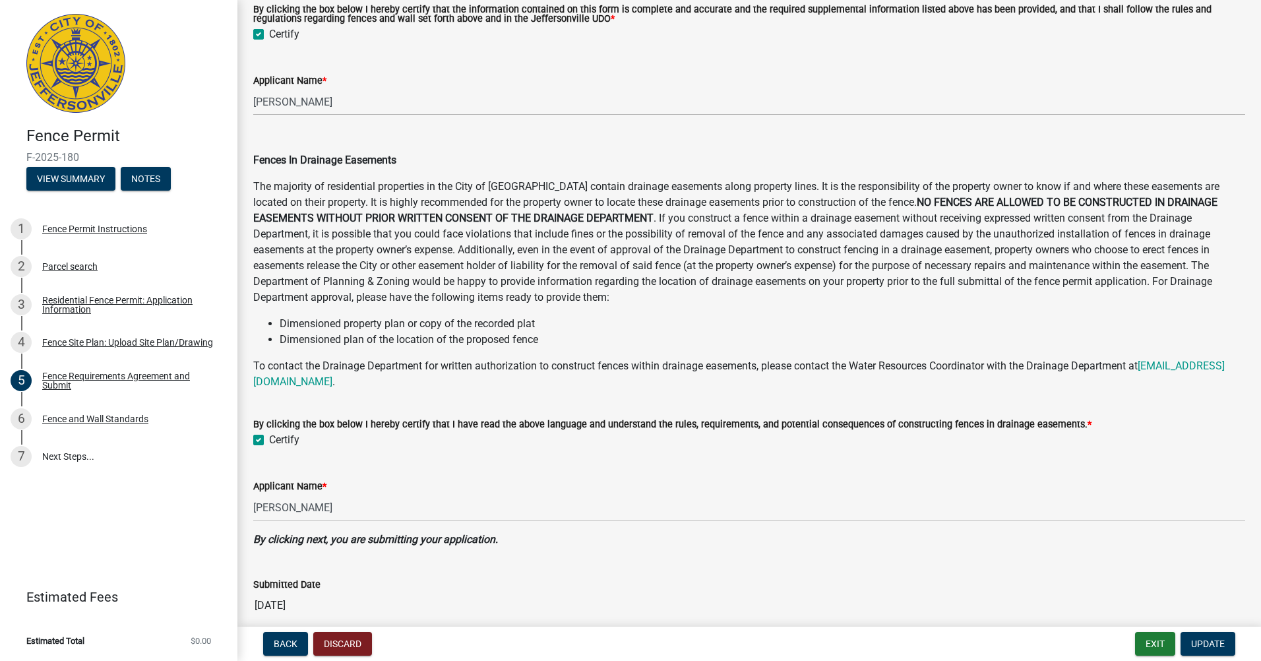
scroll to position [587, 0]
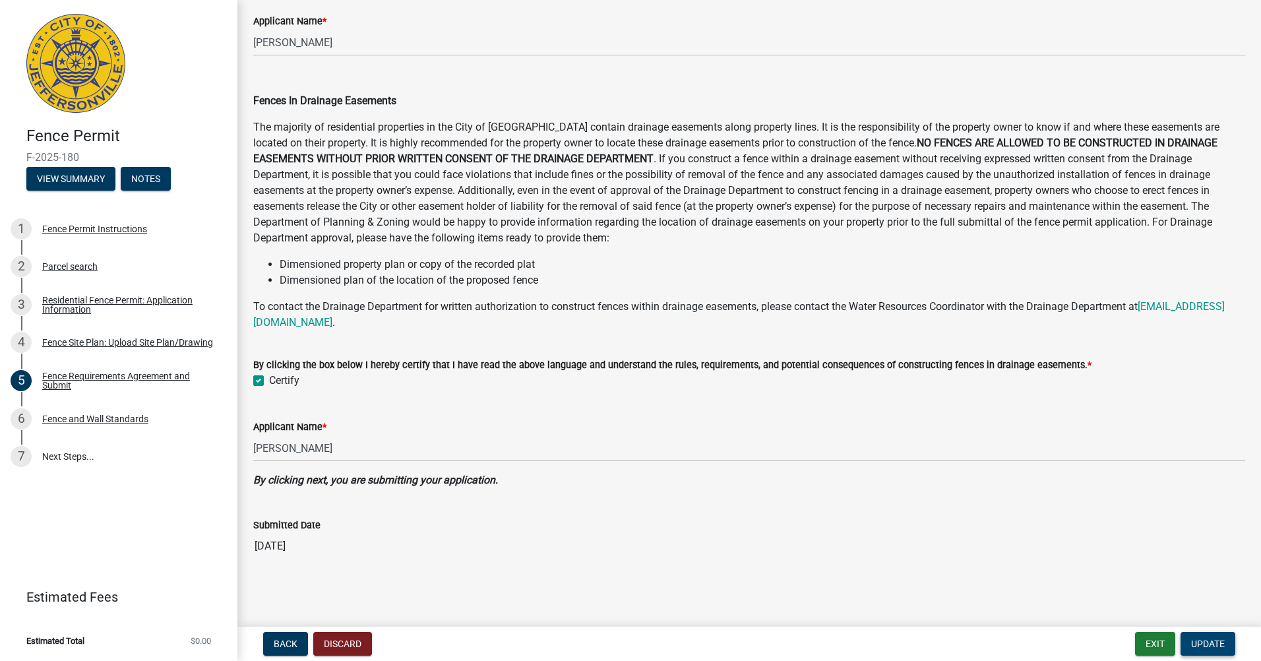
click at [1211, 634] on button "Update" at bounding box center [1207, 644] width 55 height 24
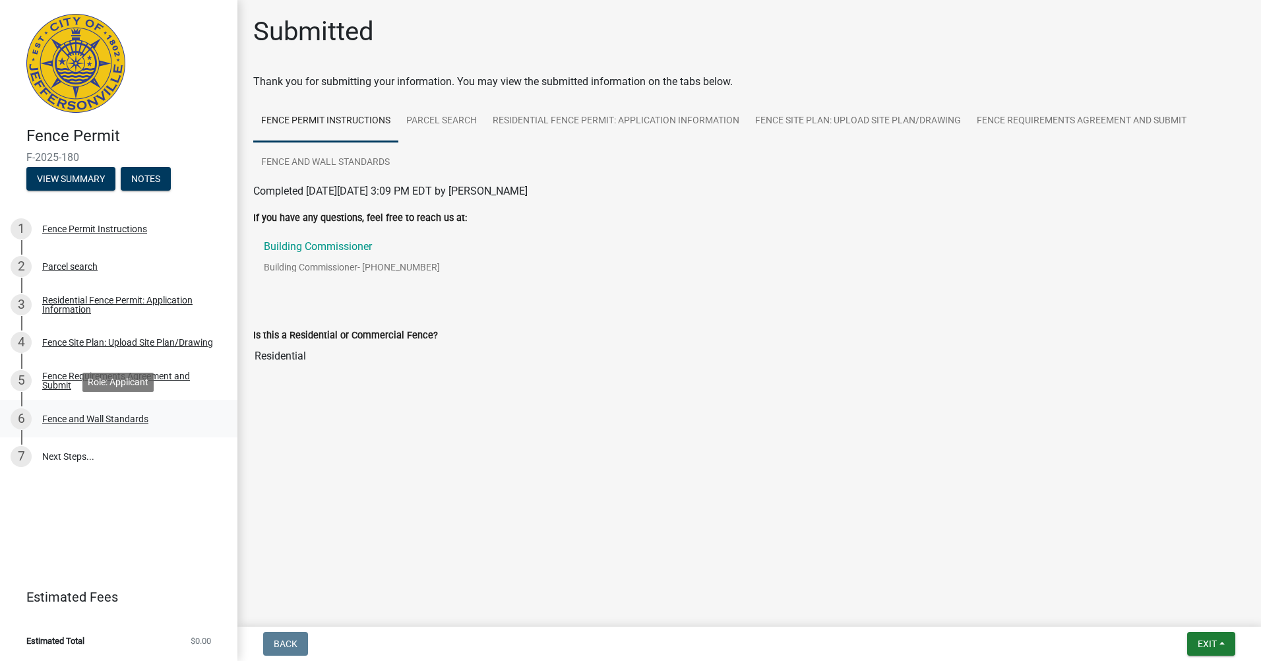
click at [75, 417] on div "Fence and Wall Standards" at bounding box center [95, 418] width 106 height 9
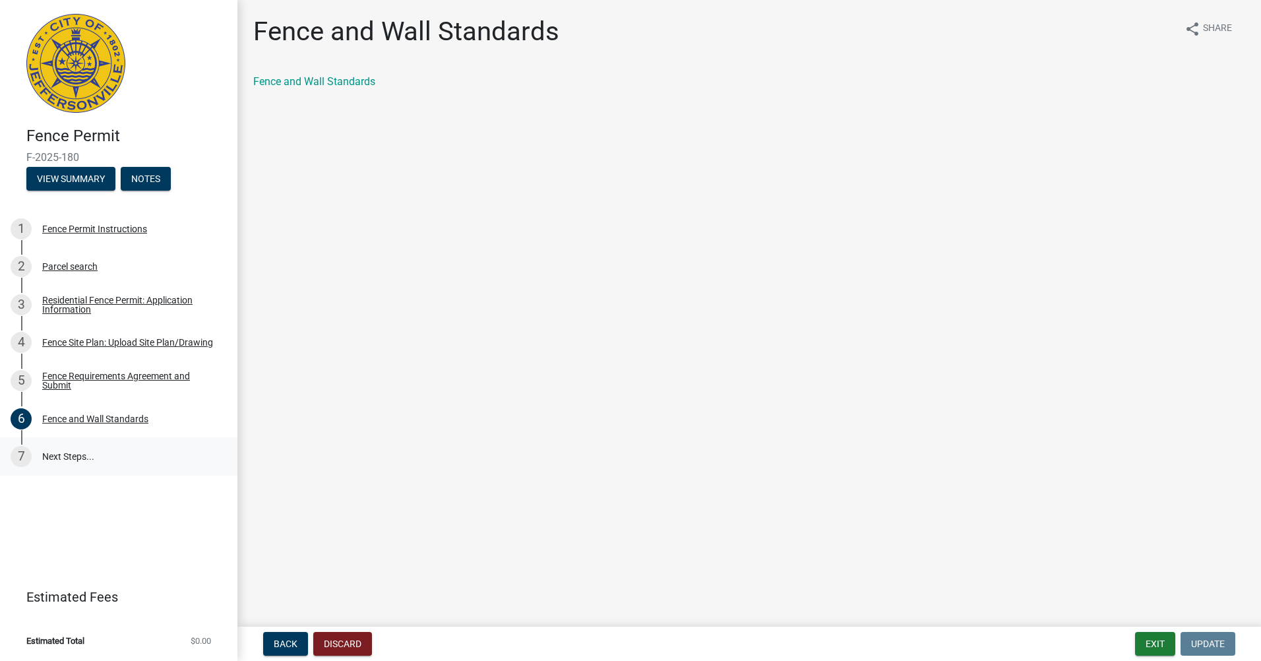
click at [76, 451] on link "7 Next Steps..." at bounding box center [118, 456] width 237 height 38
click at [65, 386] on div "Fence Requirements Agreement and Submit" at bounding box center [129, 380] width 174 height 18
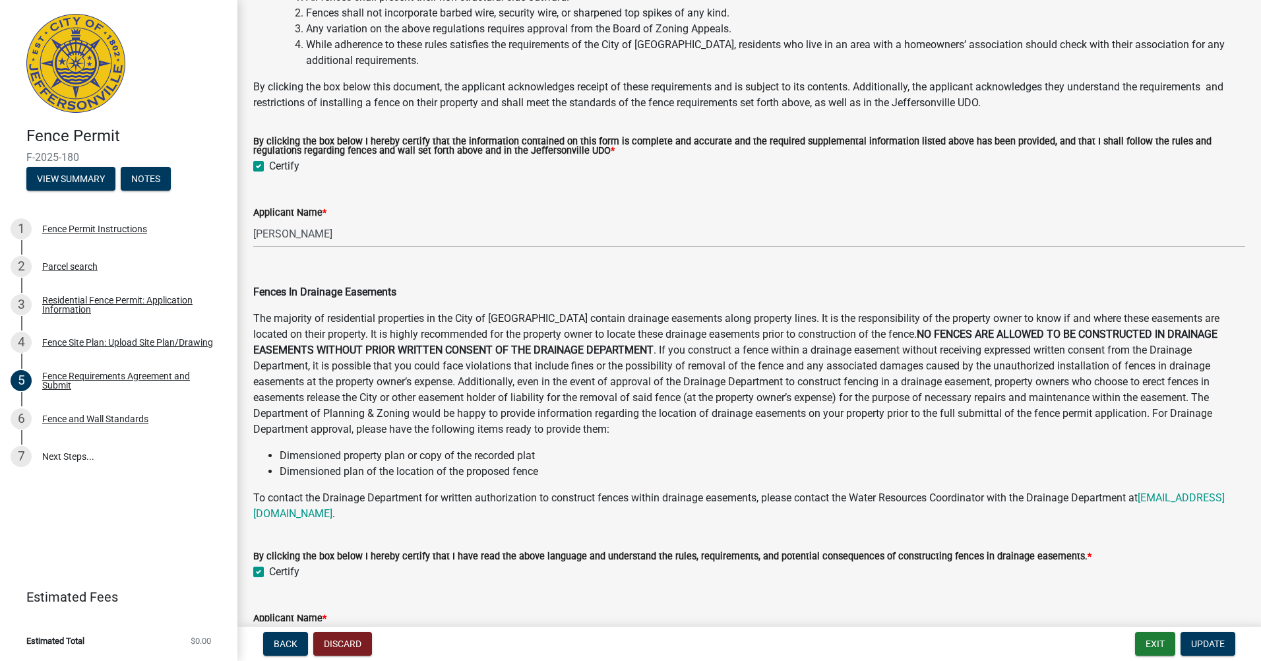
scroll to position [587, 0]
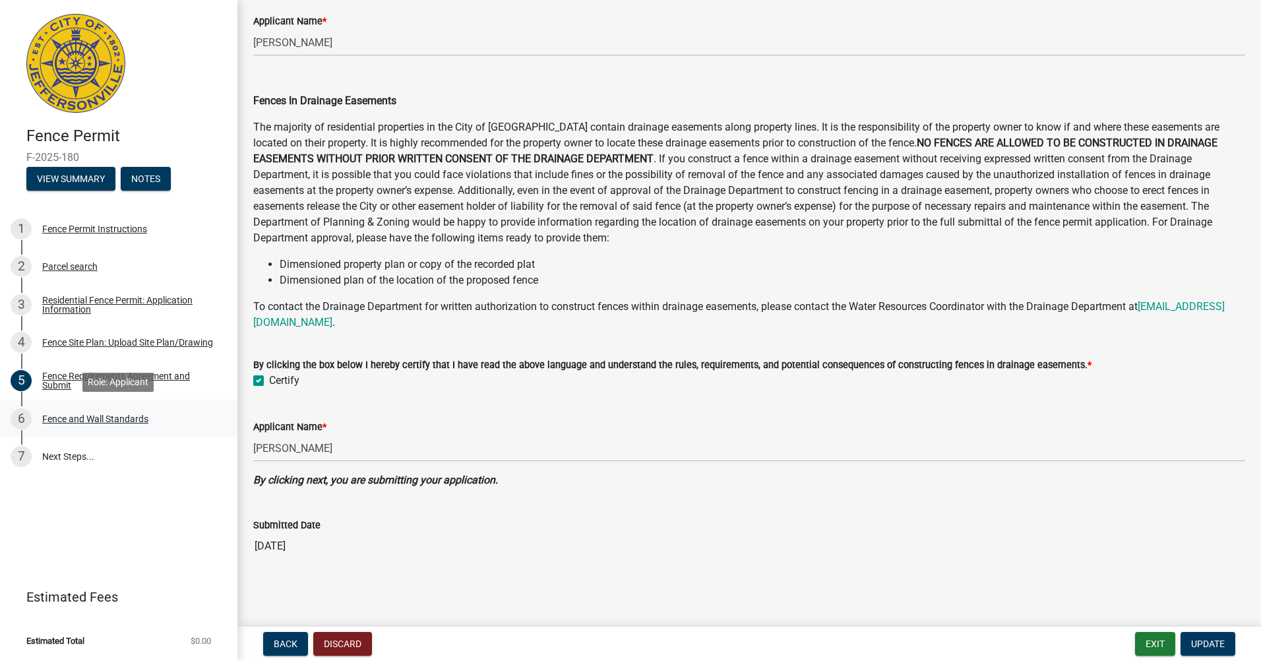
click at [74, 419] on div "Fence and Wall Standards" at bounding box center [95, 418] width 106 height 9
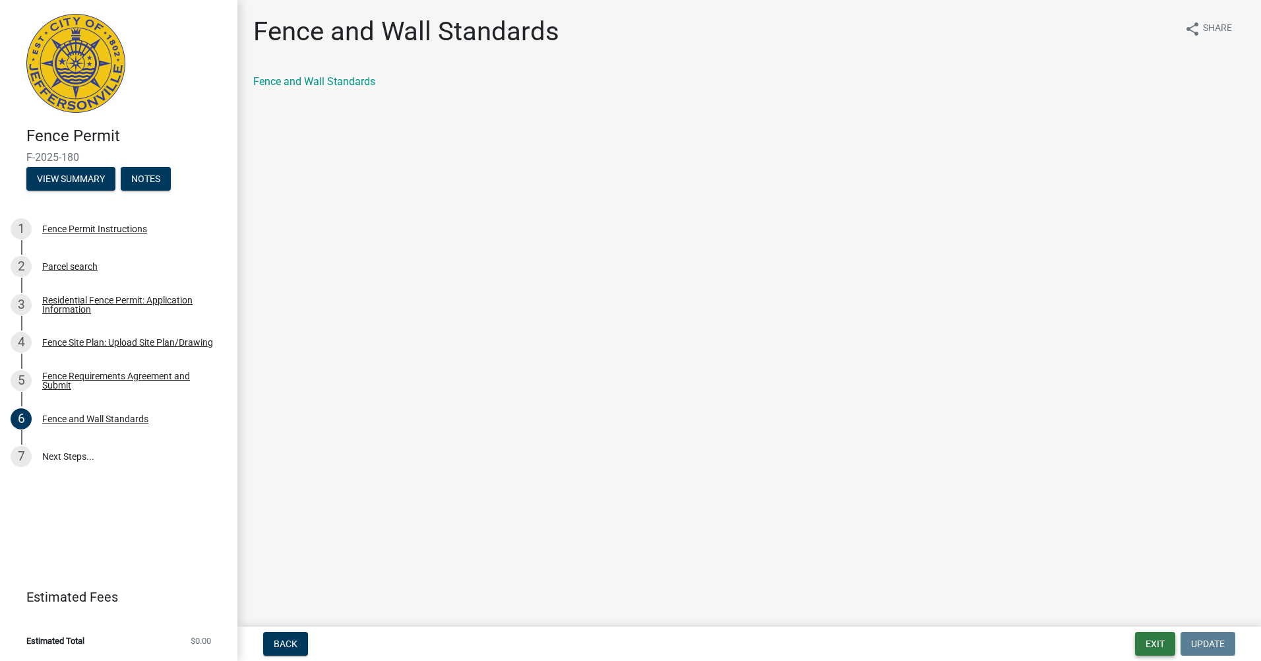
click at [1158, 651] on button "Exit" at bounding box center [1155, 644] width 40 height 24
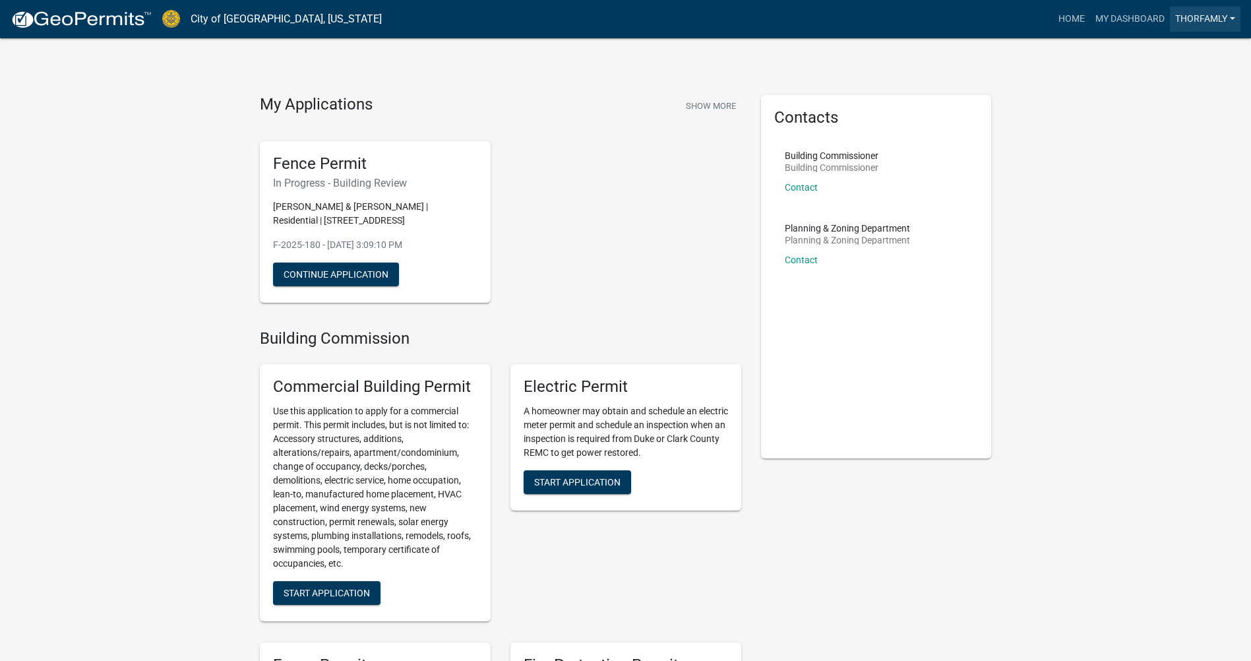
click at [1224, 24] on link "Thorfamly" at bounding box center [1205, 19] width 71 height 25
click at [1164, 99] on link "Logout" at bounding box center [1187, 97] width 105 height 32
